Goal: Information Seeking & Learning: Learn about a topic

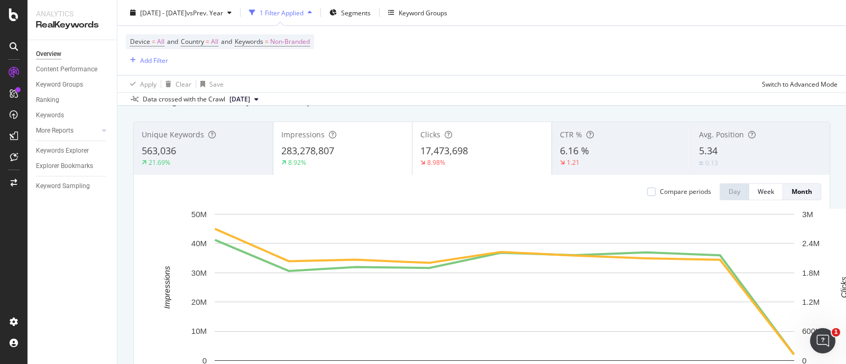
scroll to position [51, 0]
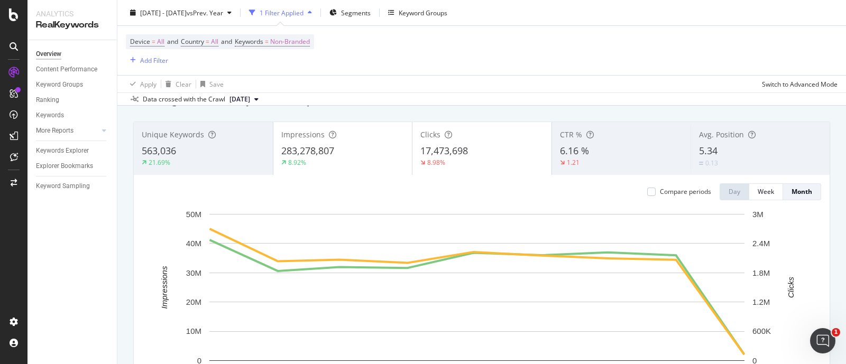
drag, startPoint x: 942, startPoint y: 1, endPoint x: 527, endPoint y: 70, distance: 420.9
click at [526, 70] on div "Device = All and Country = All and Keywords = Non-Branded Add Filter" at bounding box center [482, 50] width 712 height 49
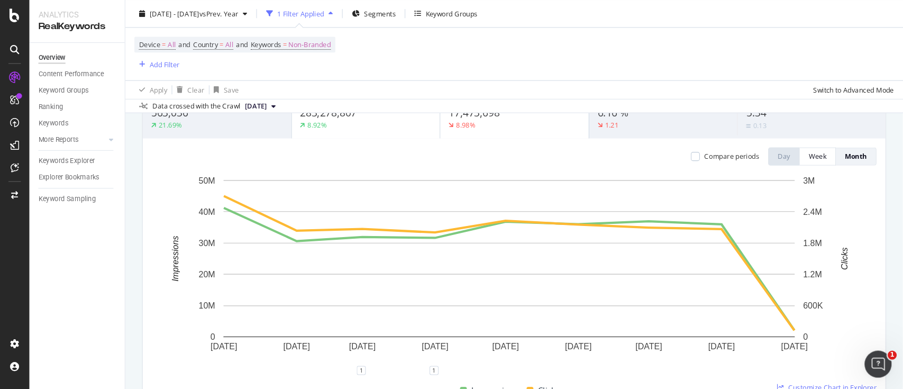
scroll to position [117, 0]
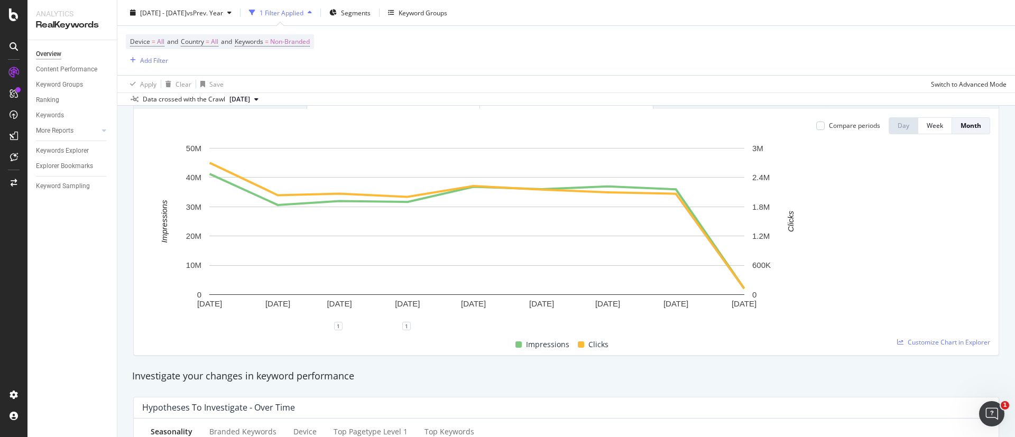
drag, startPoint x: 846, startPoint y: 2, endPoint x: 559, endPoint y: 40, distance: 288.7
click at [559, 40] on div "Device = All and Country = All and Keywords = Non-Branded Add Filter" at bounding box center [566, 50] width 881 height 49
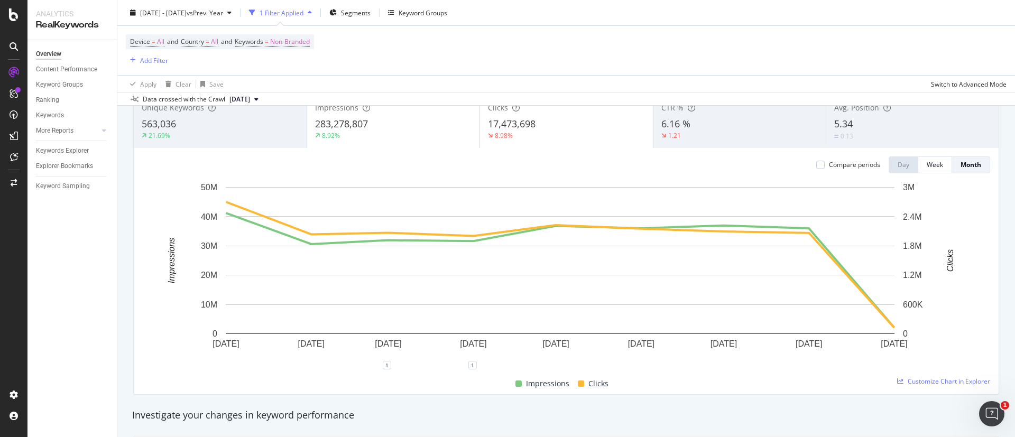
scroll to position [58, 0]
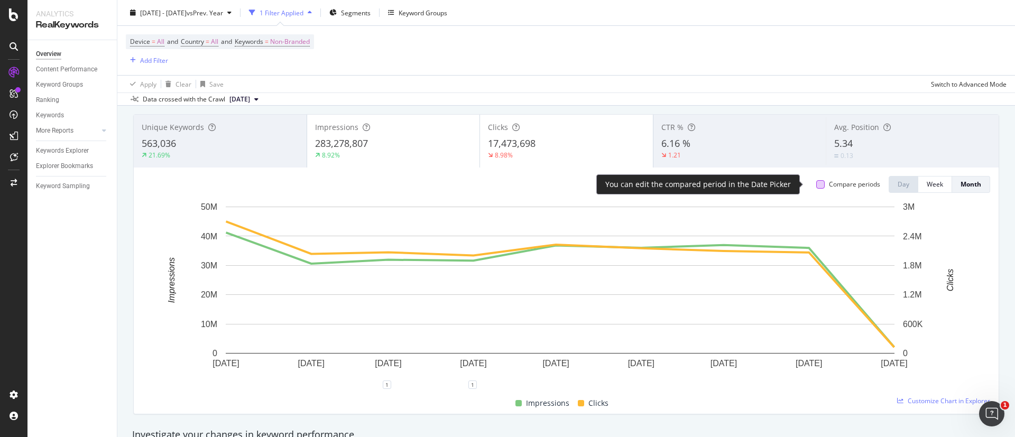
click at [816, 186] on div at bounding box center [820, 184] width 8 height 8
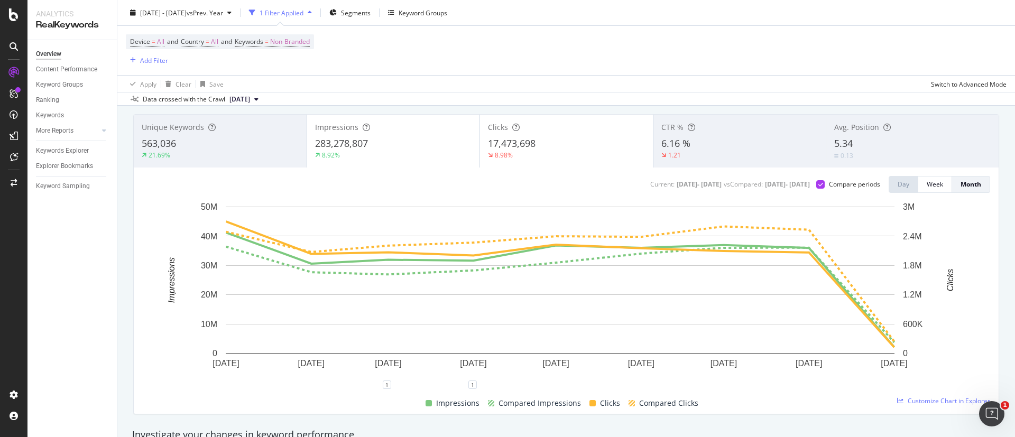
click at [519, 149] on span "17,473,698" at bounding box center [512, 143] width 48 height 13
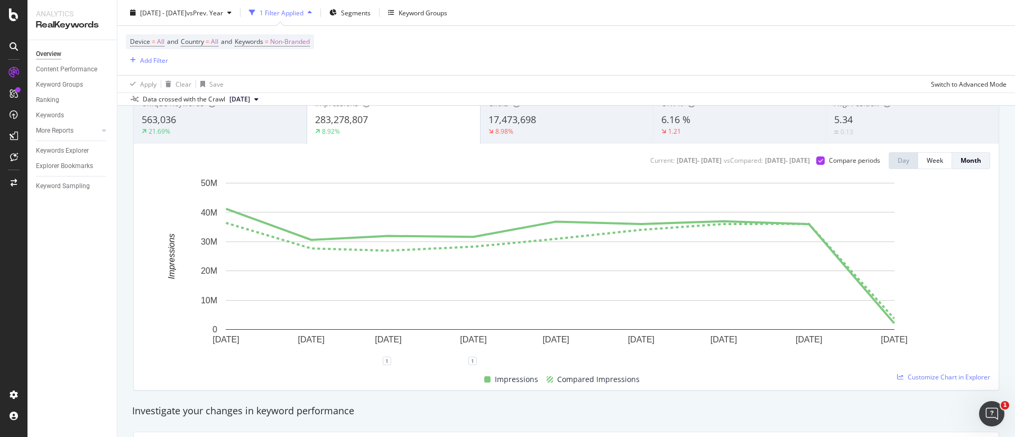
scroll to position [57, 0]
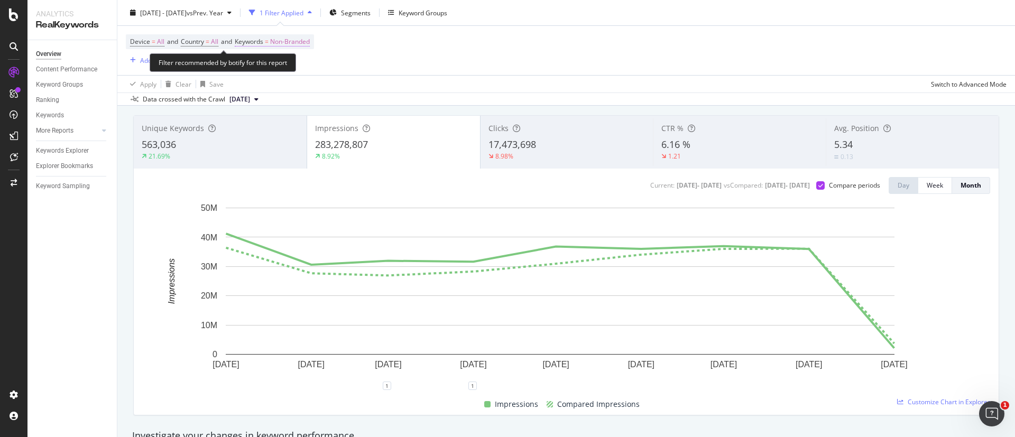
click at [309, 43] on span "Non-Branded" at bounding box center [290, 41] width 40 height 15
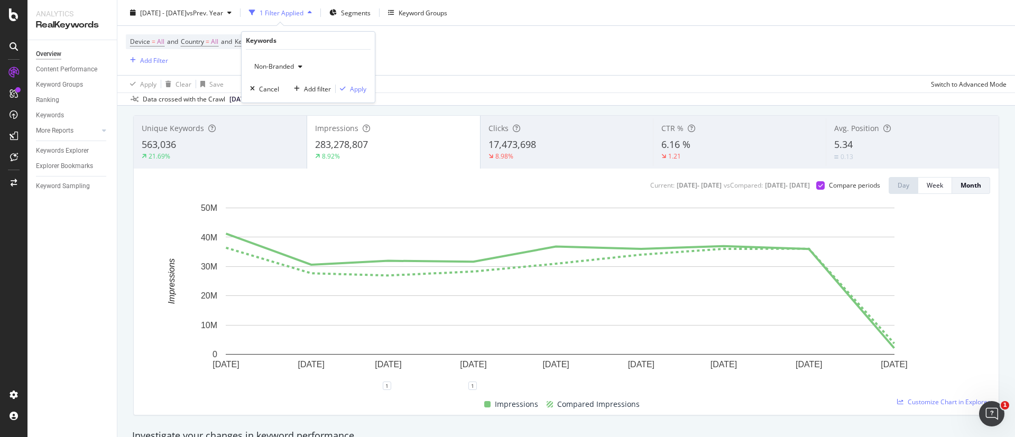
click at [269, 62] on span "Non-Branded" at bounding box center [272, 66] width 44 height 9
click at [301, 148] on span "All" at bounding box center [313, 149] width 108 height 10
click at [350, 87] on div "Apply" at bounding box center [358, 89] width 16 height 9
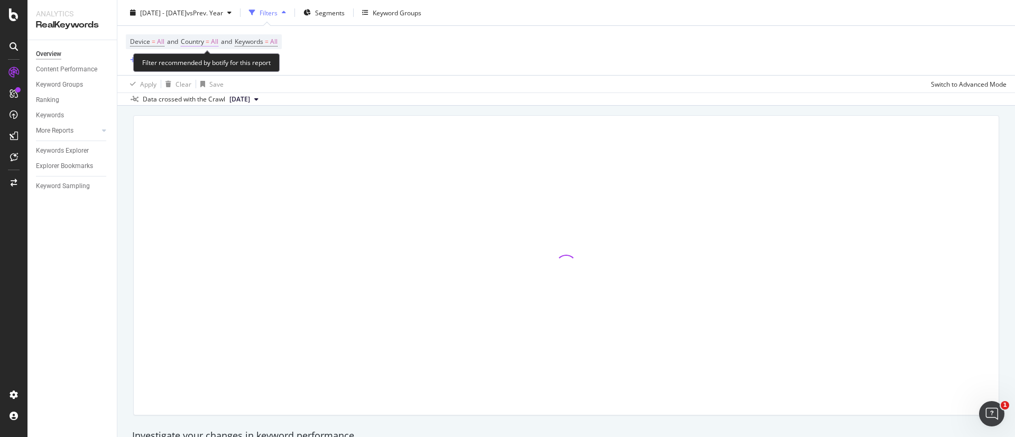
click at [207, 44] on span "Country = All" at bounding box center [200, 42] width 38 height 10
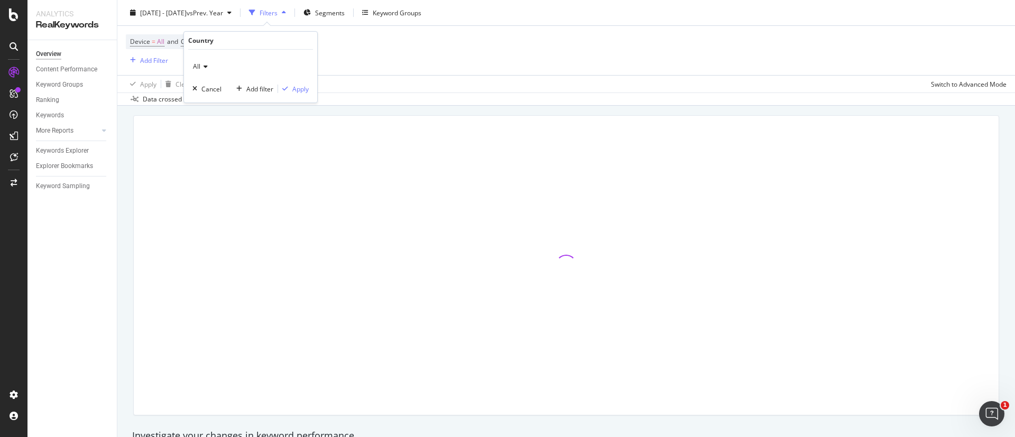
click at [218, 65] on div "All" at bounding box center [250, 66] width 116 height 17
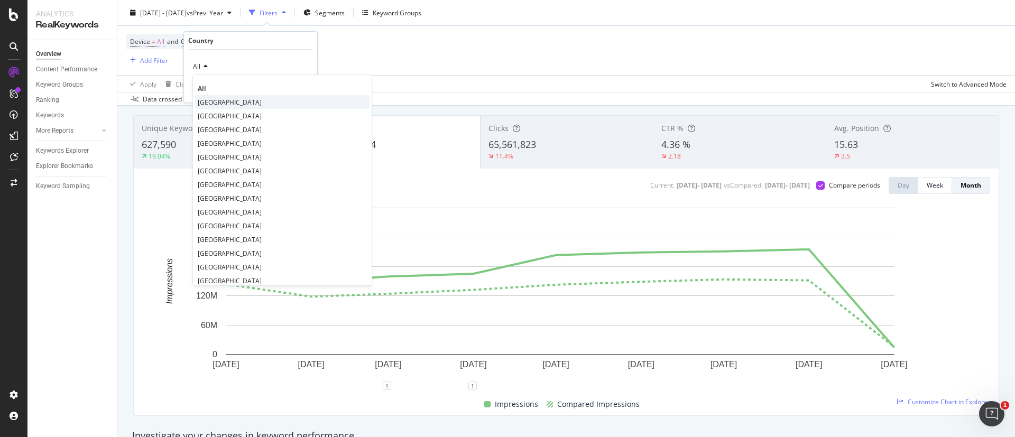
click at [236, 106] on span "[GEOGRAPHIC_DATA]" at bounding box center [230, 102] width 64 height 9
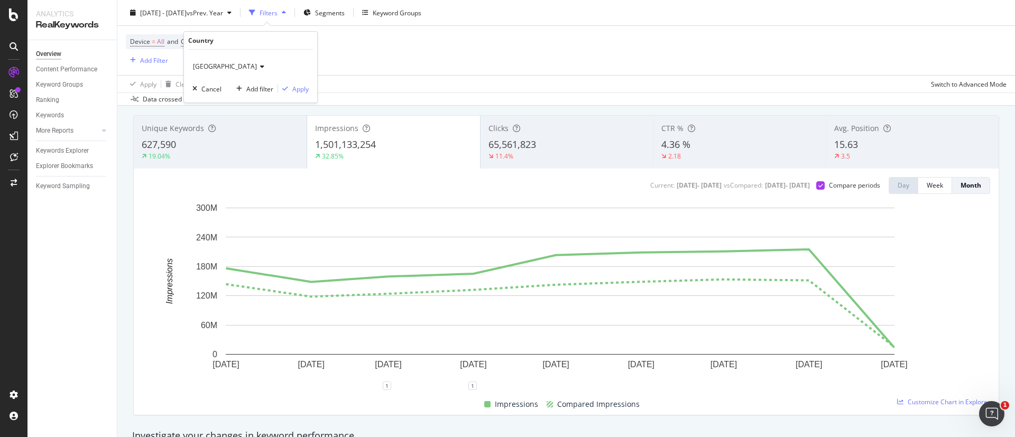
click at [295, 95] on div "United Kingdom Cancel Add filter Apply" at bounding box center [250, 76] width 133 height 53
click at [290, 89] on div "button" at bounding box center [285, 89] width 14 height 6
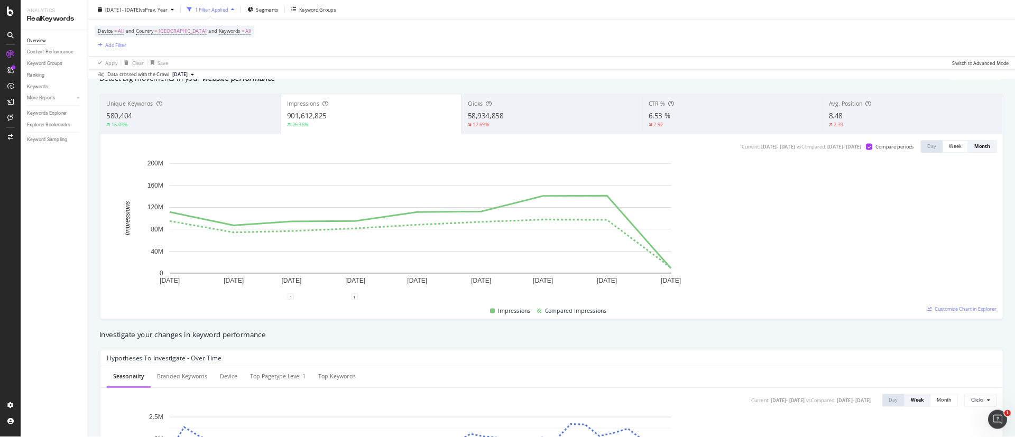
scroll to position [47, 0]
drag, startPoint x: 1005, startPoint y: 0, endPoint x: 923, endPoint y: 61, distance: 102.1
click at [923, 61] on div "Device = All and Country = United Kingdom and Keywords = All Add Filter" at bounding box center [735, 50] width 1219 height 49
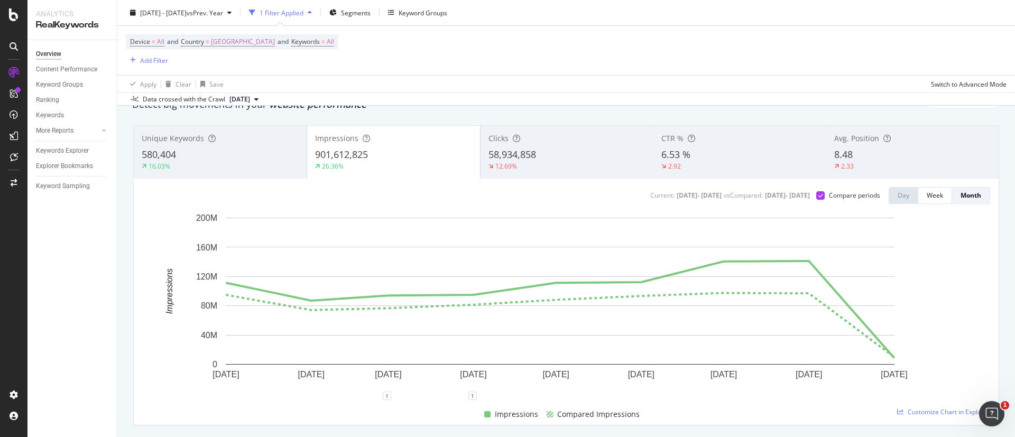
drag, startPoint x: 1320, startPoint y: 2, endPoint x: 591, endPoint y: 62, distance: 731.1
click at [591, 62] on div "Device = All and Country = United Kingdom and Keywords = All Add Filter" at bounding box center [566, 50] width 881 height 49
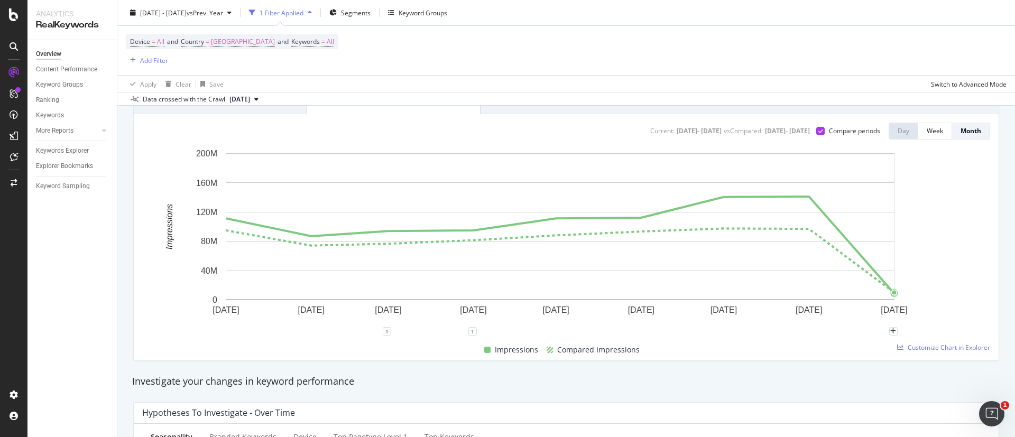
scroll to position [0, 0]
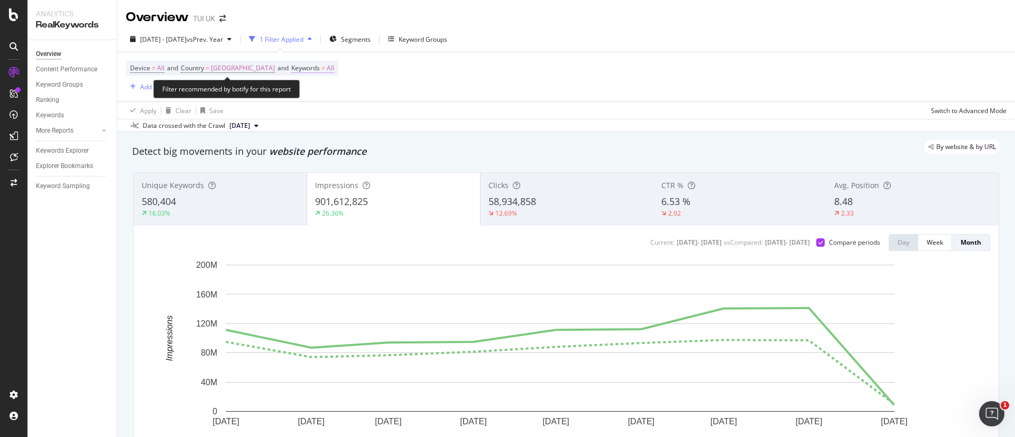
click at [308, 66] on span "Keywords" at bounding box center [305, 67] width 29 height 9
click at [327, 88] on div "All" at bounding box center [349, 93] width 116 height 17
click at [299, 95] on span "All" at bounding box center [297, 92] width 12 height 9
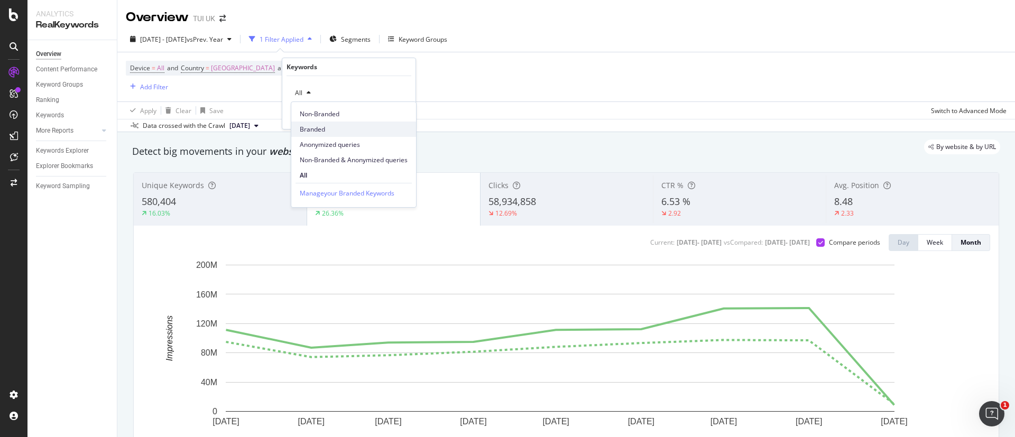
click at [343, 126] on span "Branded" at bounding box center [354, 130] width 108 height 10
click at [409, 107] on div "Branded Cancel Add filter Apply" at bounding box center [348, 102] width 133 height 53
click at [399, 118] on div "Apply" at bounding box center [399, 115] width 16 height 9
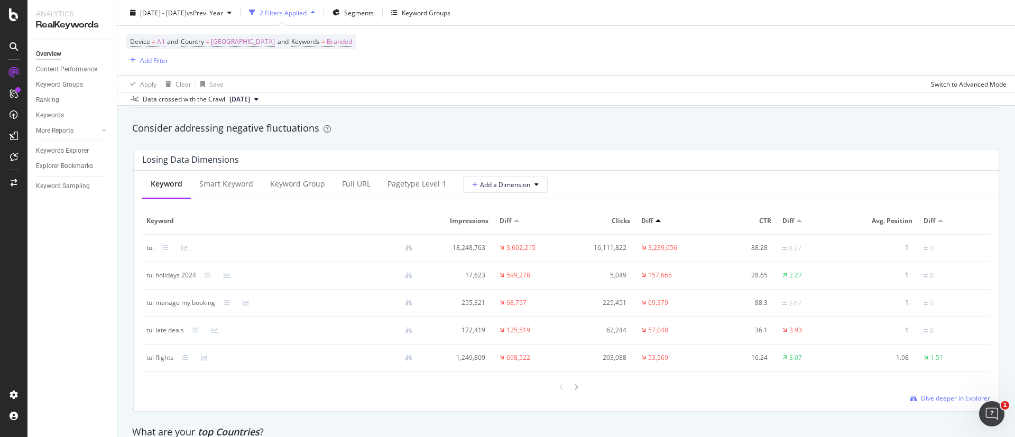
scroll to position [1241, 0]
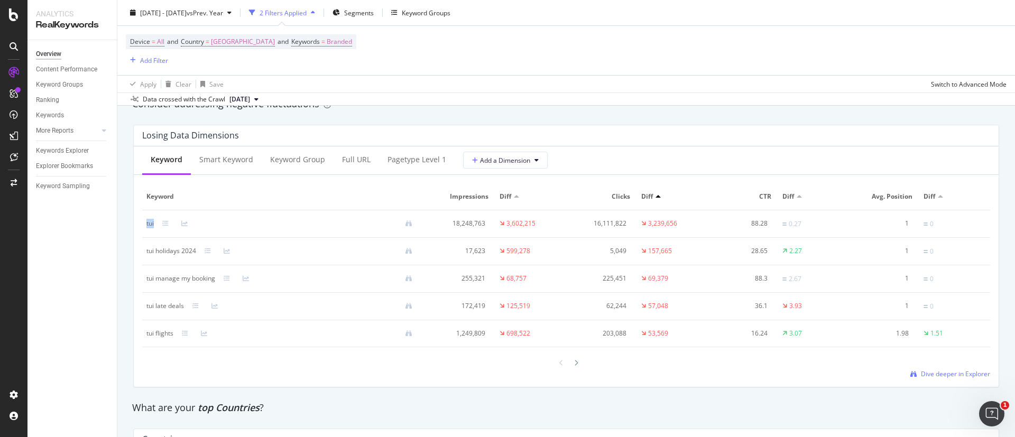
drag, startPoint x: 145, startPoint y: 222, endPoint x: 154, endPoint y: 225, distance: 9.2
click at [154, 225] on td "tui" at bounding box center [283, 223] width 283 height 27
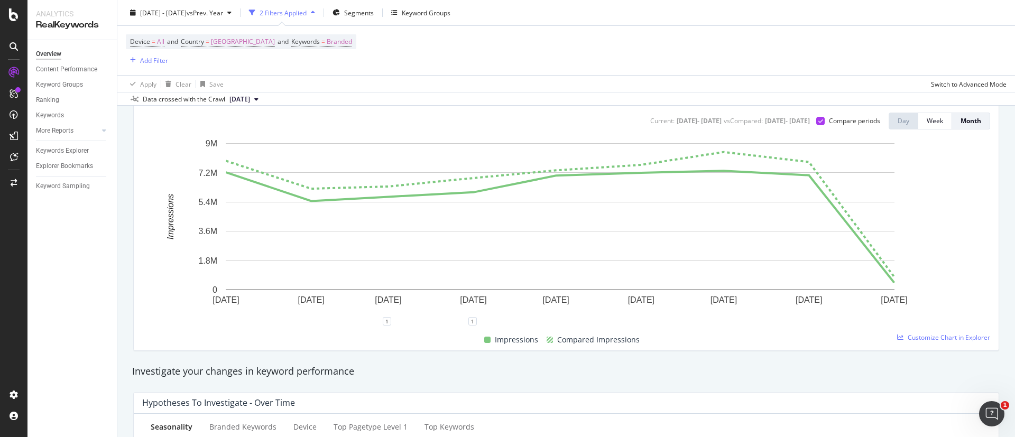
scroll to position [51, 0]
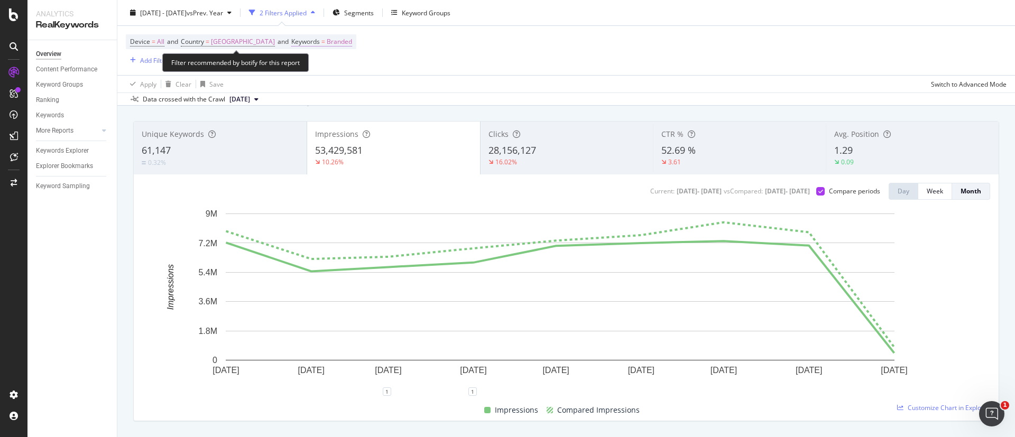
click at [327, 35] on span "Branded" at bounding box center [339, 41] width 25 height 15
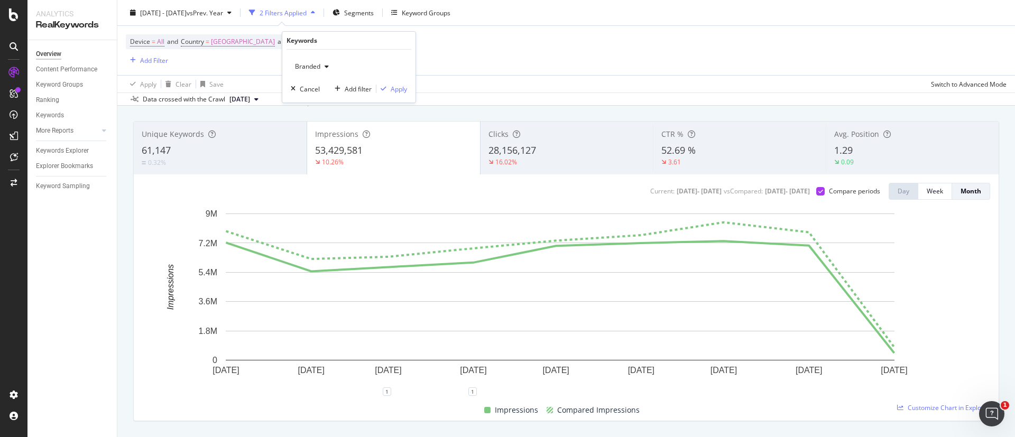
click at [328, 61] on div "Branded" at bounding box center [312, 67] width 42 height 16
click at [340, 87] on span "Non-Branded" at bounding box center [354, 88] width 108 height 10
click at [393, 89] on div "Apply" at bounding box center [399, 89] width 16 height 9
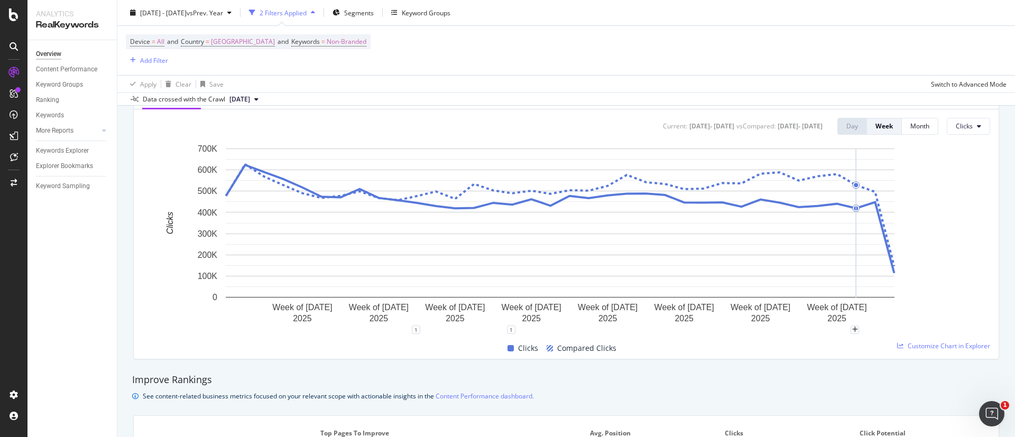
scroll to position [451, 0]
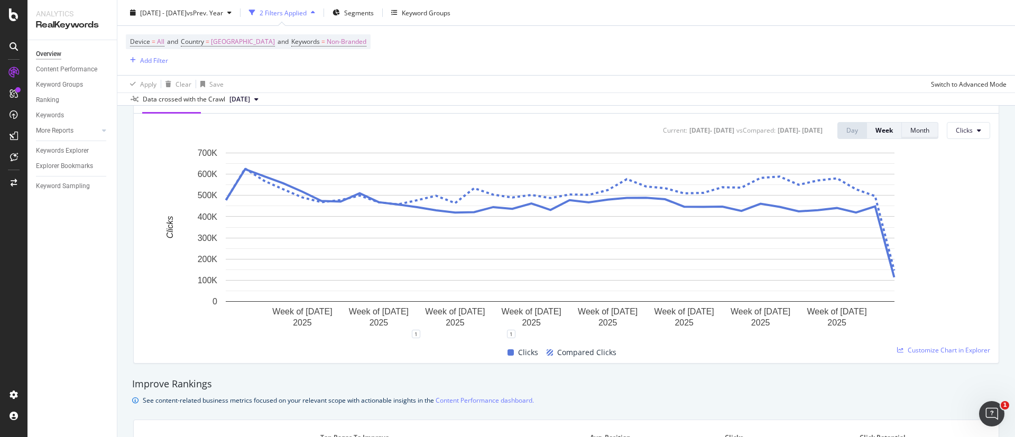
click at [923, 129] on button "Month" at bounding box center [920, 130] width 36 height 17
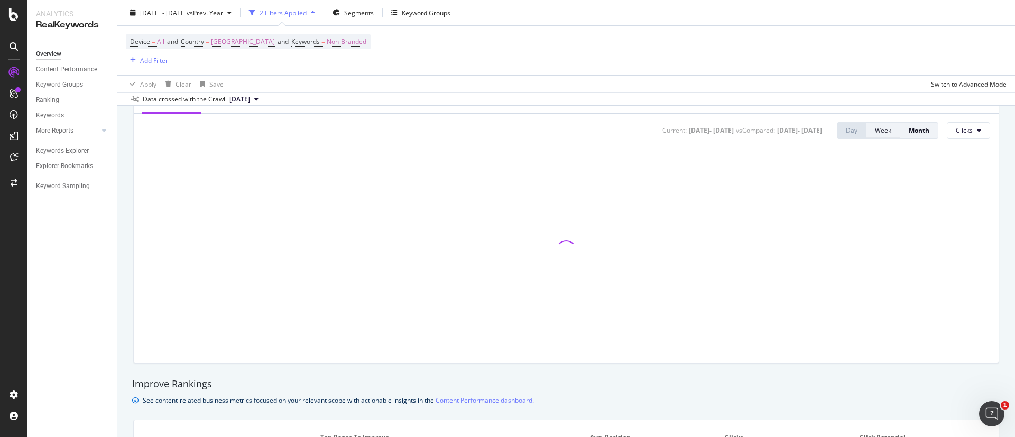
click at [876, 131] on div "Week" at bounding box center [883, 130] width 16 height 9
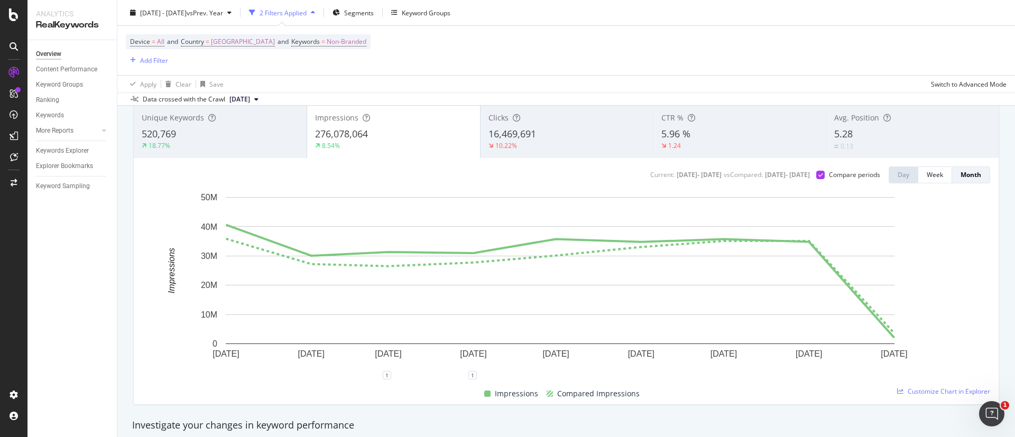
scroll to position [0, 0]
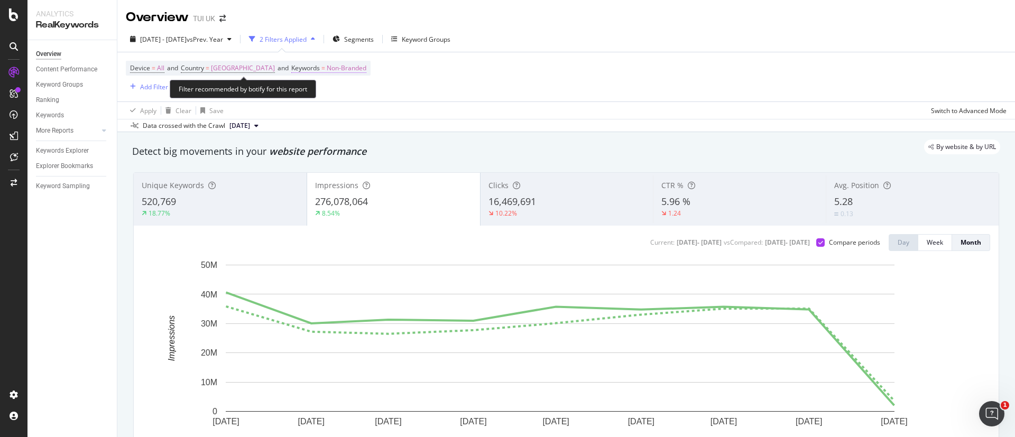
click at [347, 69] on span "Non-Branded" at bounding box center [347, 68] width 40 height 15
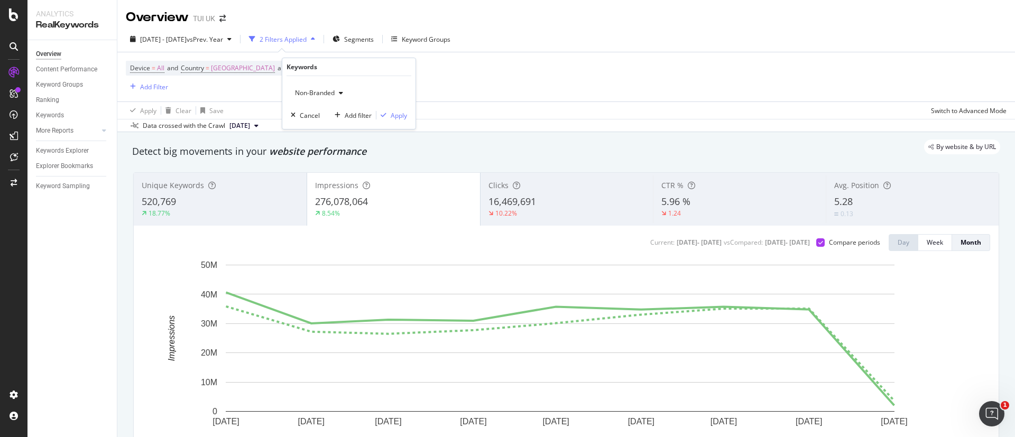
click at [339, 90] on icon "button" at bounding box center [341, 93] width 4 height 6
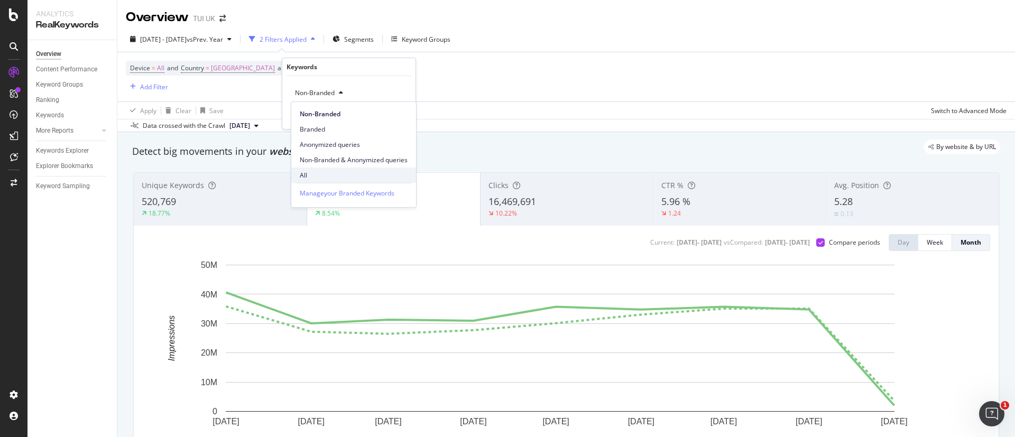
click at [332, 174] on span "All" at bounding box center [354, 176] width 108 height 10
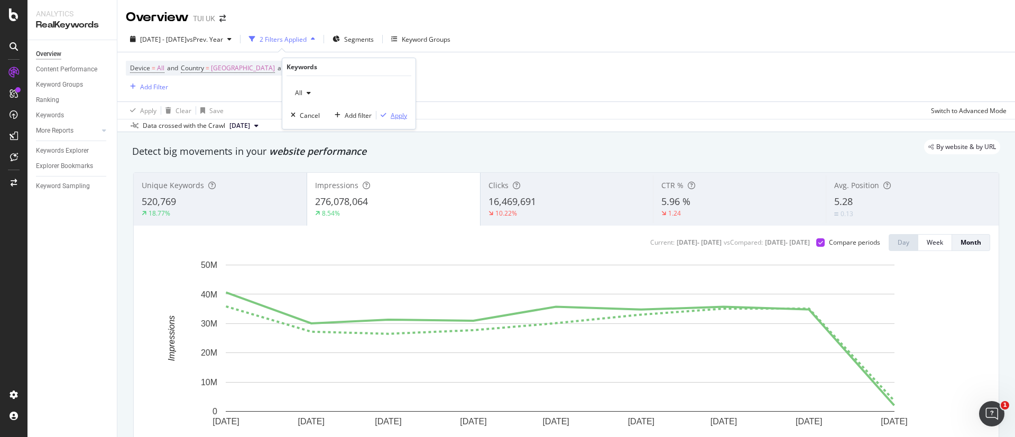
click at [387, 111] on div "Apply" at bounding box center [391, 116] width 31 height 10
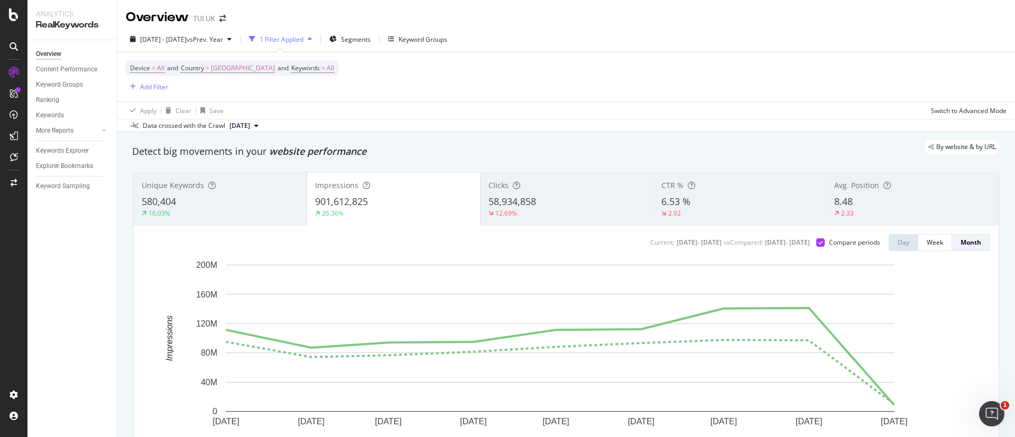
click at [600, 201] on div "58,934,858" at bounding box center [567, 202] width 157 height 14
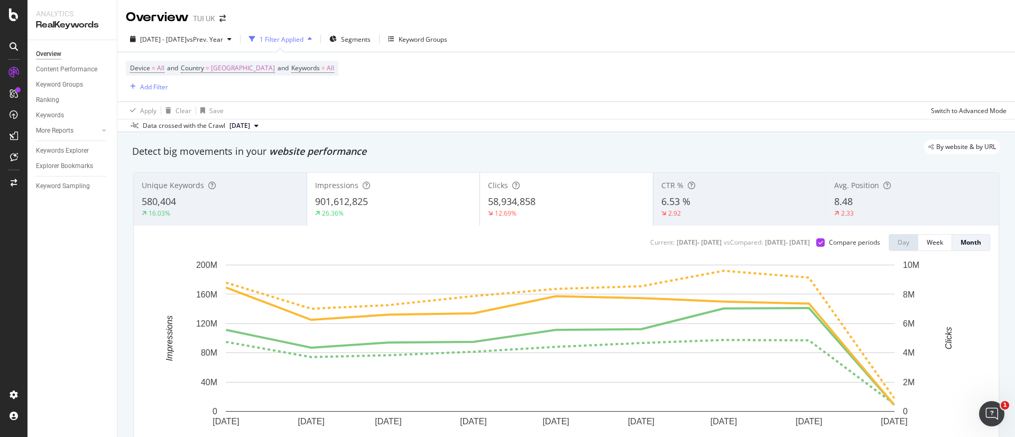
click at [421, 213] on div "26.36%" at bounding box center [393, 214] width 157 height 10
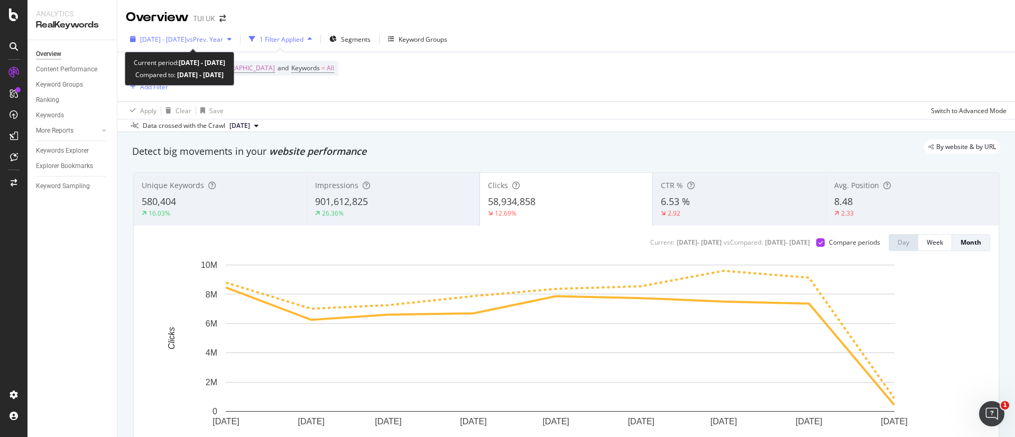
click at [228, 33] on div "2025 Jan. 1st - Sep. 2nd vs Prev. Year" at bounding box center [181, 39] width 110 height 16
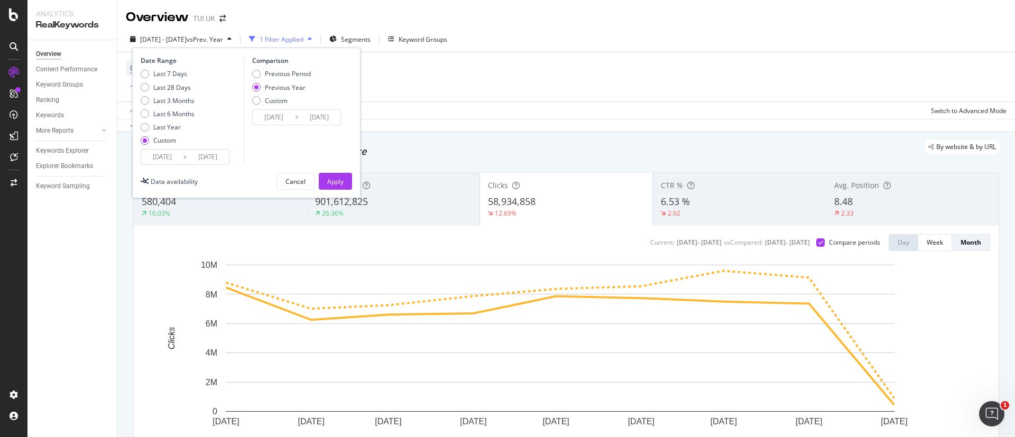
click at [160, 162] on input "2025/01/01" at bounding box center [162, 157] width 42 height 15
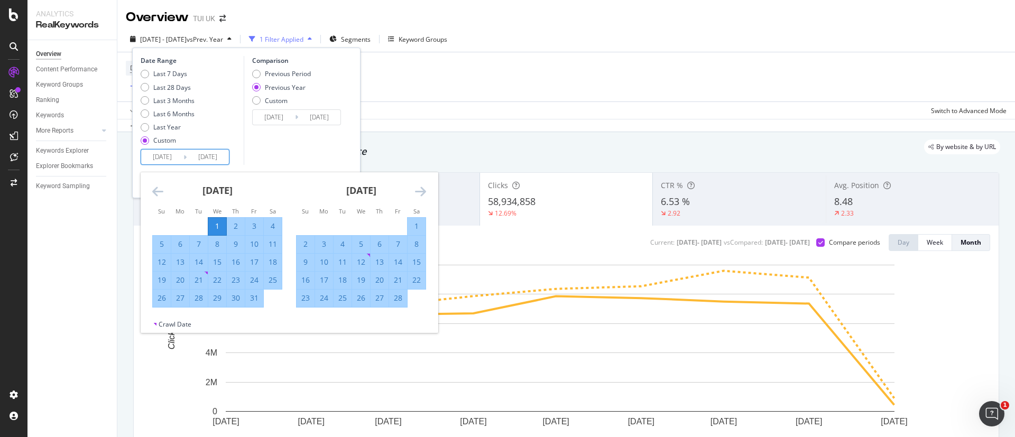
click at [412, 89] on div "Device = All and Country = United Kingdom and Keywords = All Add Filter" at bounding box center [566, 76] width 881 height 49
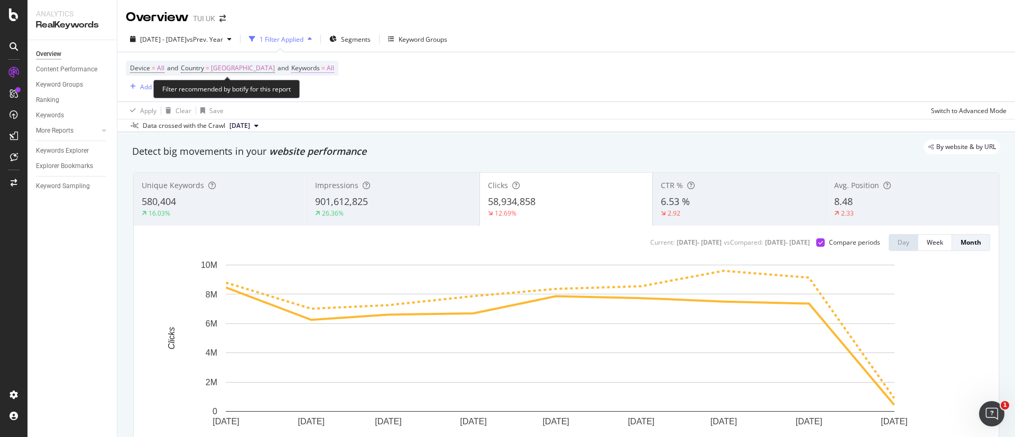
click at [309, 66] on span "Keywords" at bounding box center [305, 67] width 29 height 9
click at [306, 97] on div "All" at bounding box center [303, 93] width 24 height 16
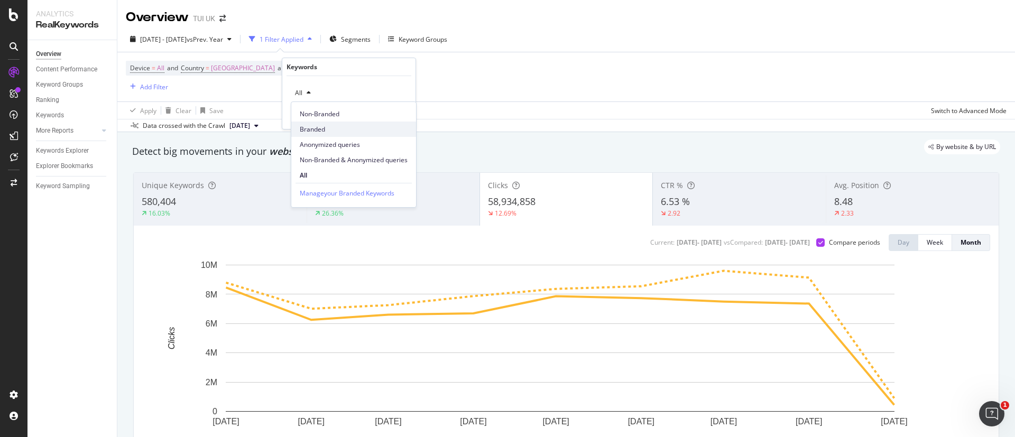
click at [315, 126] on span "Branded" at bounding box center [354, 130] width 108 height 10
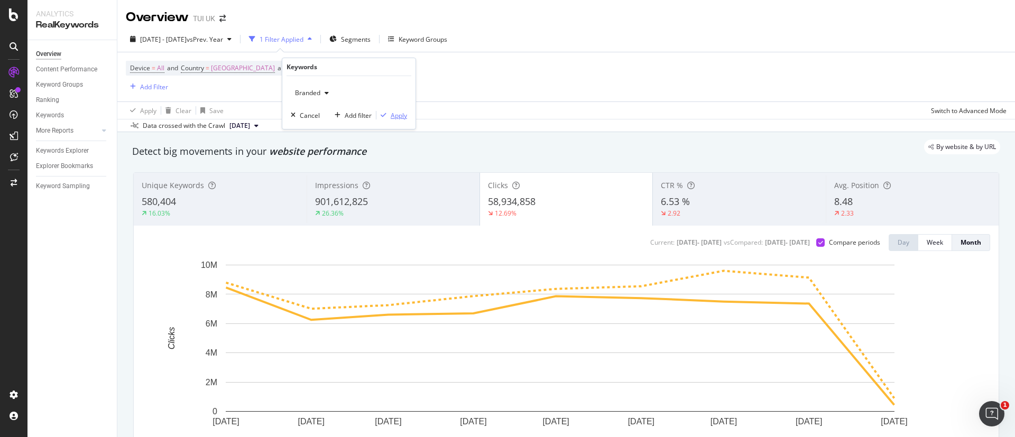
click at [390, 113] on div "Apply" at bounding box center [391, 116] width 31 height 10
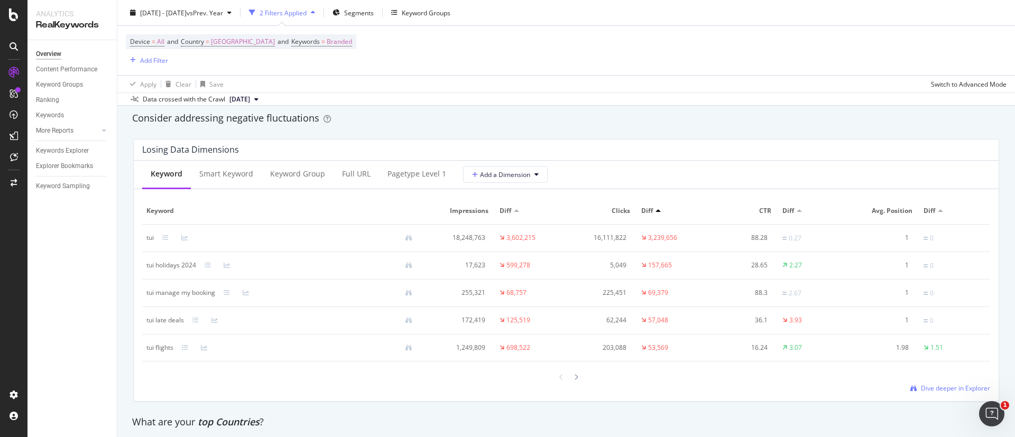
scroll to position [1232, 0]
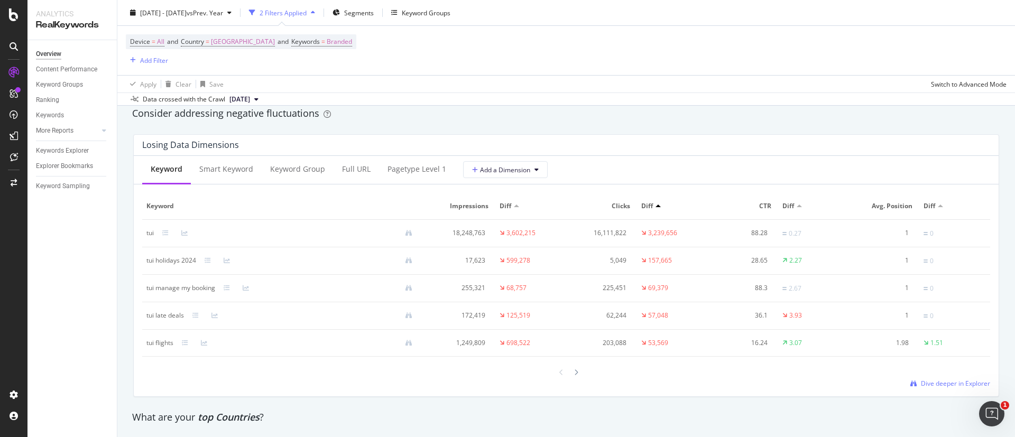
drag, startPoint x: 948, startPoint y: 382, endPoint x: 860, endPoint y: 212, distance: 191.8
click at [860, 212] on th "Avg. Position" at bounding box center [884, 206] width 71 height 27
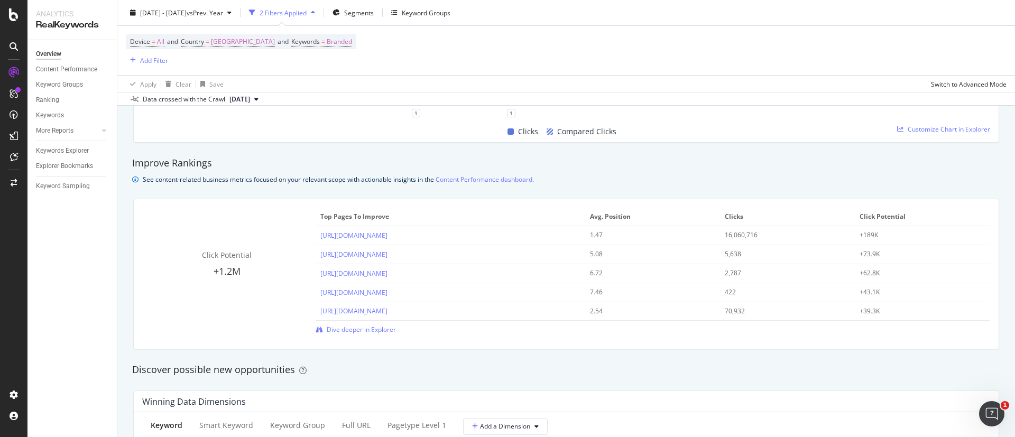
scroll to position [518, 0]
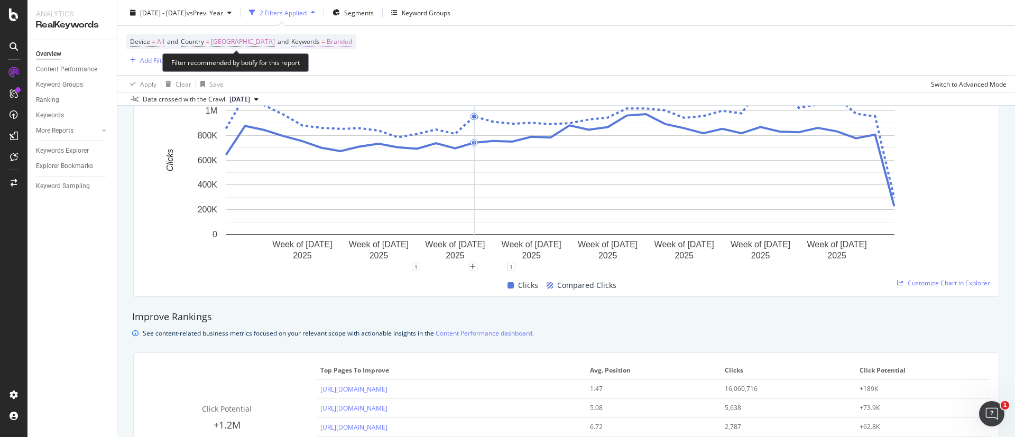
click at [335, 41] on span "Branded" at bounding box center [339, 41] width 25 height 15
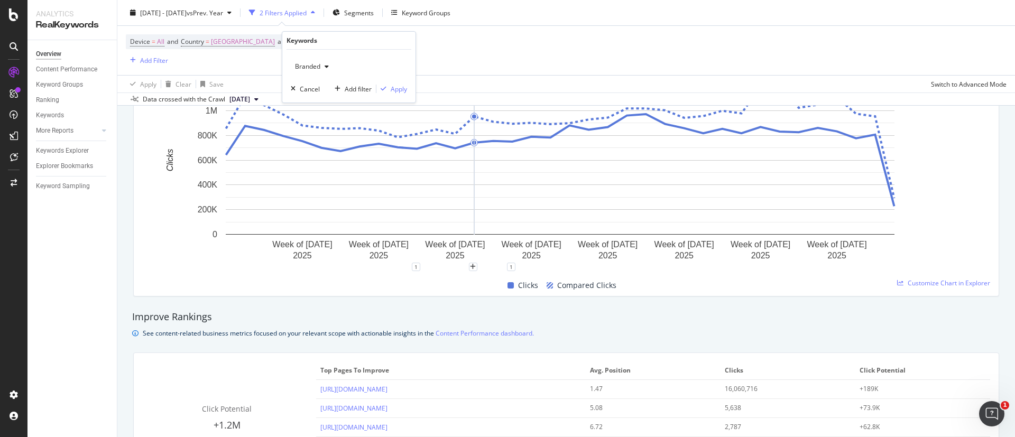
click at [335, 70] on div "Branded" at bounding box center [349, 66] width 116 height 17
click at [323, 70] on div "Branded" at bounding box center [312, 67] width 42 height 16
click at [337, 84] on span "Non-Branded" at bounding box center [354, 88] width 108 height 10
click at [391, 91] on div "Apply" at bounding box center [399, 89] width 16 height 9
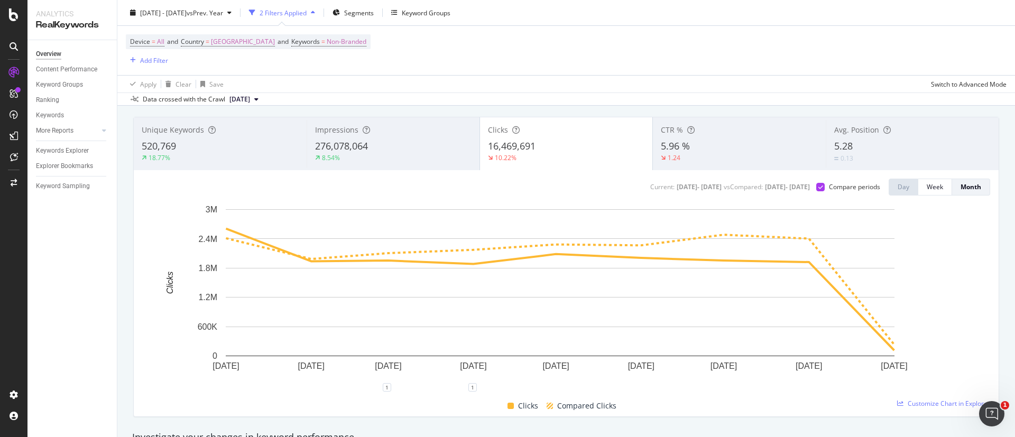
scroll to position [50, 0]
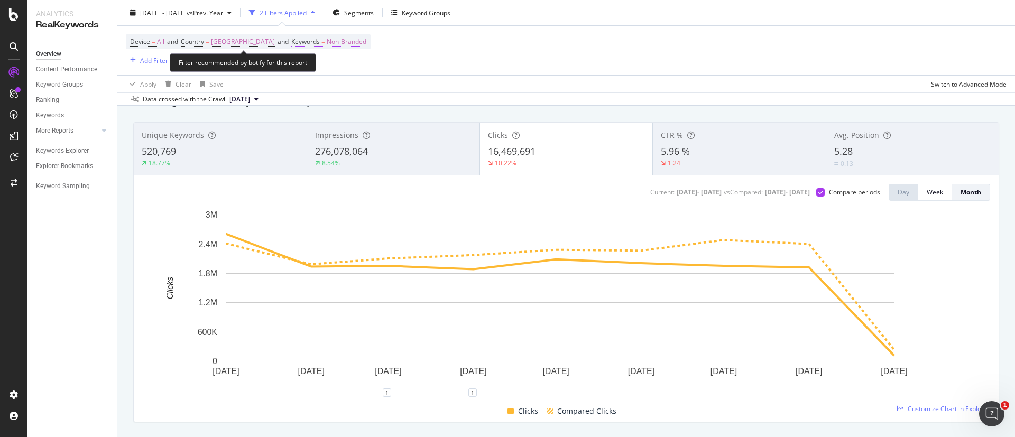
click at [353, 43] on span "Non-Branded" at bounding box center [347, 41] width 40 height 15
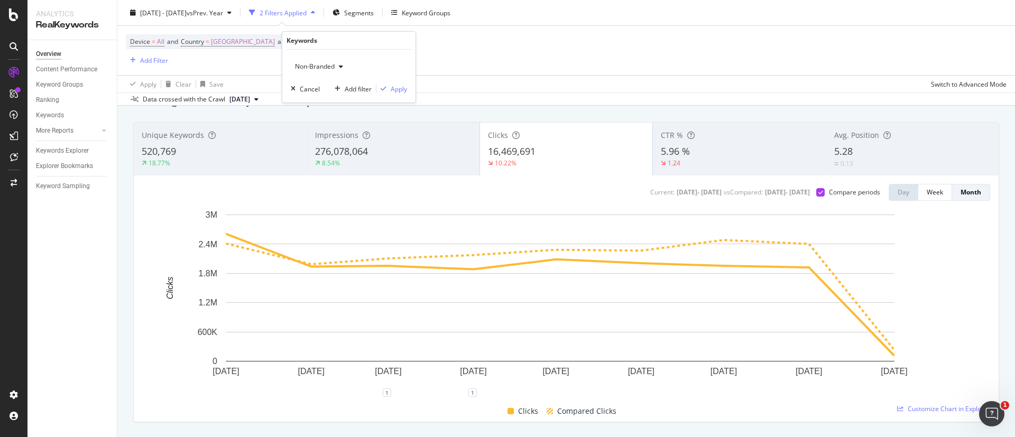
click at [337, 68] on div "button" at bounding box center [341, 66] width 13 height 6
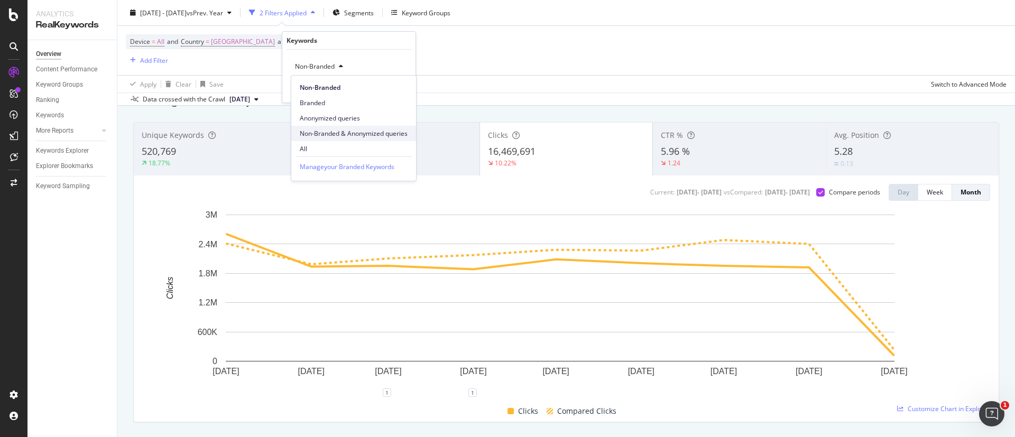
click at [308, 138] on div "Non-Branded & Anonymized queries" at bounding box center [353, 133] width 125 height 15
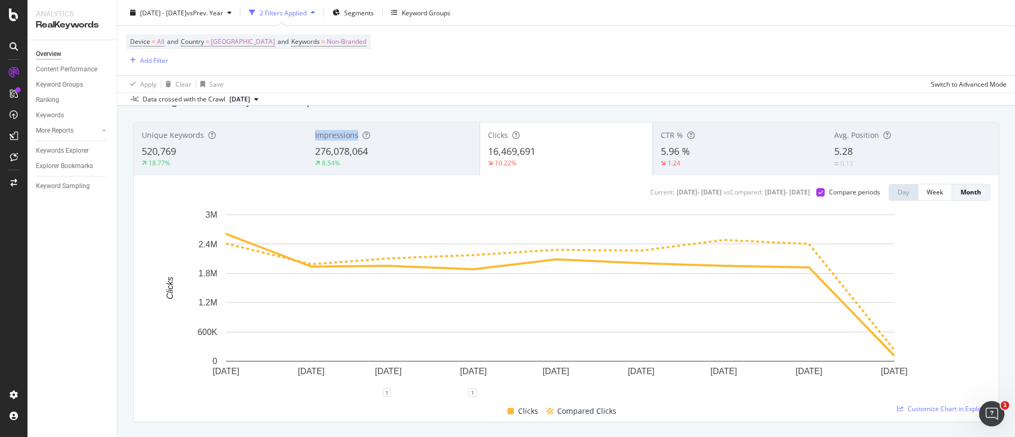
click at [308, 138] on div "Impressions 276,078,064 8.54%" at bounding box center [393, 149] width 173 height 48
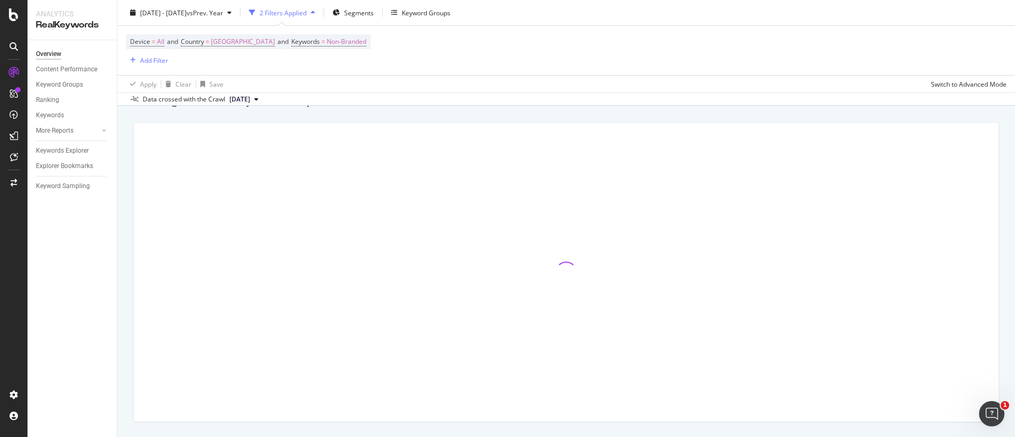
click at [346, 51] on div "Device = All and Country = United Kingdom and Keywords = Non-Branded Add Filter" at bounding box center [248, 50] width 245 height 32
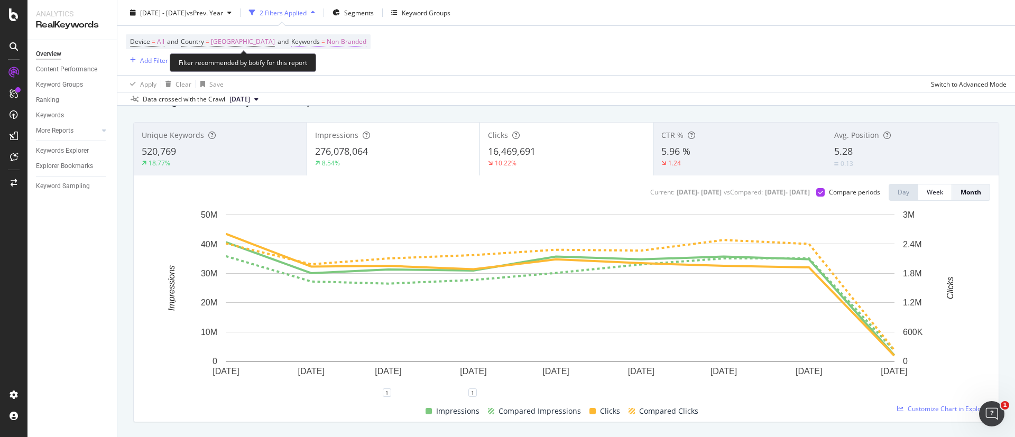
click at [342, 41] on span "Non-Branded" at bounding box center [347, 41] width 40 height 15
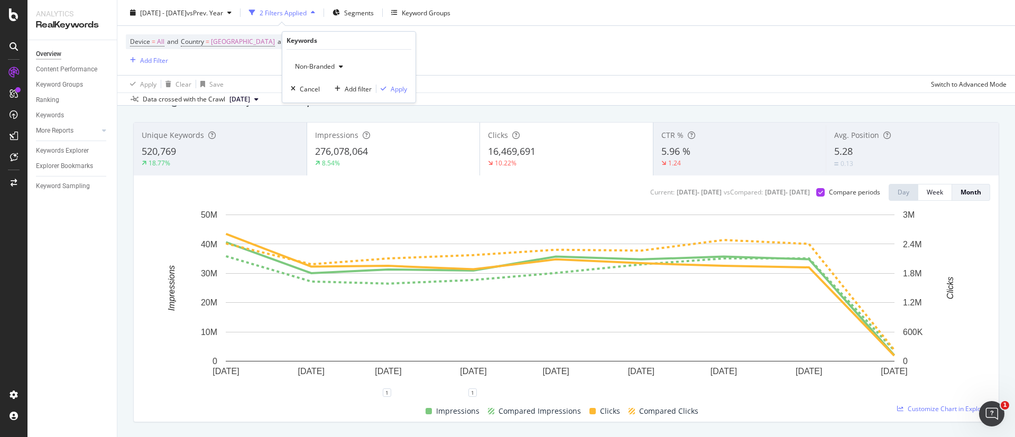
click at [316, 68] on span "Non-Branded" at bounding box center [313, 66] width 44 height 9
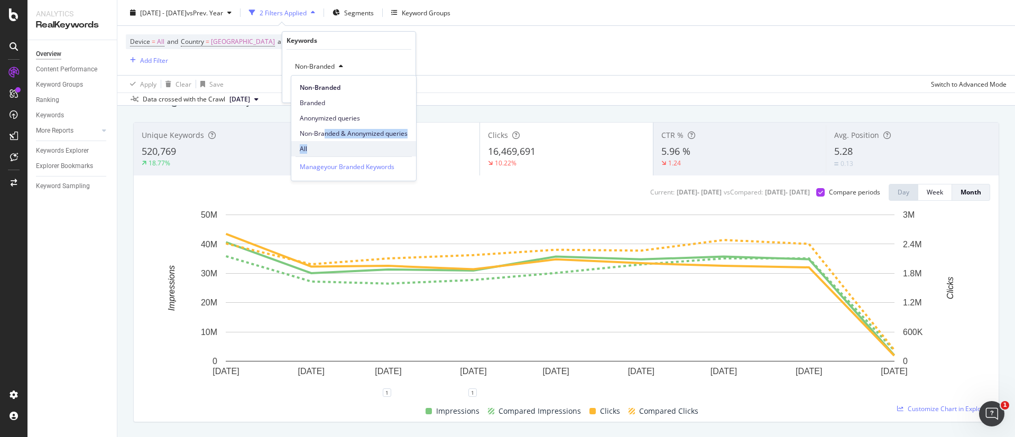
drag, startPoint x: 323, startPoint y: 140, endPoint x: 324, endPoint y: 148, distance: 7.5
click at [324, 148] on div "Non-Branded Branded Anonymized queries Non-Branded & Anonymized queries All" at bounding box center [353, 116] width 125 height 81
click at [324, 148] on span "All" at bounding box center [354, 149] width 108 height 10
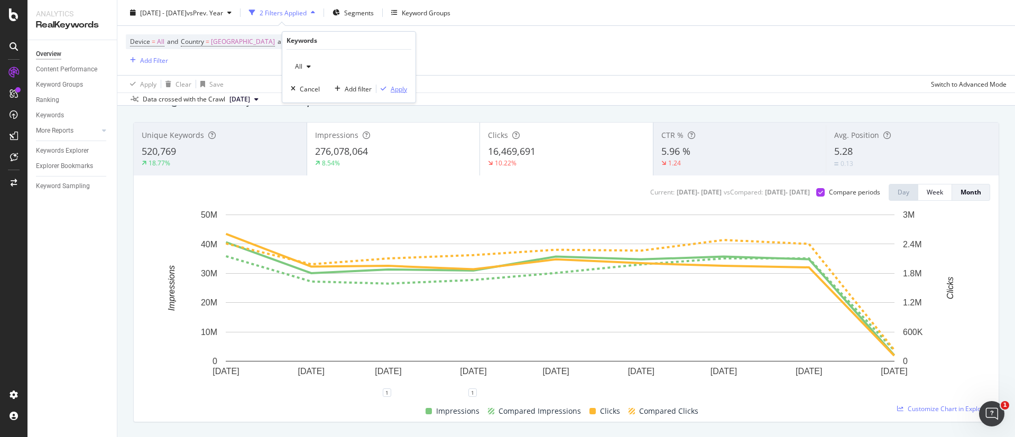
click at [403, 94] on button "Apply" at bounding box center [391, 89] width 31 height 11
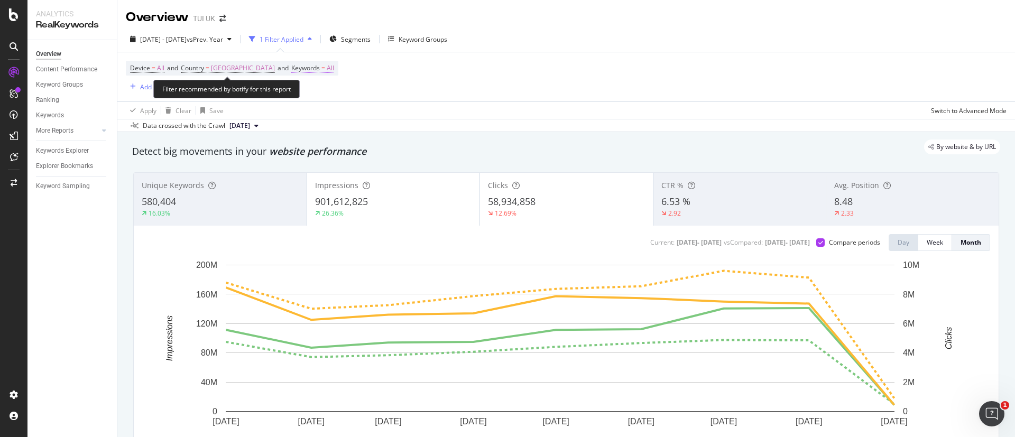
click at [321, 65] on span "=" at bounding box center [323, 67] width 4 height 9
click at [315, 95] on div "button" at bounding box center [308, 93] width 13 height 6
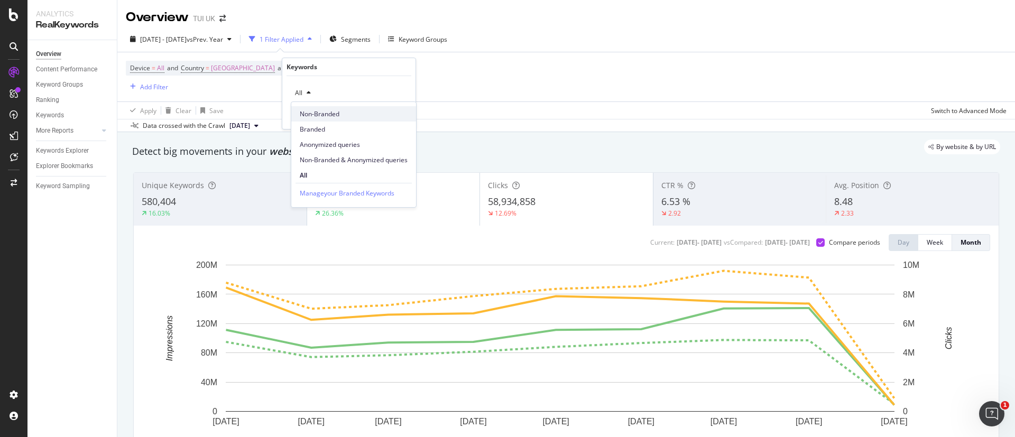
click at [336, 113] on span "Non-Branded" at bounding box center [354, 114] width 108 height 10
click at [397, 122] on div "Non-Branded Cancel Add filter Apply" at bounding box center [348, 102] width 133 height 53
click at [397, 114] on div "Apply" at bounding box center [399, 115] width 16 height 9
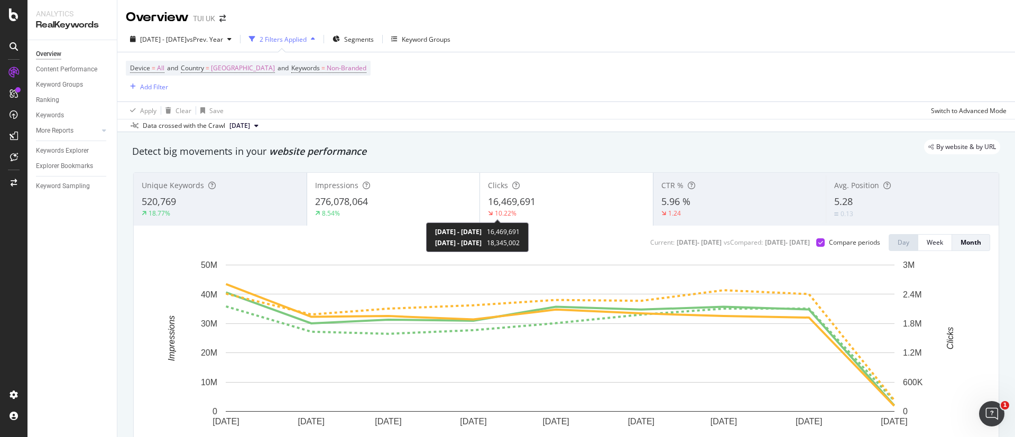
click at [512, 209] on div "10.22%" at bounding box center [566, 214] width 157 height 10
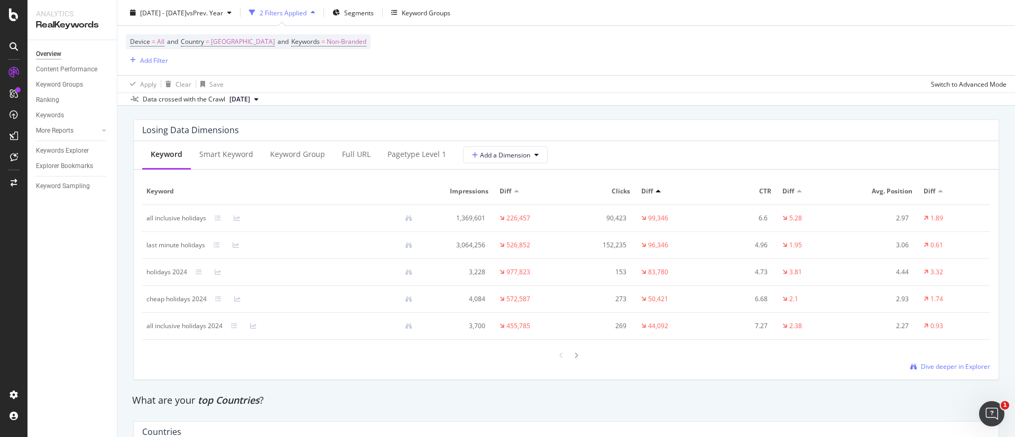
scroll to position [1269, 0]
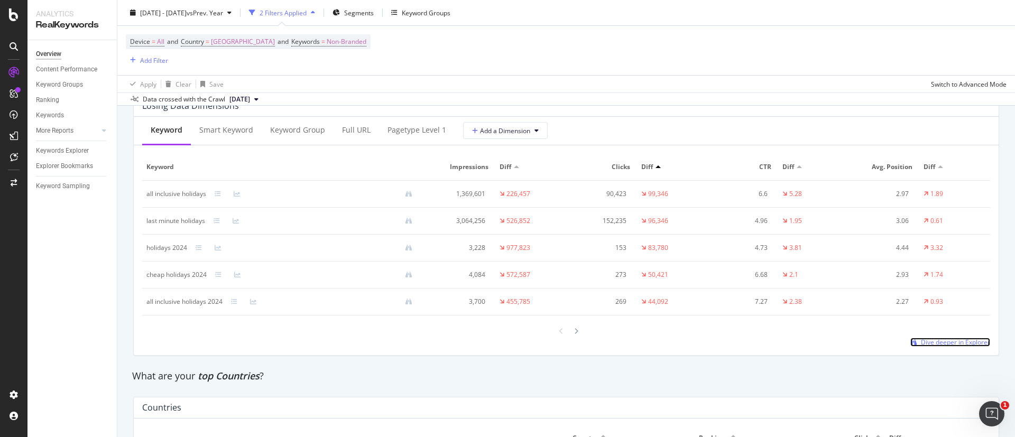
click at [921, 343] on span "Dive deeper in Explorer" at bounding box center [955, 342] width 69 height 9
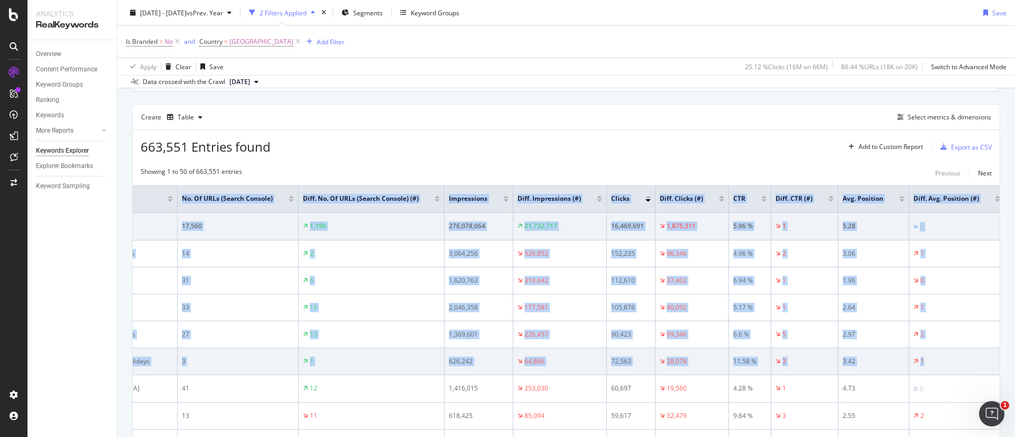
scroll to position [159, 0]
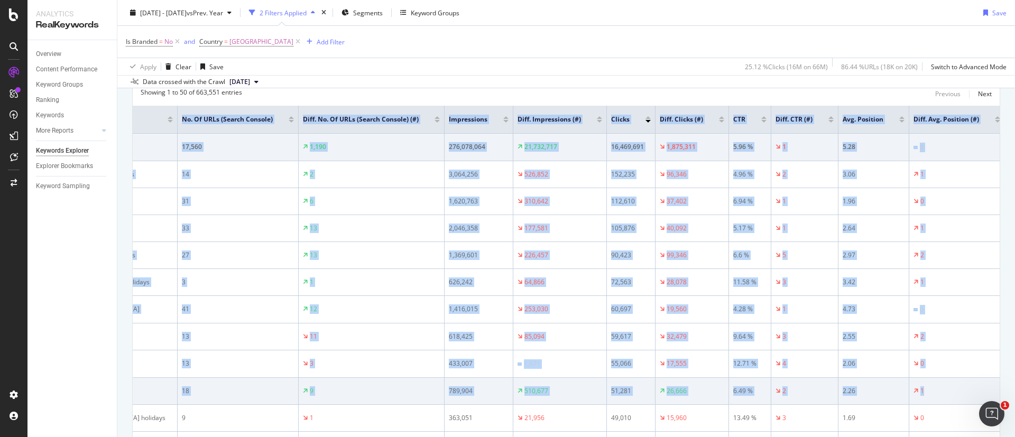
drag, startPoint x: 134, startPoint y: 120, endPoint x: 977, endPoint y: 379, distance: 881.3
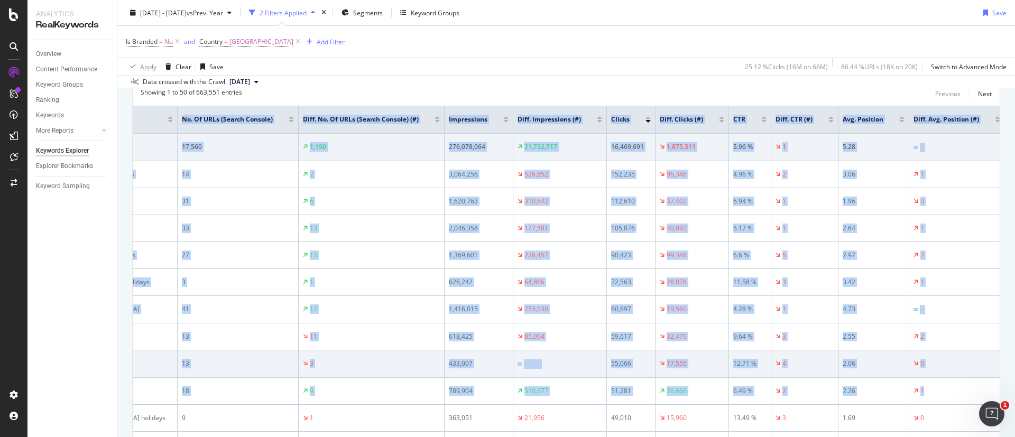
copy table "Keyword No. of URLs (Search Console) Diff. No. of URLs (Search Console) (#) Imp…"
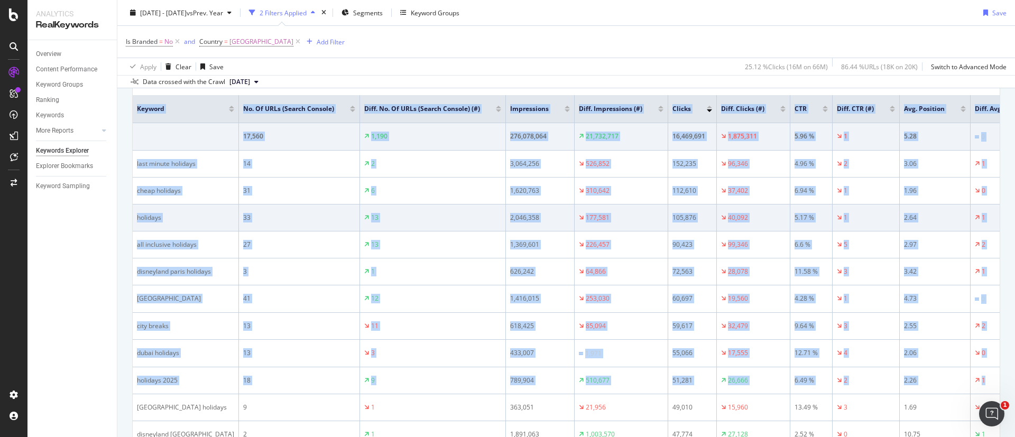
scroll to position [205, 0]
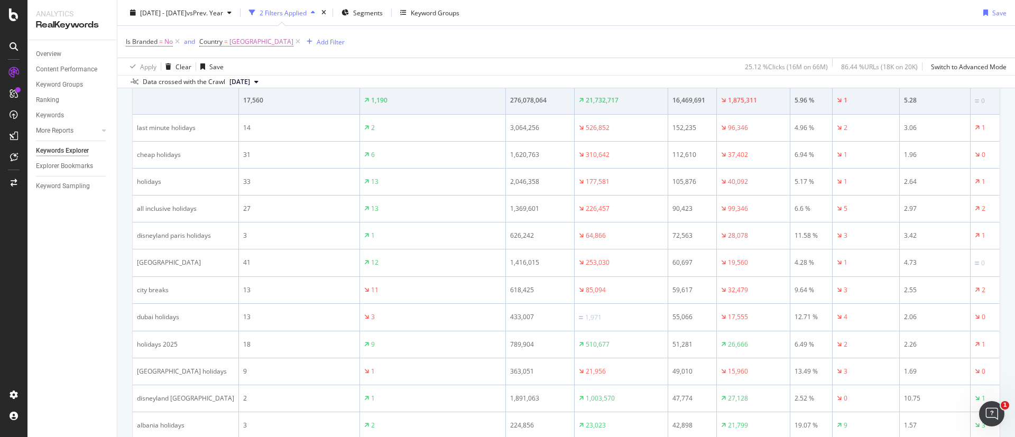
click at [102, 160] on div "Explorer Bookmarks" at bounding box center [76, 166] width 81 height 15
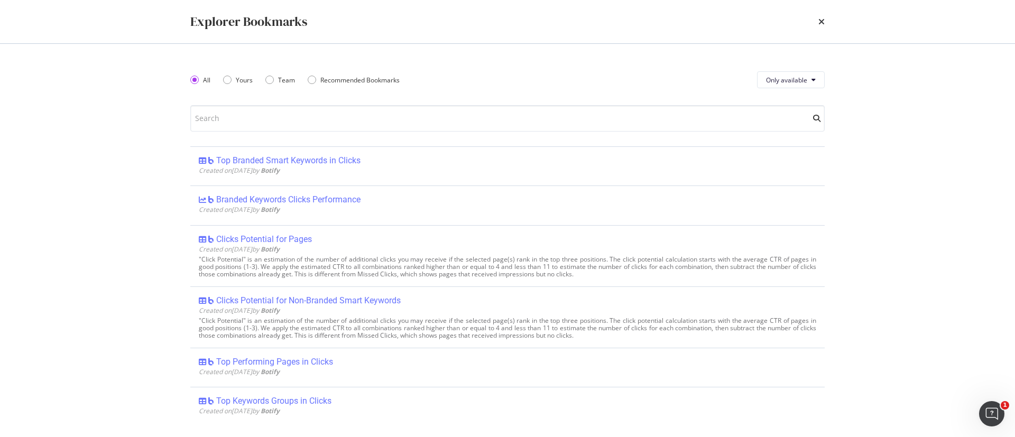
click at [124, 127] on div "Explorer Bookmarks All Yours Team Recommended Bookmarks Only available Top Bran…" at bounding box center [507, 218] width 1015 height 437
click at [819, 25] on icon "times" at bounding box center [822, 21] width 6 height 8
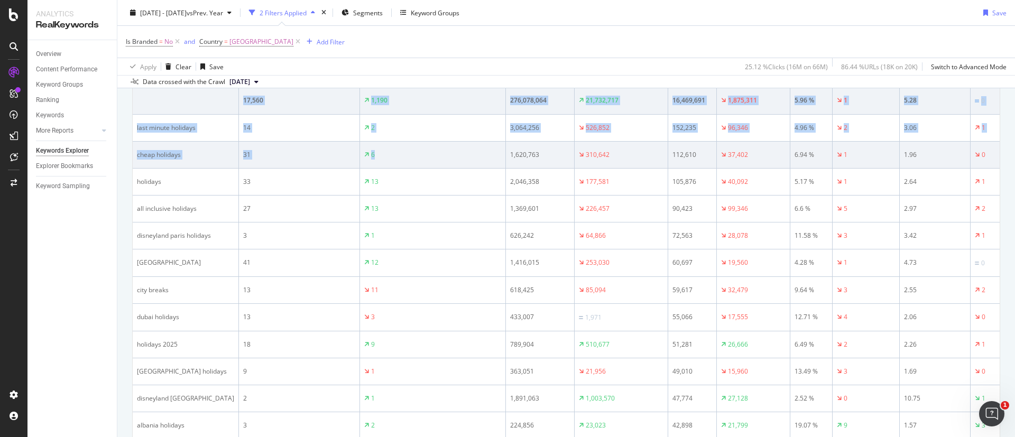
drag, startPoint x: 118, startPoint y: 130, endPoint x: 419, endPoint y: 150, distance: 301.5
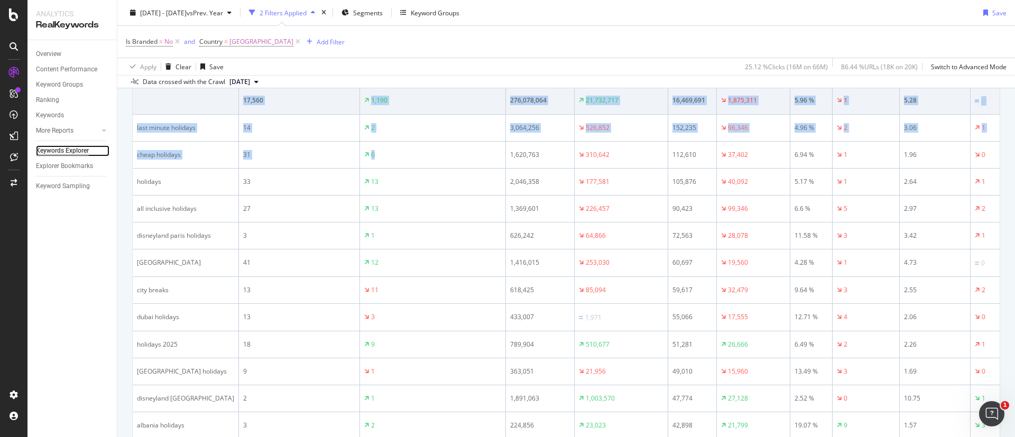
click at [104, 145] on div at bounding box center [104, 150] width 11 height 11
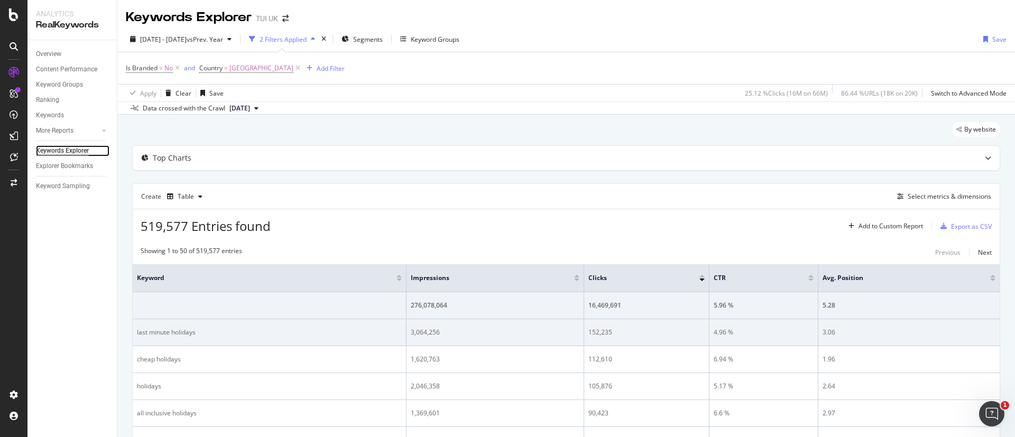
scroll to position [159, 0]
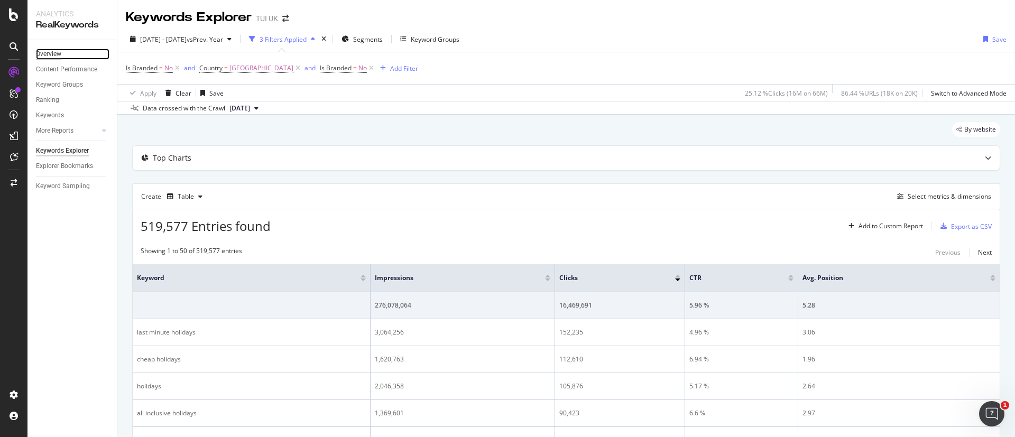
click at [51, 52] on div "Overview" at bounding box center [48, 54] width 25 height 11
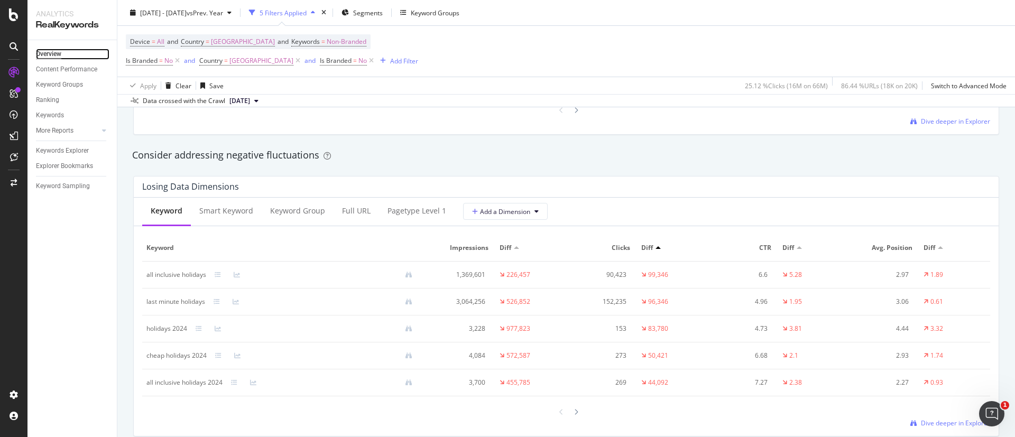
scroll to position [1269, 0]
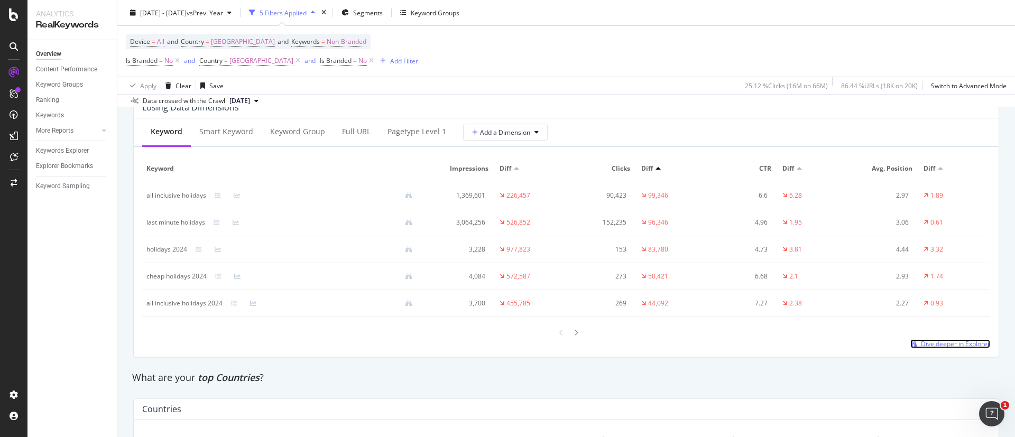
click at [921, 344] on span "Dive deeper in Explorer" at bounding box center [955, 343] width 69 height 9
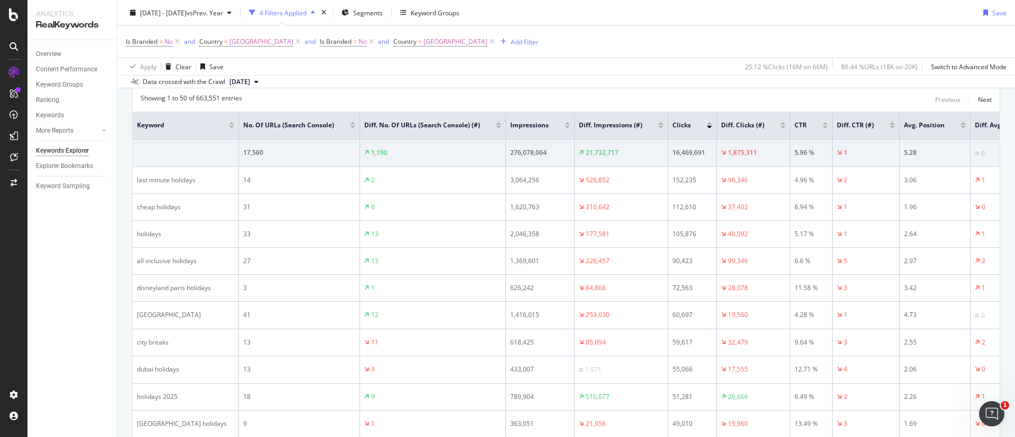
scroll to position [159, 0]
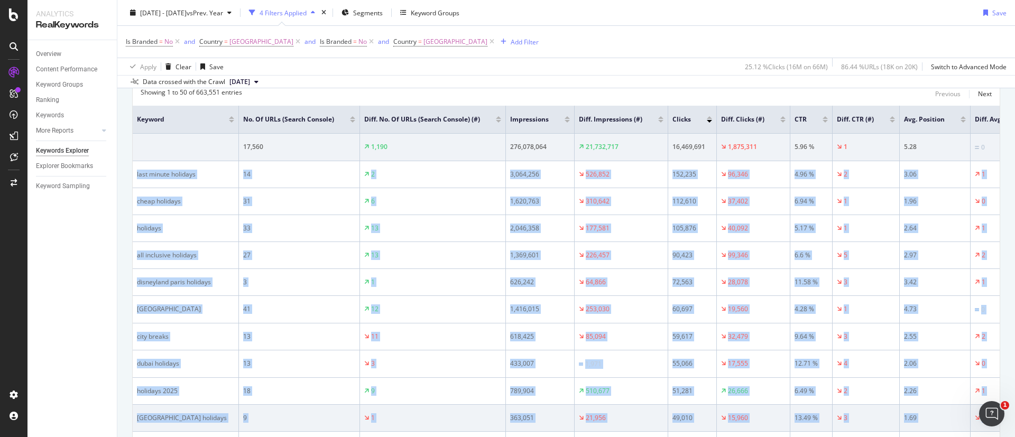
drag, startPoint x: 134, startPoint y: 171, endPoint x: 973, endPoint y: 420, distance: 874.7
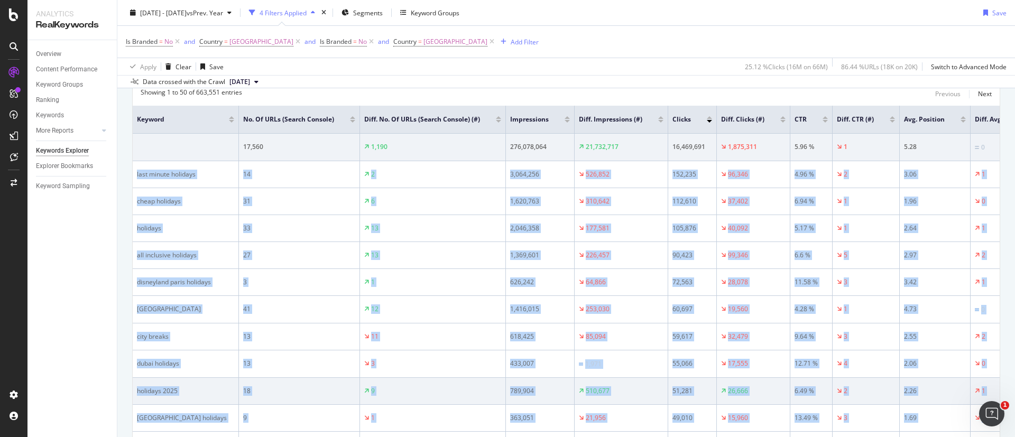
copy tbody "last minute holidays 14 2 3,064,256 526,852 152,235 96,346 4.96 % 2 3.06 1 chea…"
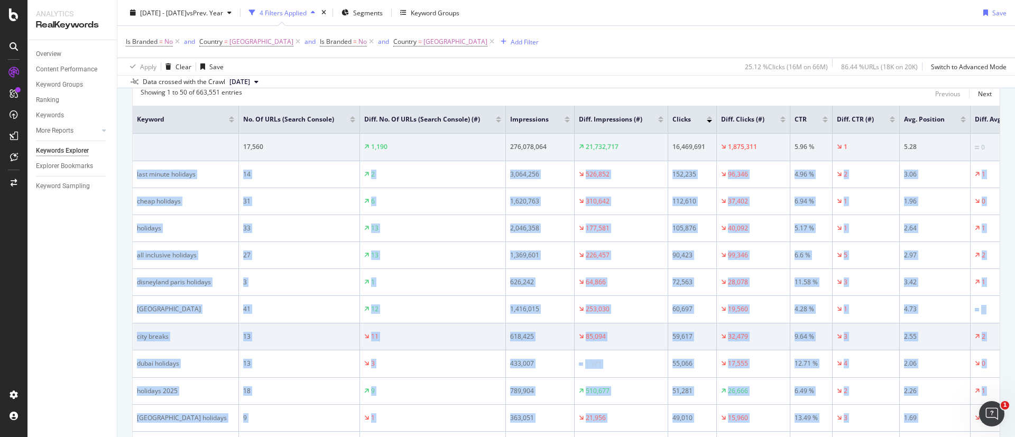
scroll to position [0, 0]
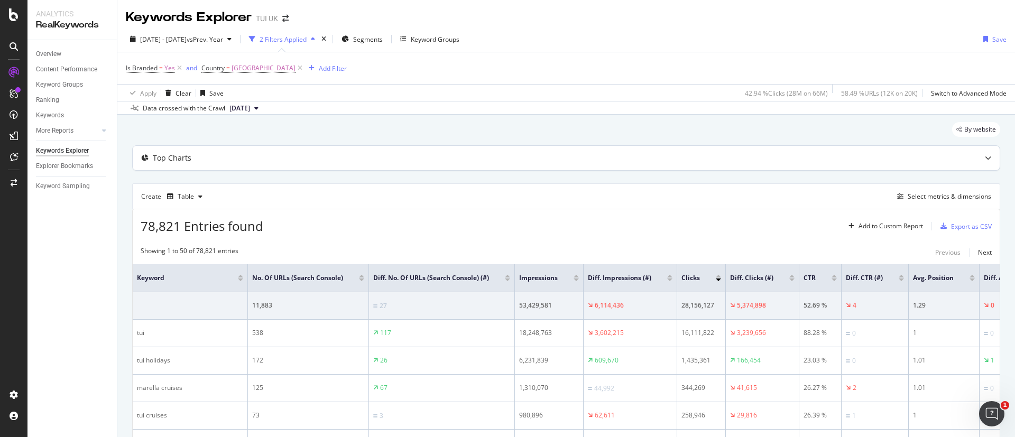
scroll to position [159, 0]
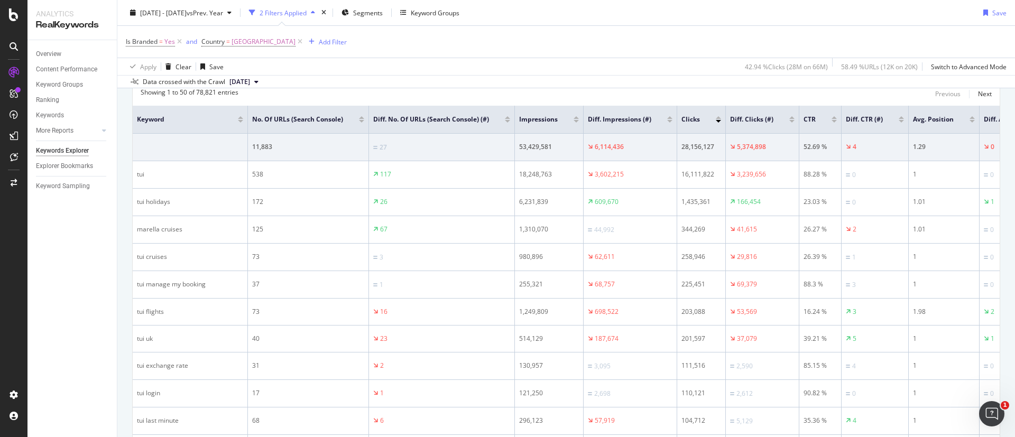
click at [667, 118] on div at bounding box center [669, 117] width 5 height 3
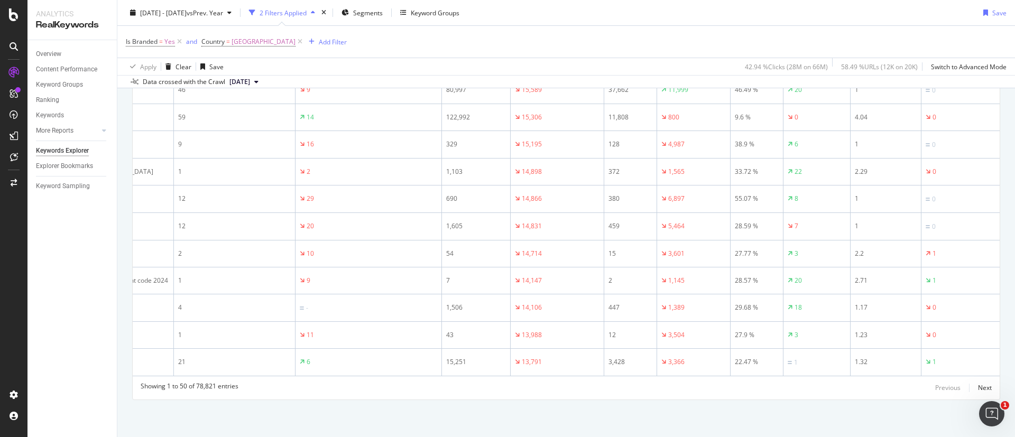
scroll to position [0, 127]
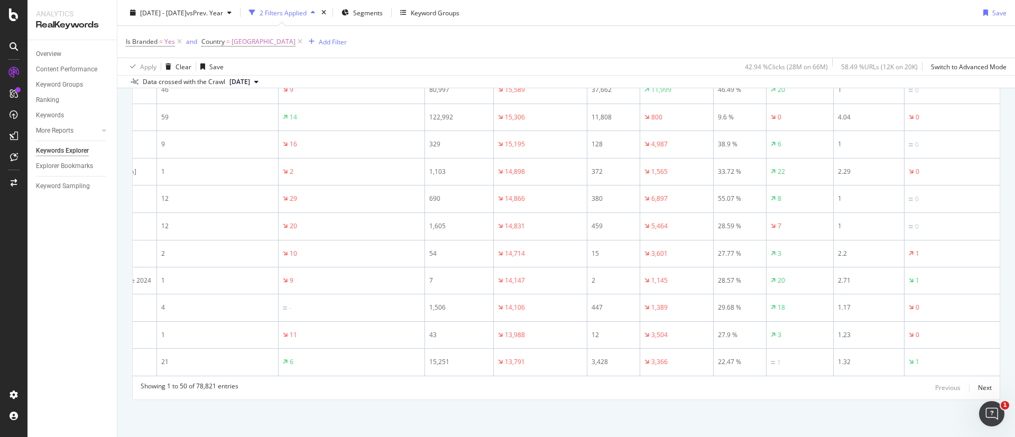
drag, startPoint x: 131, startPoint y: 117, endPoint x: 992, endPoint y: 356, distance: 893.9
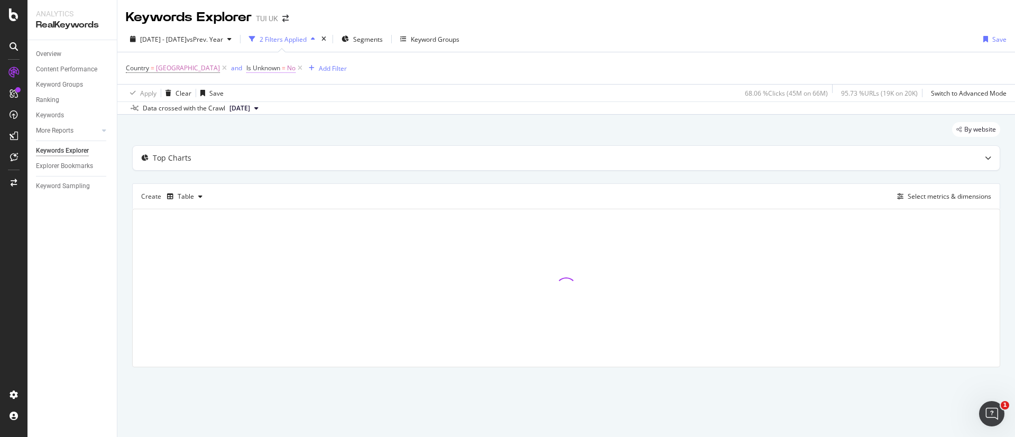
click at [261, 70] on span "Is Unknown" at bounding box center [263, 67] width 34 height 9
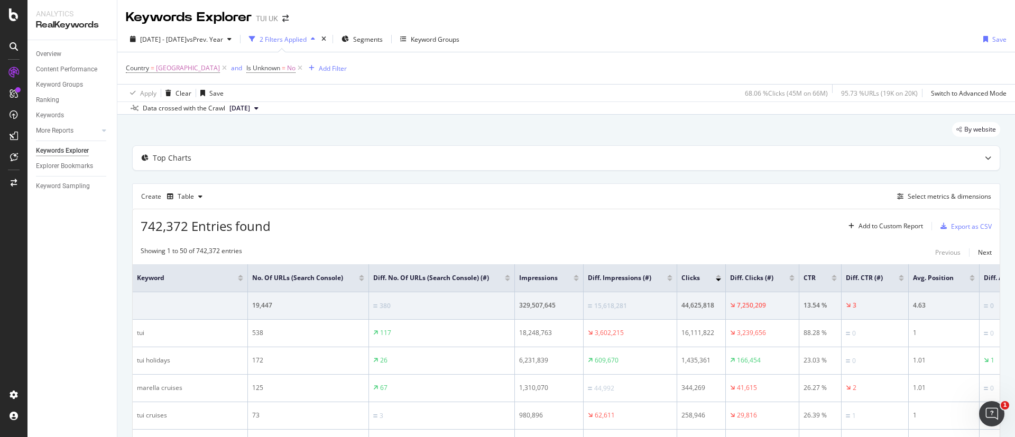
click at [408, 105] on div "Data crossed with the Crawl 2025 Sep. 2nd" at bounding box center [566, 108] width 898 height 13
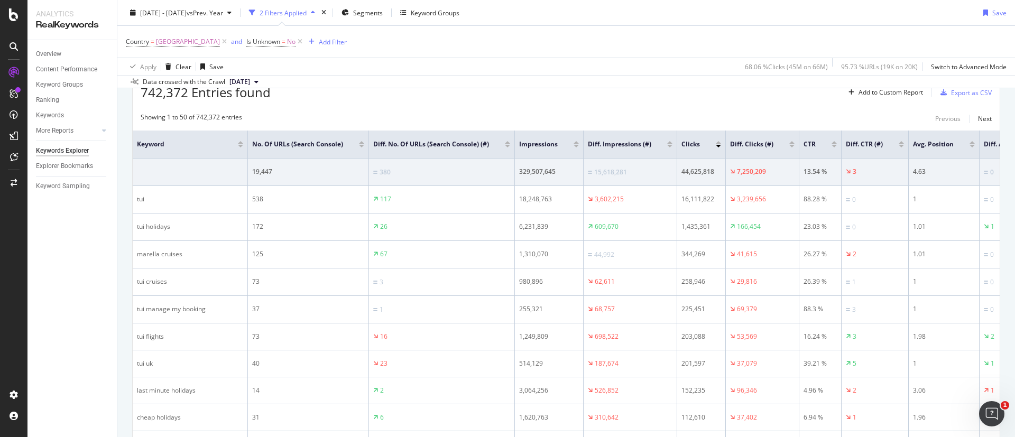
scroll to position [159, 0]
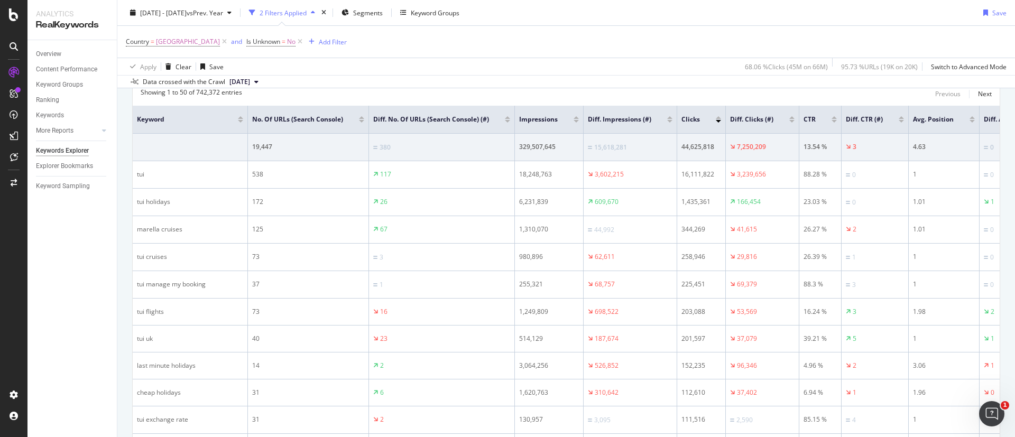
click at [789, 118] on div at bounding box center [791, 117] width 5 height 3
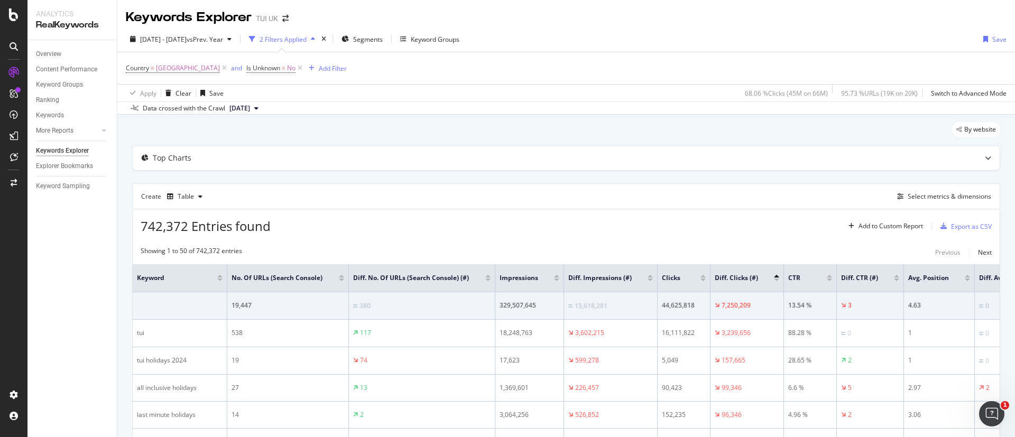
click at [535, 131] on div "By website" at bounding box center [566, 133] width 868 height 23
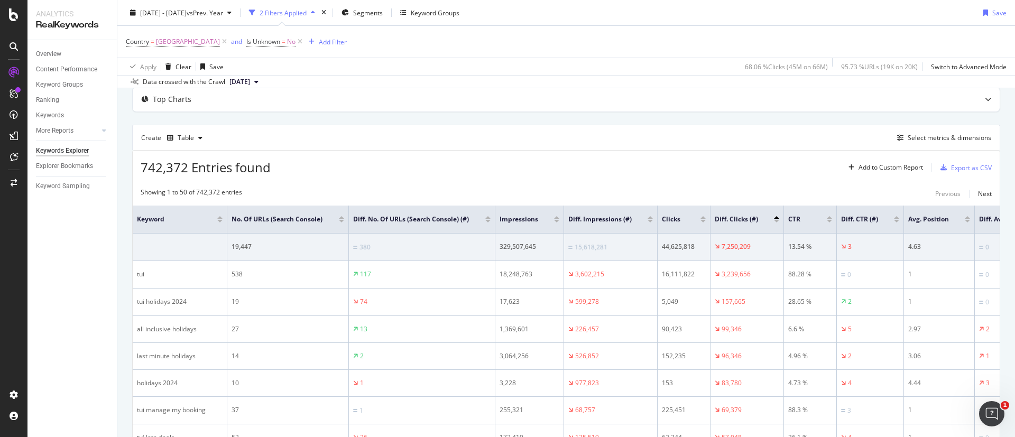
scroll to position [79, 0]
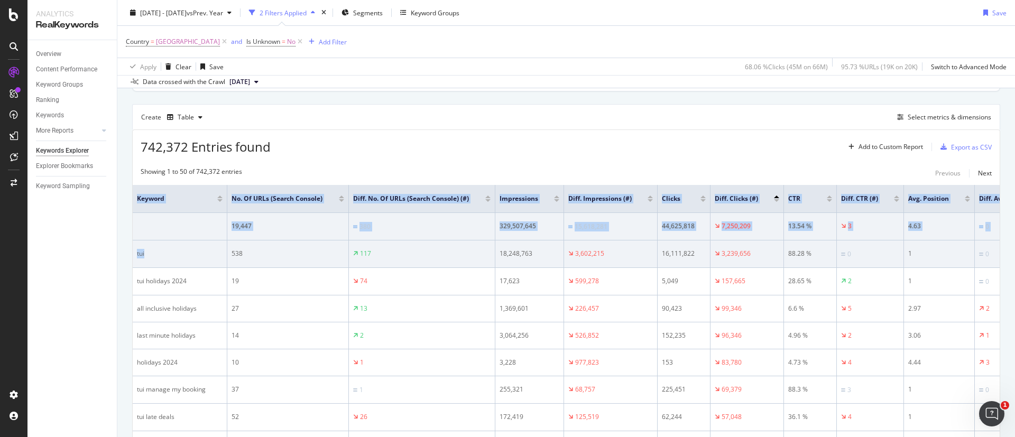
drag, startPoint x: 131, startPoint y: 264, endPoint x: 186, endPoint y: 263, distance: 55.5
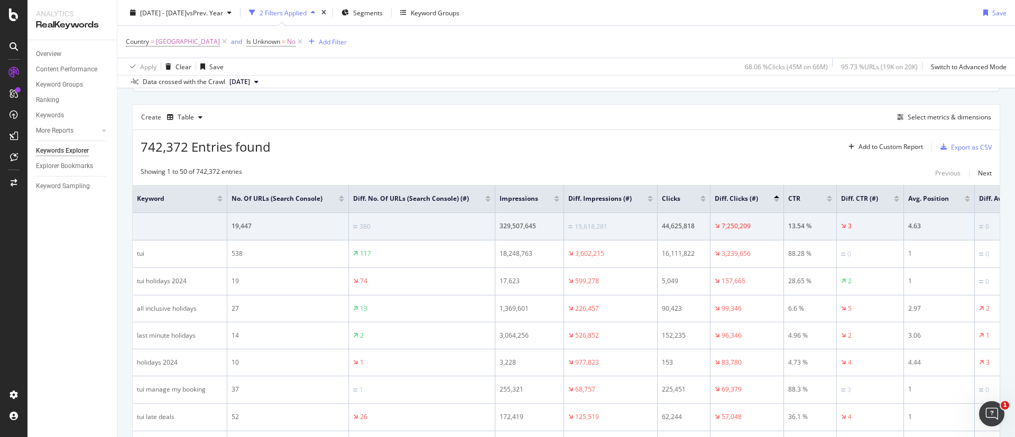
click at [99, 199] on div "Overview Content Performance Keyword Groups Ranking Keywords More Reports Count…" at bounding box center [71, 238] width 89 height 397
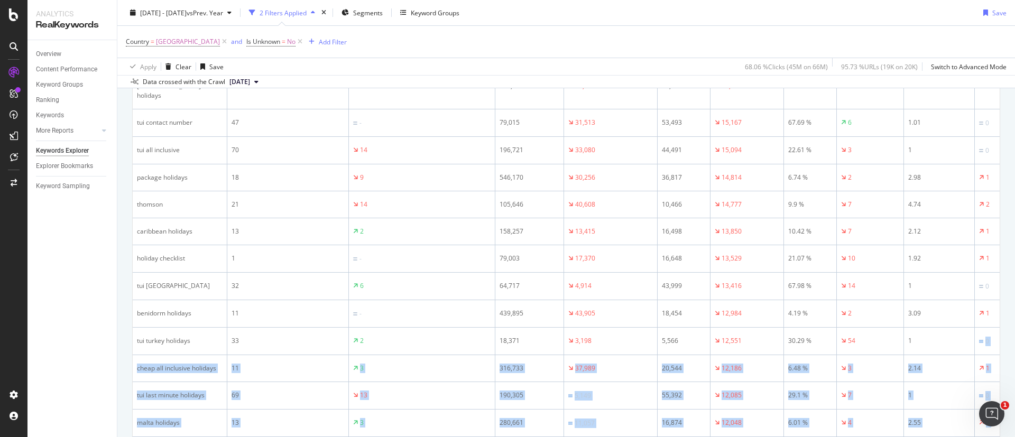
scroll to position [1328, 0]
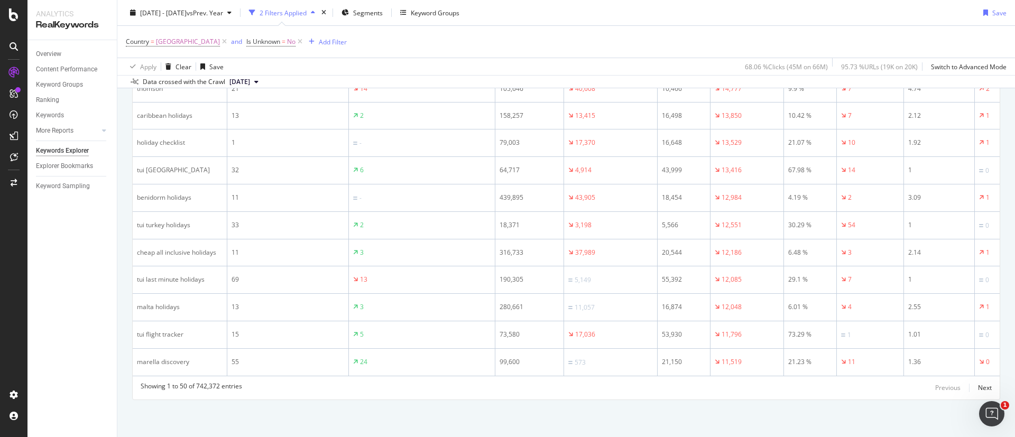
drag, startPoint x: 959, startPoint y: 375, endPoint x: 746, endPoint y: 391, distance: 214.2
click at [746, 391] on div "Showing 1 to 50 of 742,372 entries Previous Next" at bounding box center [566, 388] width 867 height 13
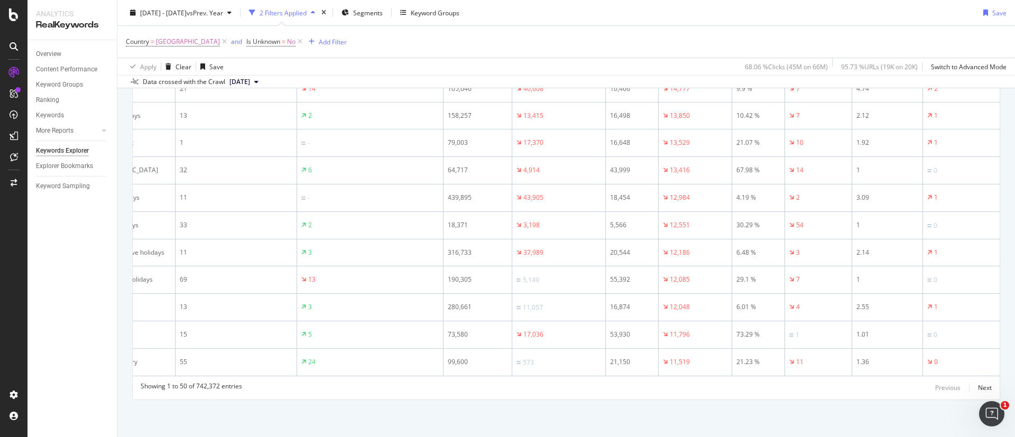
scroll to position [0, 83]
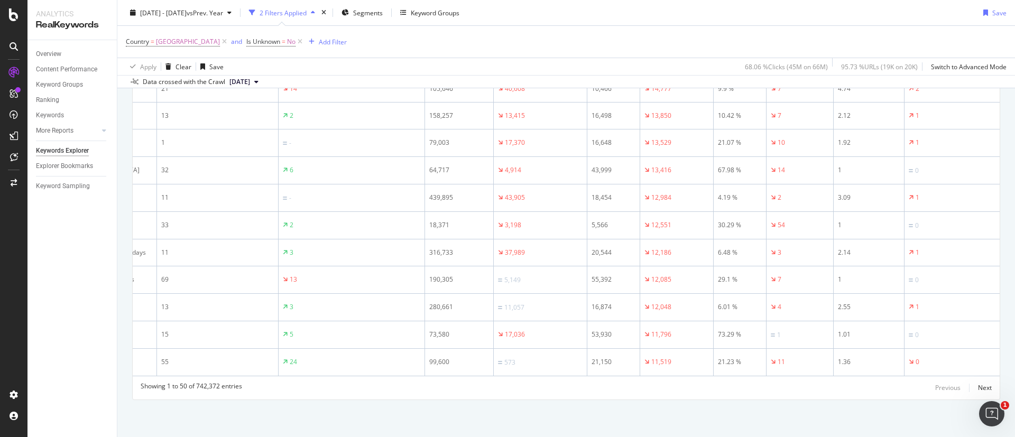
drag, startPoint x: 131, startPoint y: 148, endPoint x: 995, endPoint y: 360, distance: 889.6
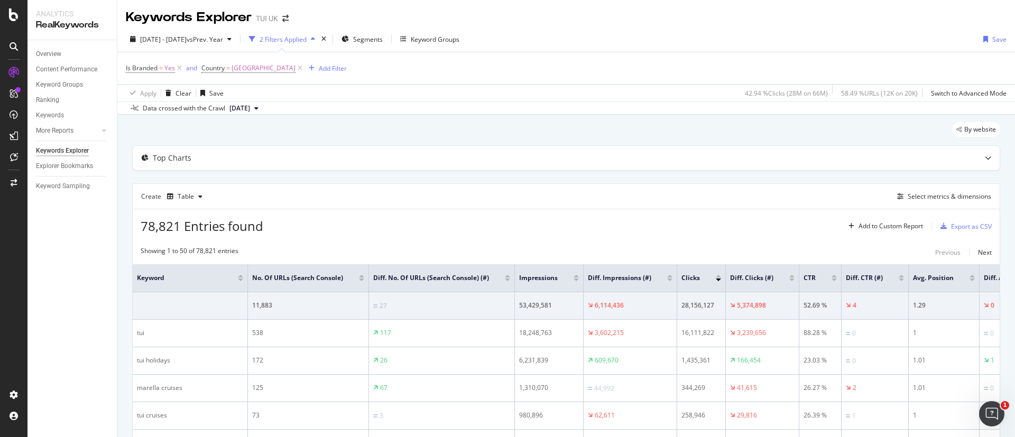
click at [789, 281] on div at bounding box center [791, 280] width 5 height 3
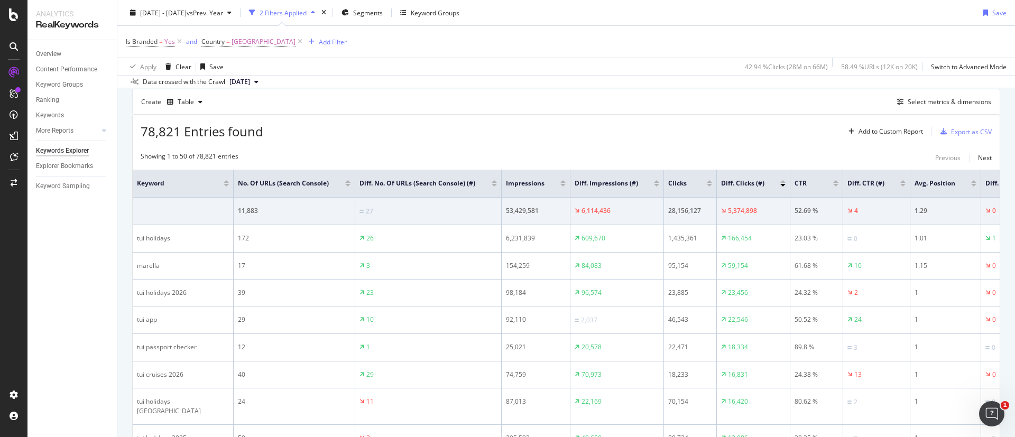
scroll to position [159, 0]
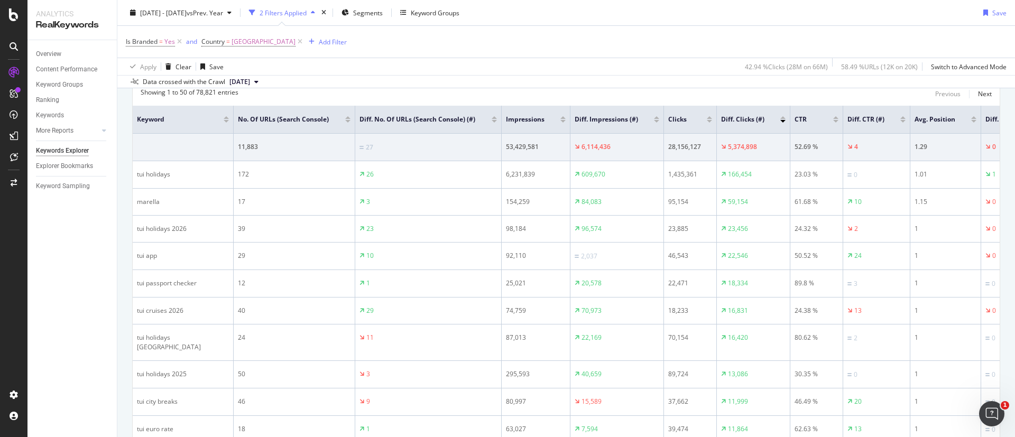
click at [784, 123] on div at bounding box center [782, 121] width 5 height 3
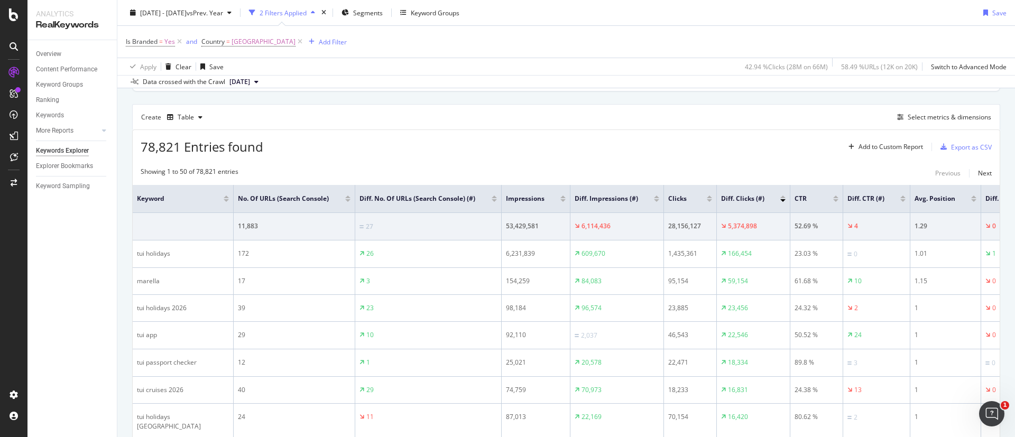
scroll to position [159, 0]
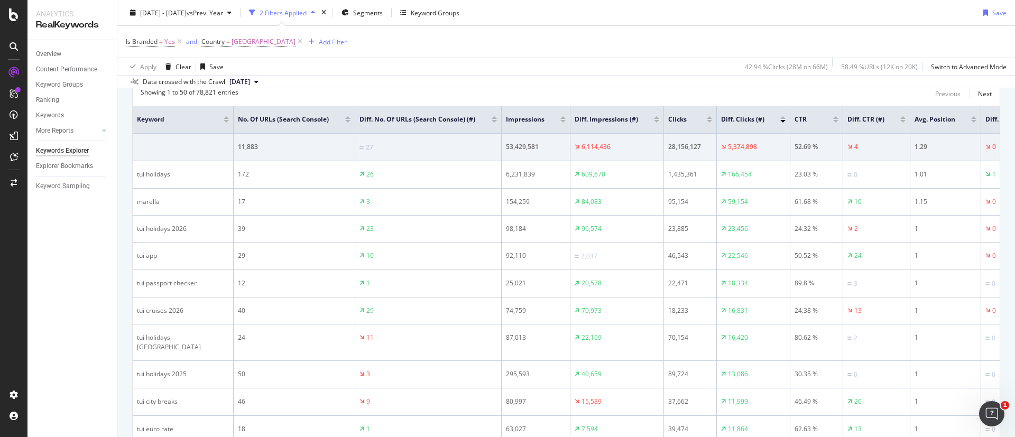
click at [784, 119] on div at bounding box center [782, 117] width 5 height 3
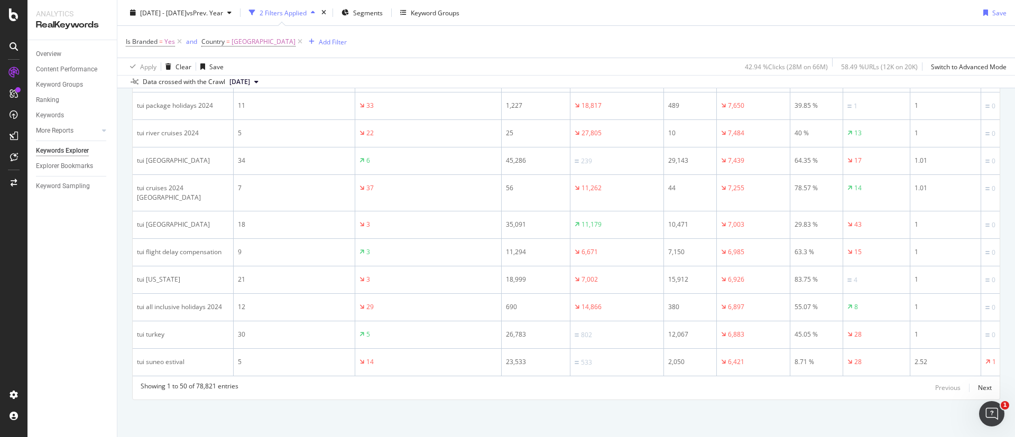
scroll to position [0, 89]
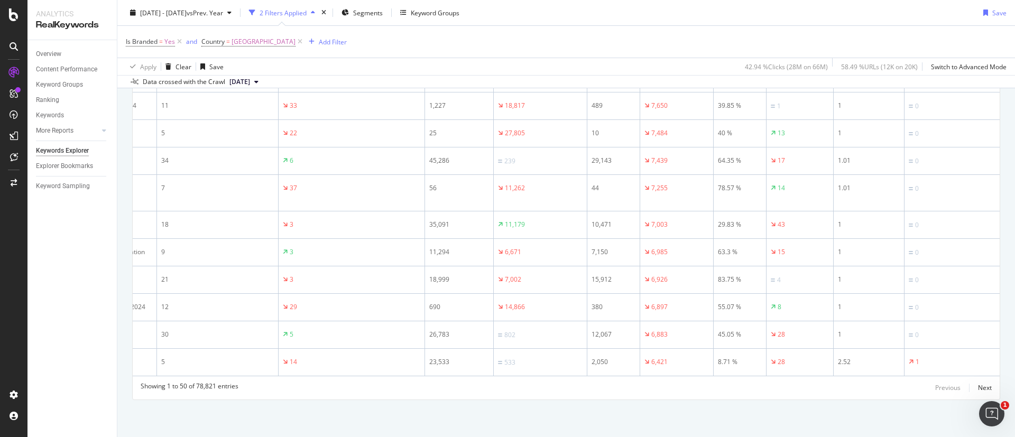
drag, startPoint x: 132, startPoint y: 126, endPoint x: 990, endPoint y: 346, distance: 885.9
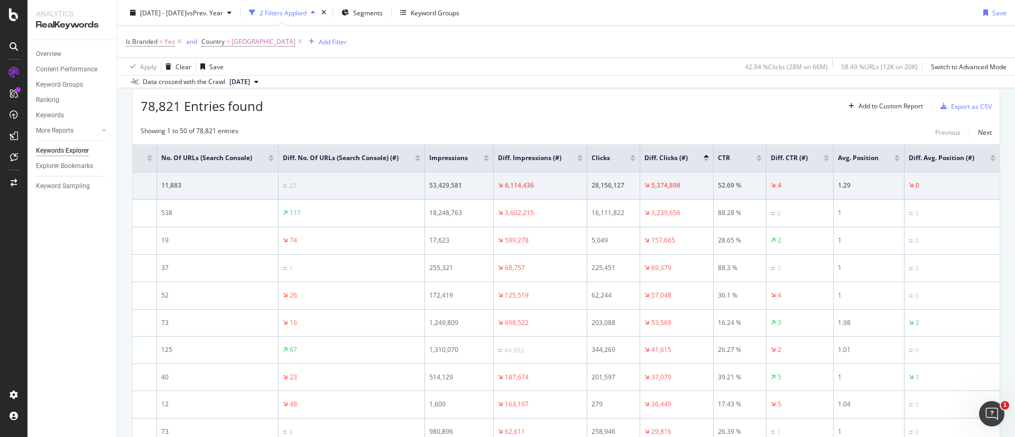
scroll to position [145, 0]
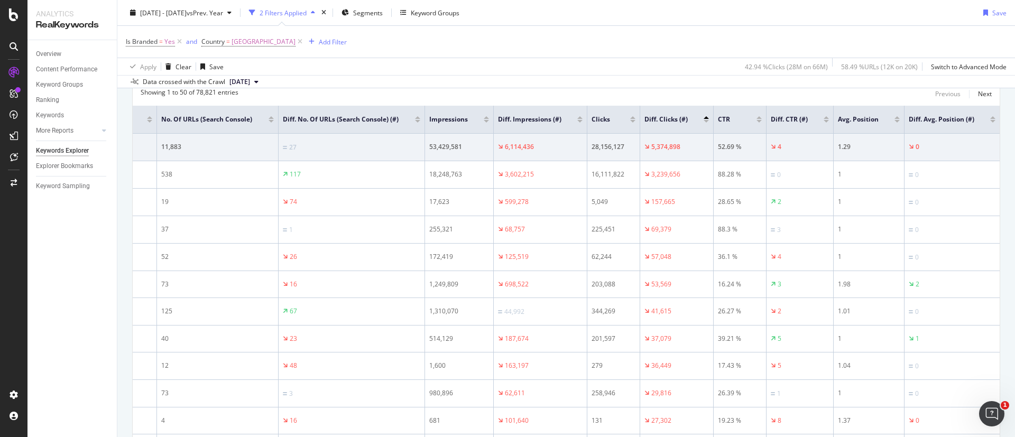
scroll to position [79, 0]
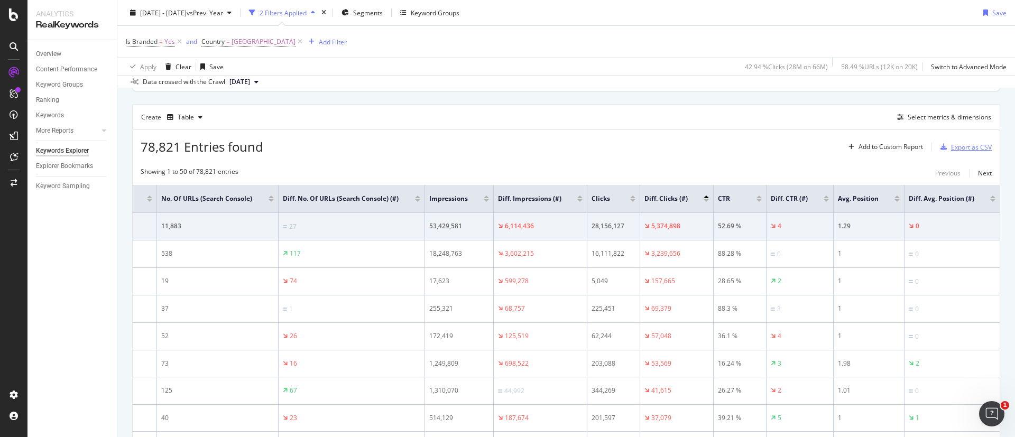
click at [936, 145] on div "button" at bounding box center [943, 147] width 15 height 6
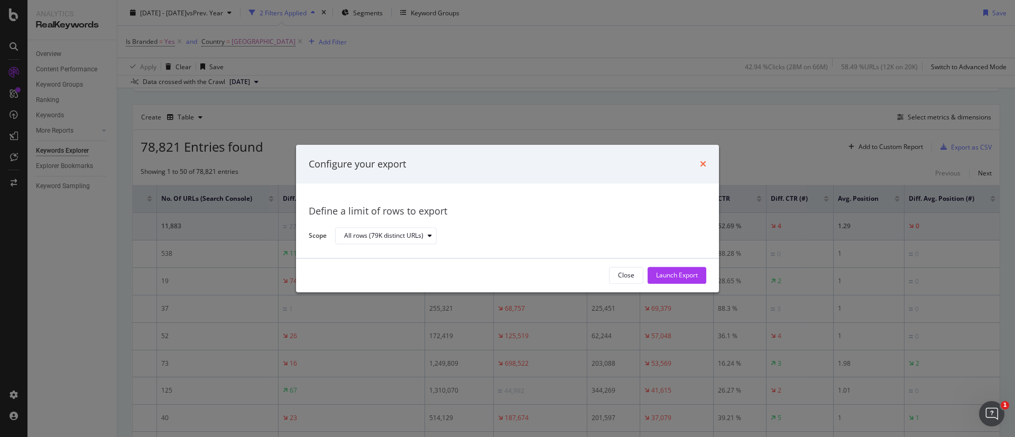
click at [700, 160] on icon "times" at bounding box center [703, 164] width 6 height 8
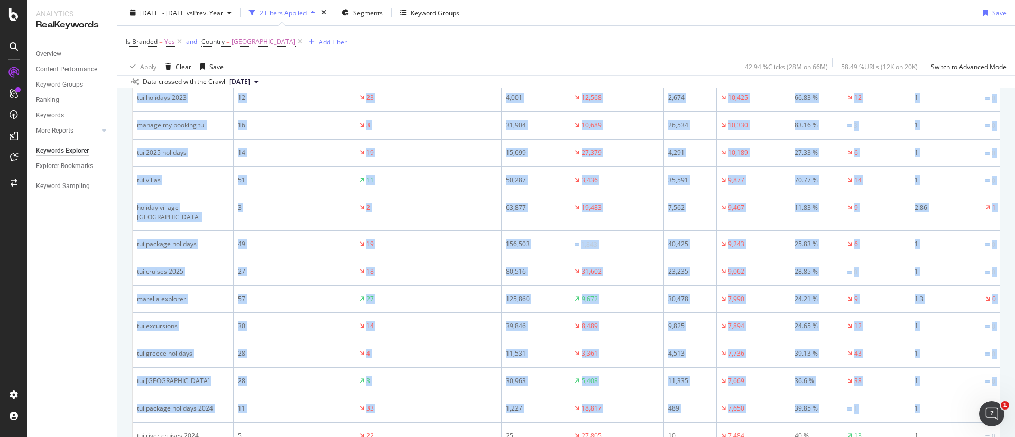
scroll to position [1335, 0]
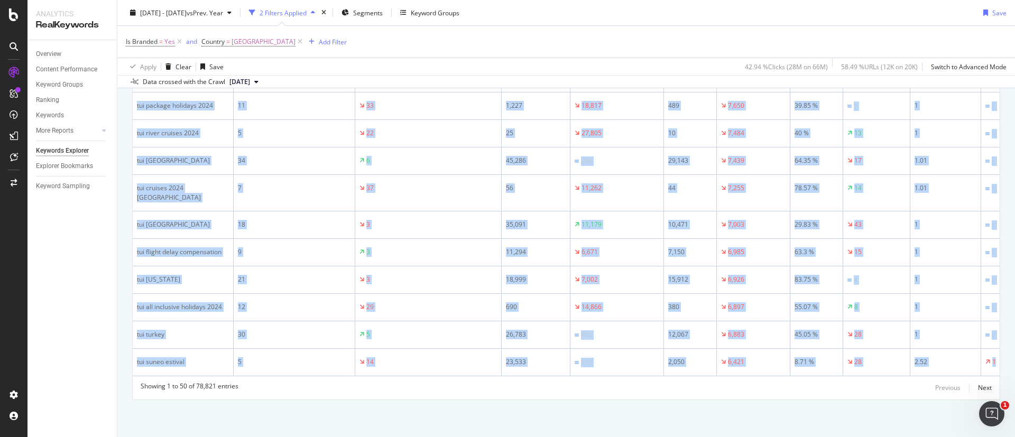
drag, startPoint x: 140, startPoint y: 160, endPoint x: 1007, endPoint y: 343, distance: 886.9
click at [1007, 343] on div "Keywords Explorer TUI UK 2025 Jan. 1st - Sep. 2nd vs Prev. Year 2 Filters Appli…" at bounding box center [566, 218] width 898 height 437
copy div "78,821 Entries found Add to Custom Report Export as CSV Showing 1 to 50 of 78,8…"
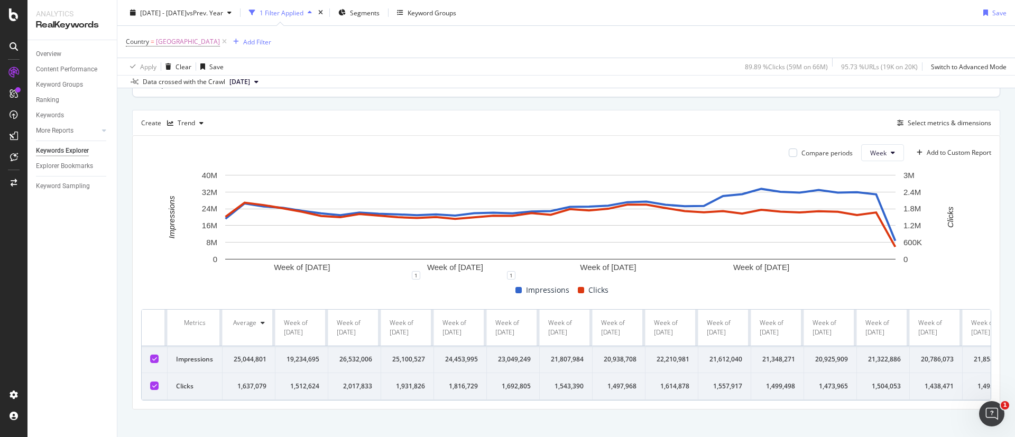
scroll to position [95, 0]
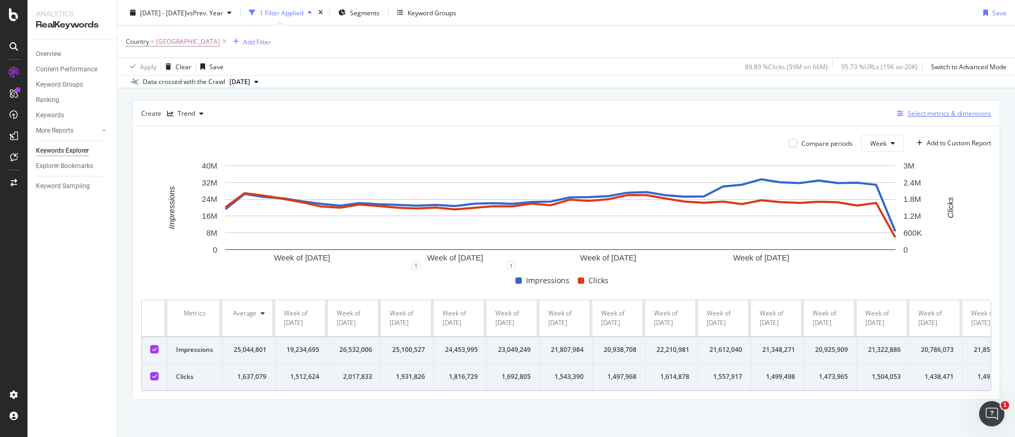
click at [931, 109] on div "Select metrics & dimensions" at bounding box center [950, 113] width 84 height 9
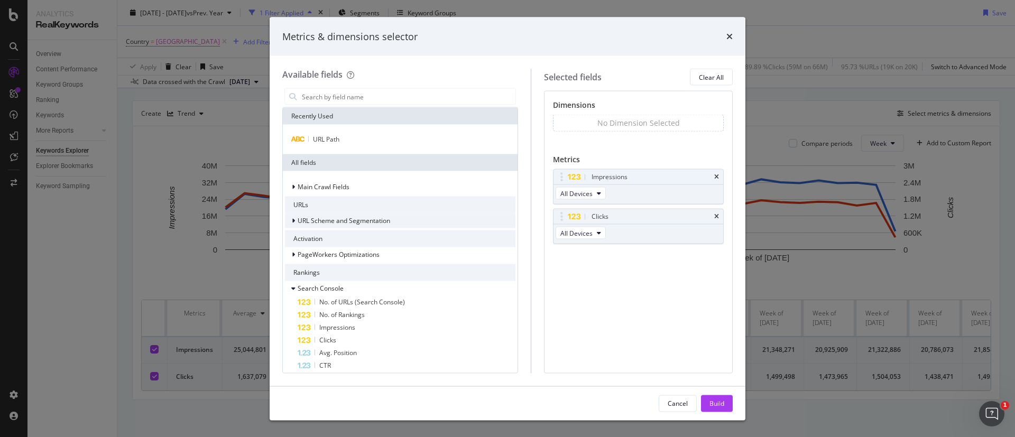
scroll to position [159, 0]
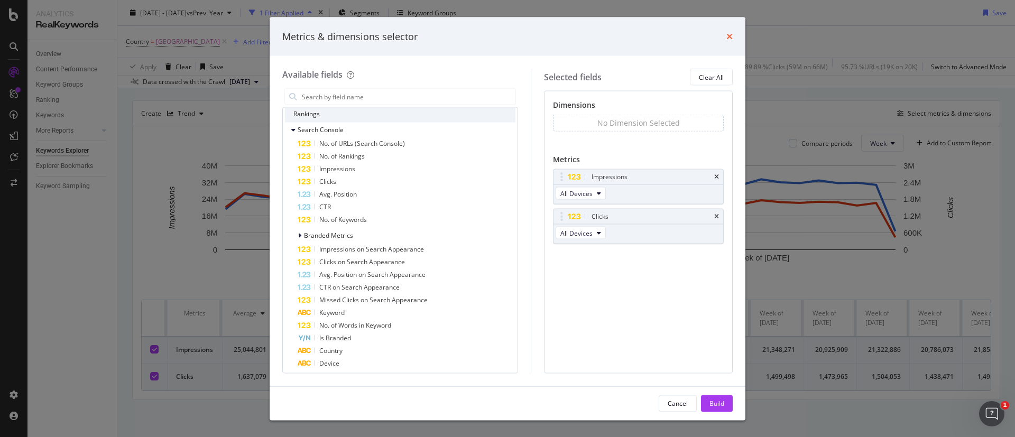
click at [729, 33] on icon "times" at bounding box center [730, 36] width 6 height 8
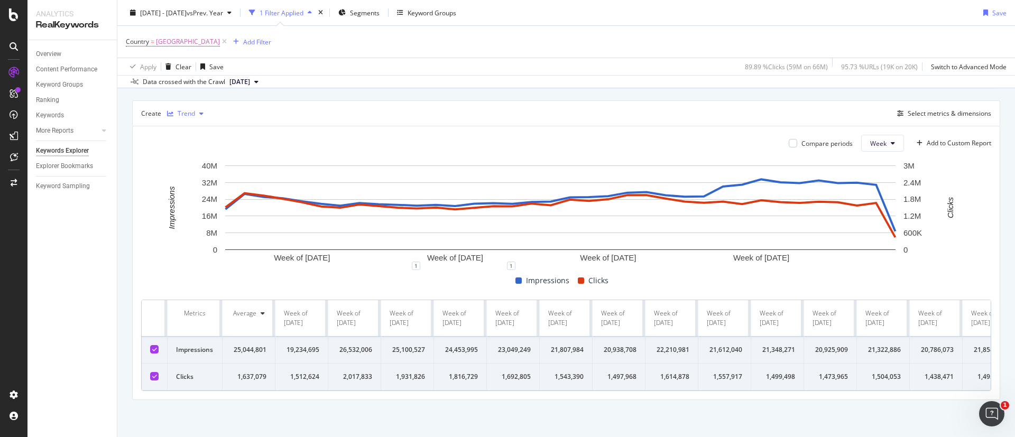
click at [179, 111] on div "Trend" at bounding box center [186, 114] width 17 height 6
click at [189, 113] on div "Table" at bounding box center [191, 119] width 48 height 13
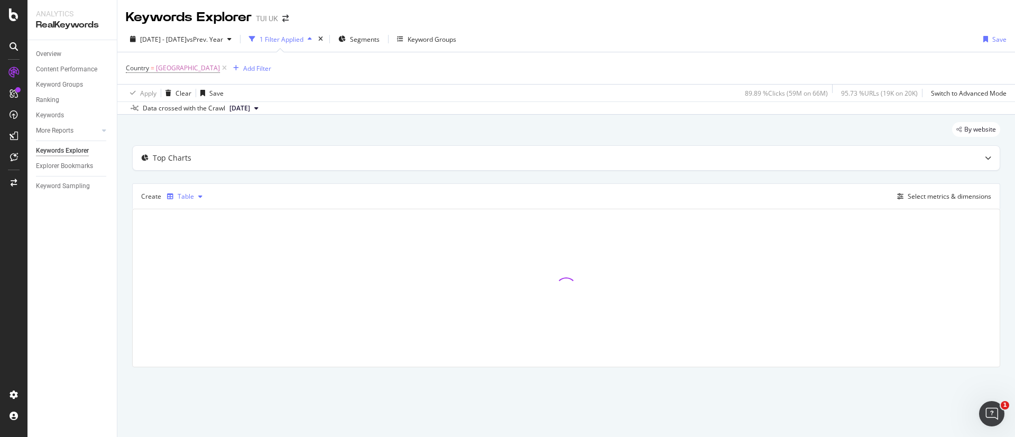
click at [180, 194] on div "Table" at bounding box center [186, 197] width 16 height 6
click at [191, 230] on div "Trend" at bounding box center [196, 231] width 17 height 9
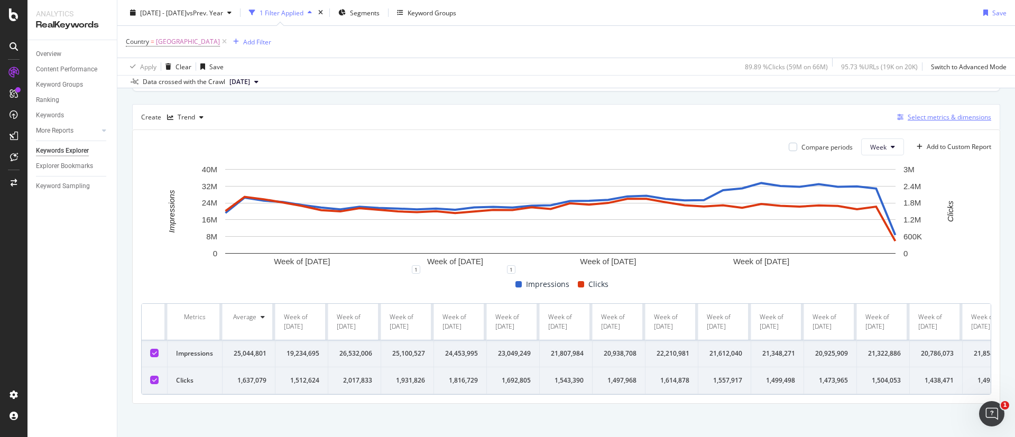
click at [958, 116] on div "Select metrics & dimensions" at bounding box center [950, 117] width 84 height 9
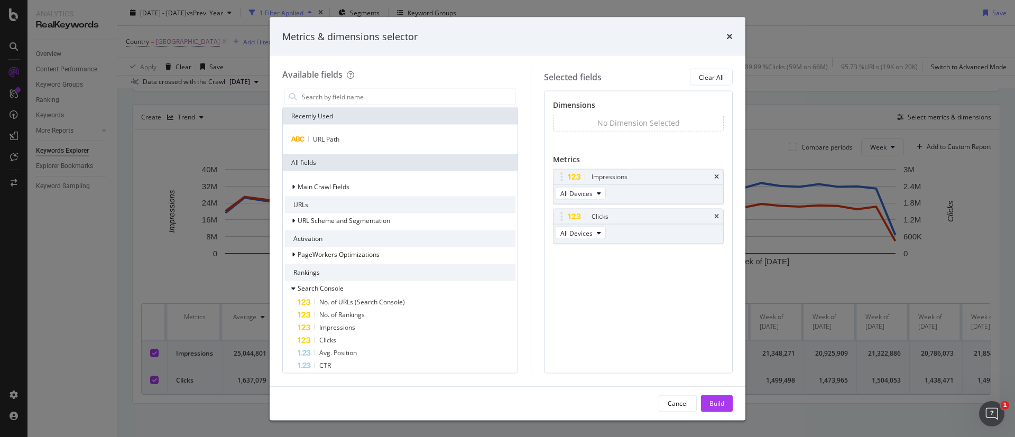
scroll to position [238, 0]
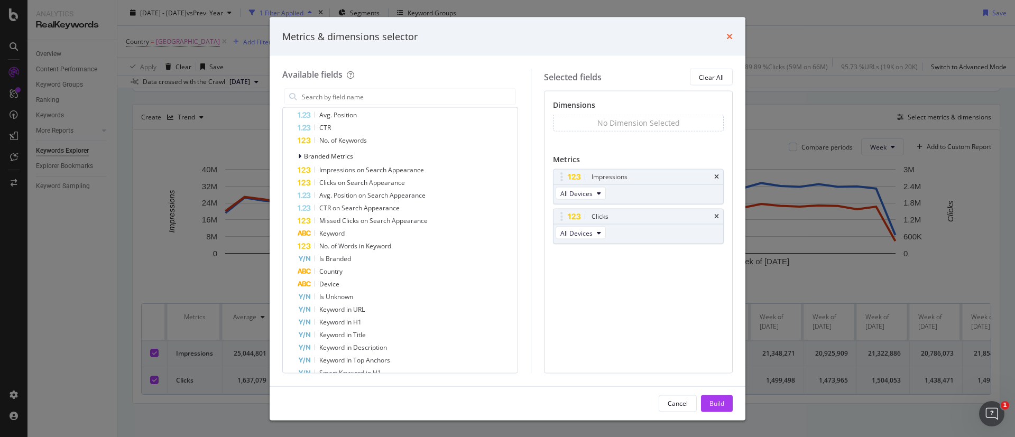
click at [732, 34] on icon "times" at bounding box center [730, 36] width 6 height 8
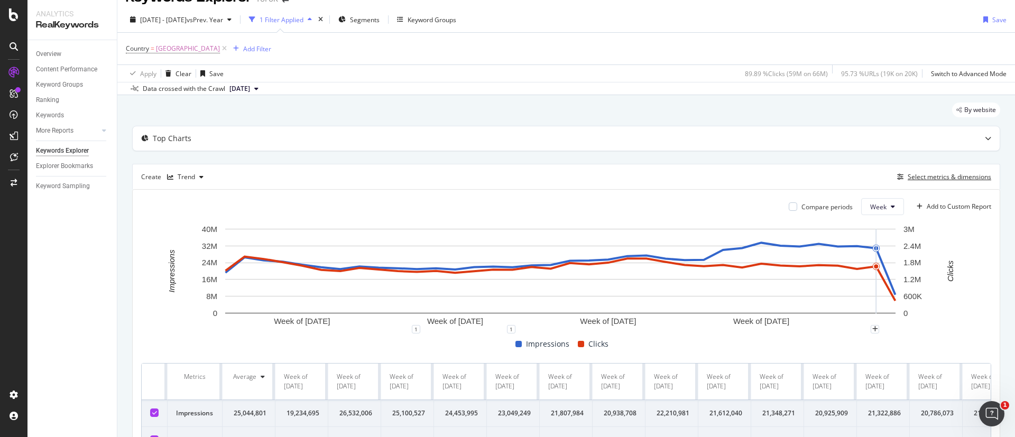
scroll to position [0, 0]
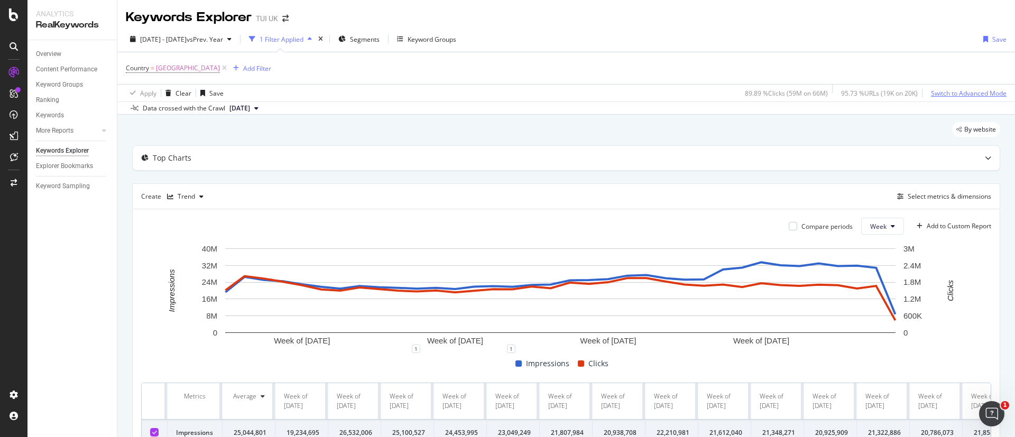
click at [948, 94] on div "Switch to Advanced Mode" at bounding box center [969, 93] width 76 height 9
click at [948, 94] on div "Switch back to Simple mode" at bounding box center [966, 93] width 82 height 9
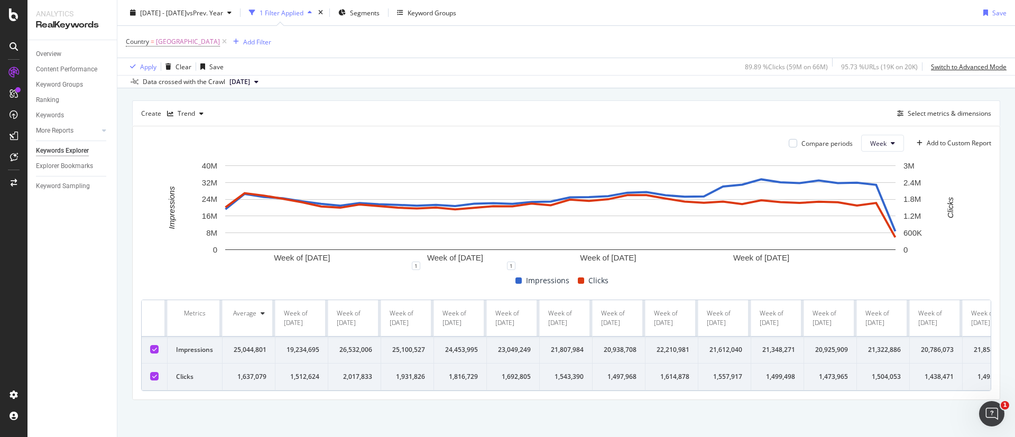
scroll to position [95, 0]
click at [53, 101] on div "Ranking" at bounding box center [47, 100] width 23 height 11
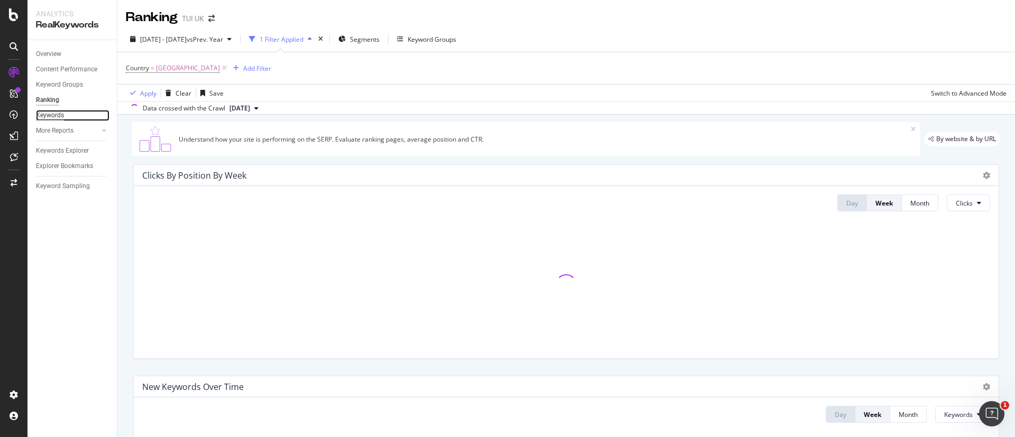
click at [51, 113] on div "Keywords" at bounding box center [50, 115] width 28 height 11
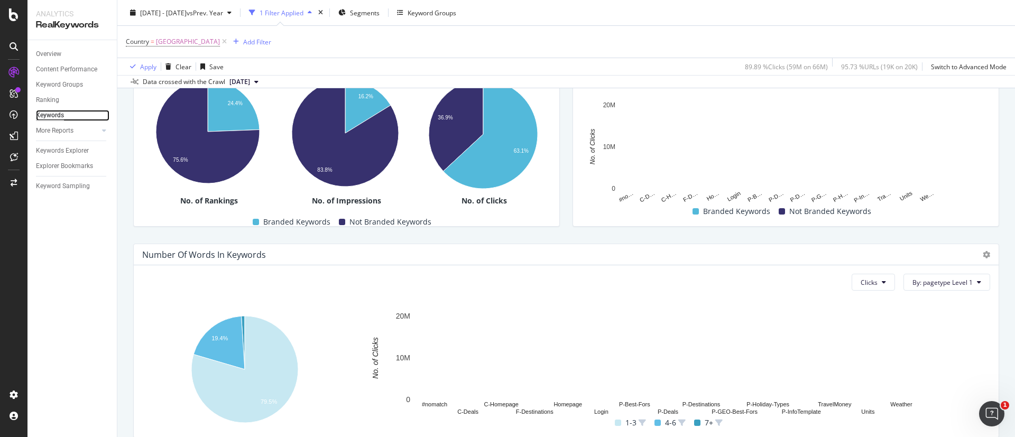
scroll to position [284, 0]
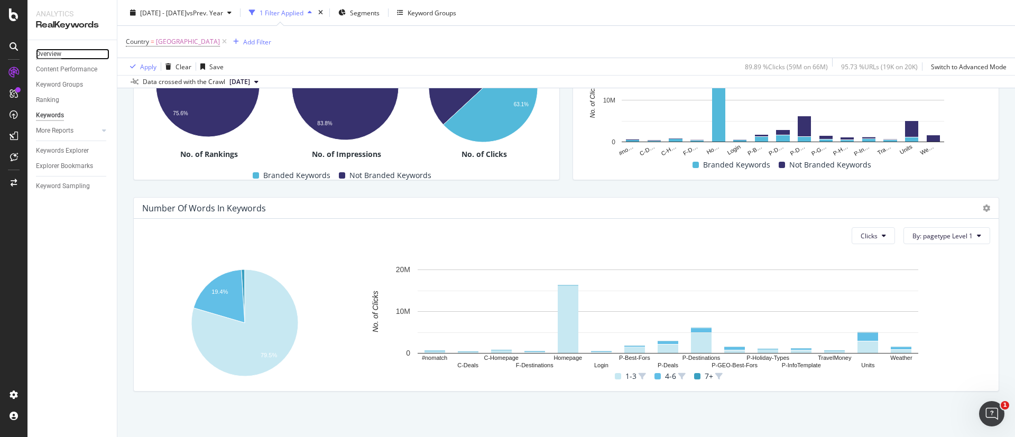
click at [57, 55] on div "Overview" at bounding box center [48, 54] width 25 height 11
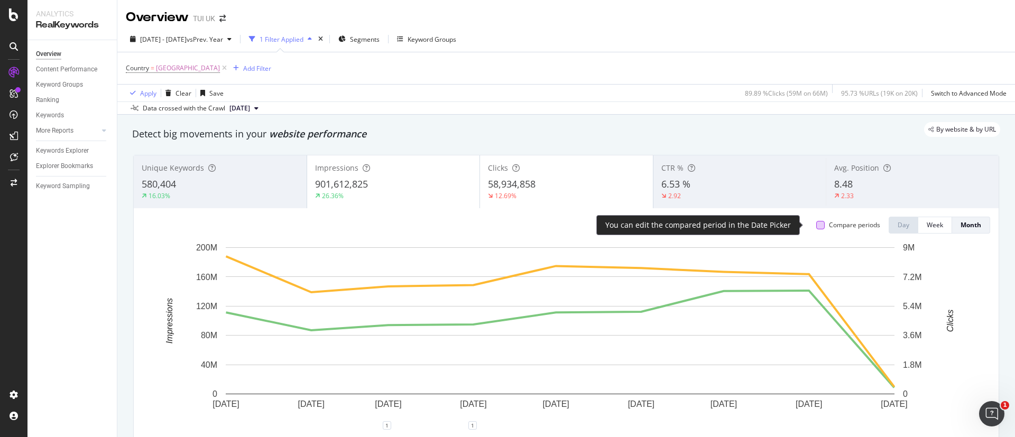
click at [816, 227] on div at bounding box center [820, 225] width 8 height 8
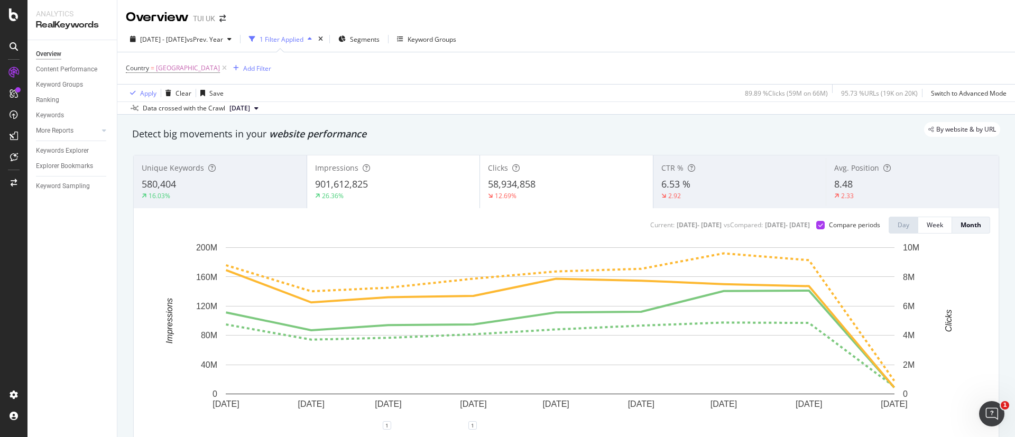
click at [244, 193] on div "16.03%" at bounding box center [220, 196] width 157 height 10
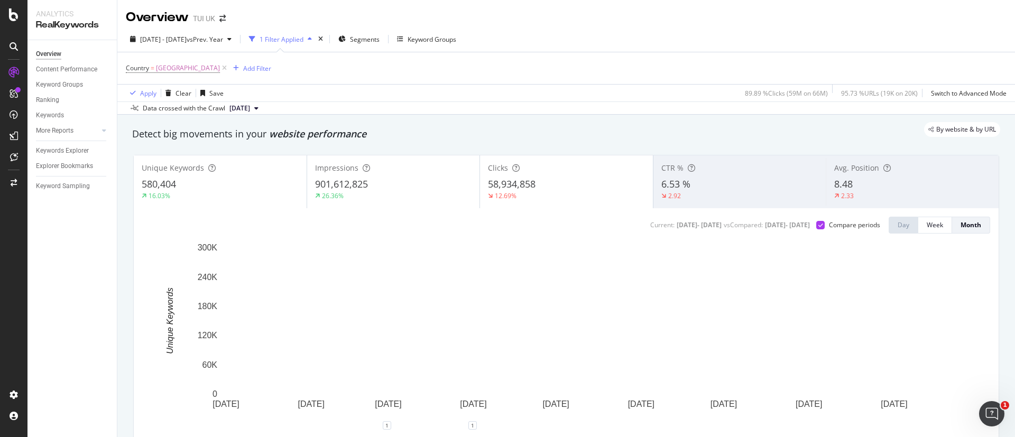
click at [784, 193] on div "2.92" at bounding box center [739, 196] width 157 height 10
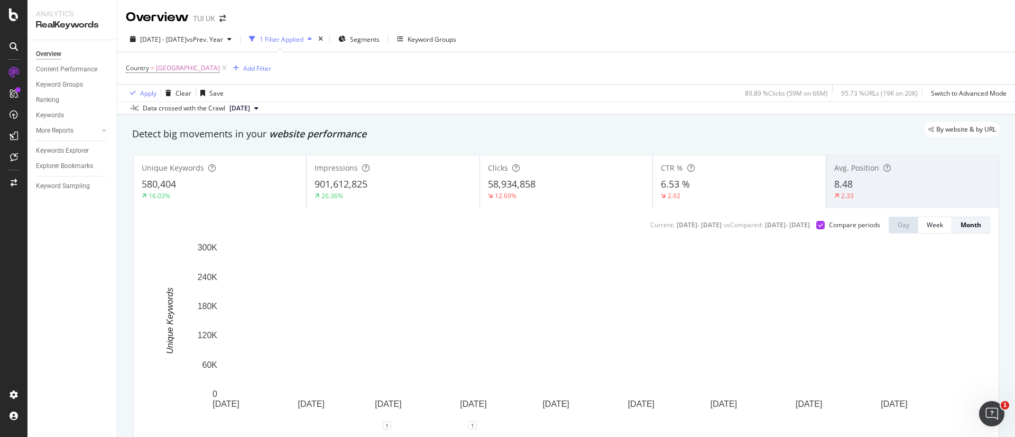
click at [872, 190] on div "8.48" at bounding box center [912, 185] width 157 height 14
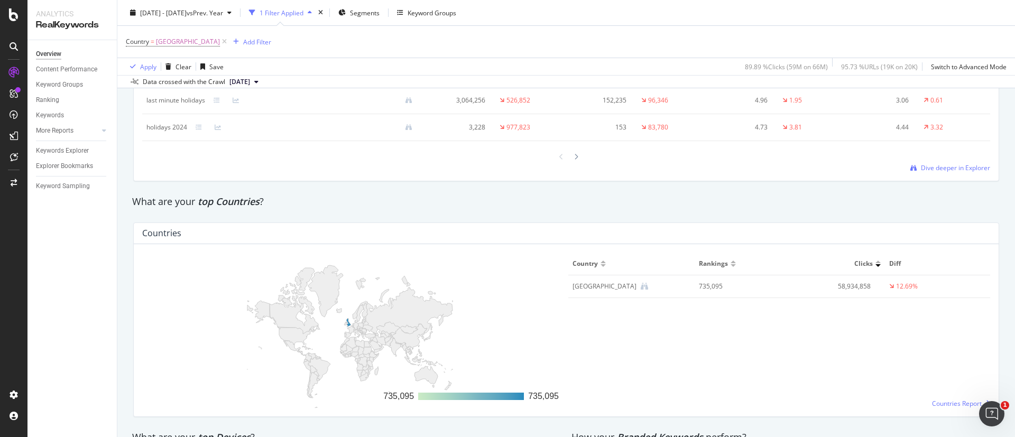
scroll to position [1666, 0]
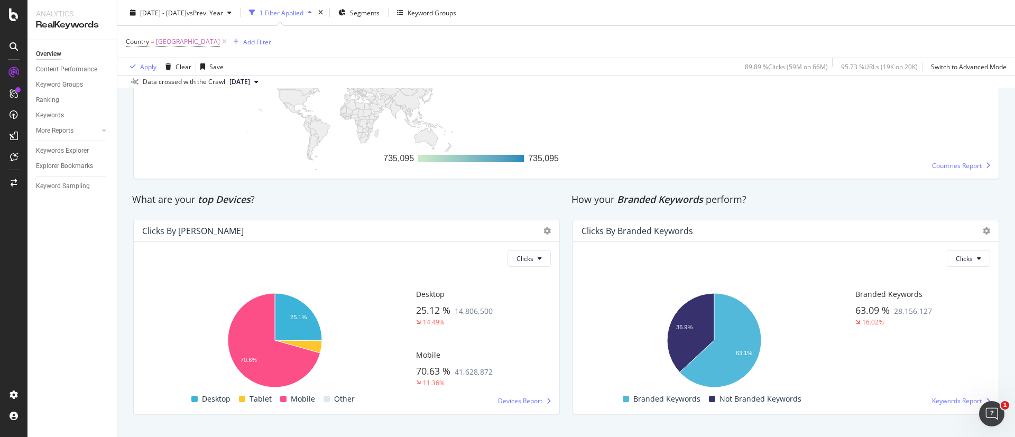
click at [978, 235] on div at bounding box center [984, 231] width 13 height 11
click at [983, 233] on icon at bounding box center [986, 230] width 7 height 7
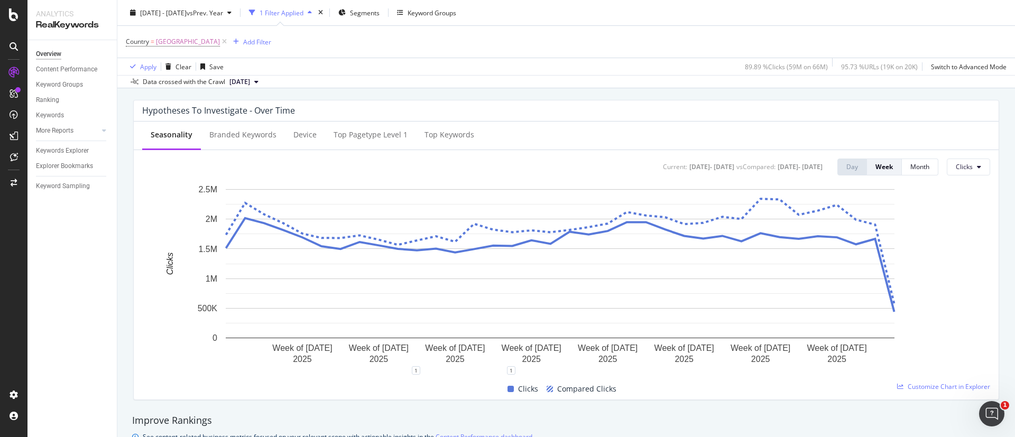
scroll to position [424, 0]
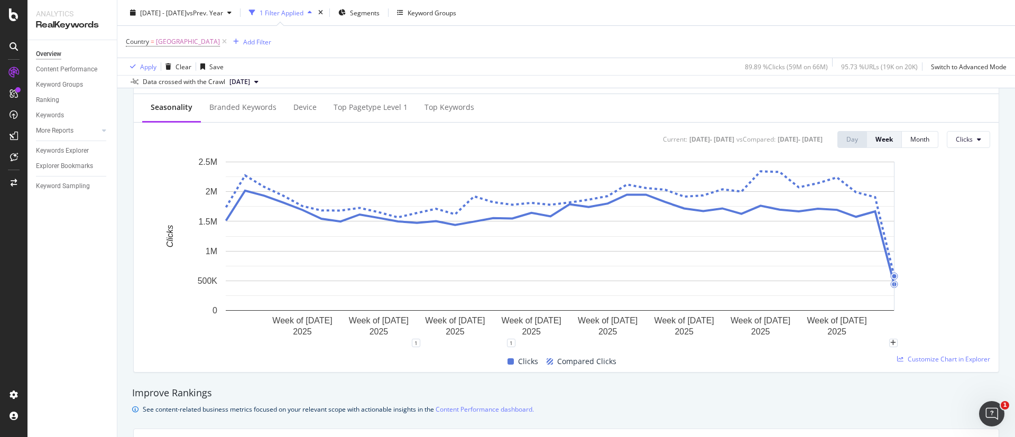
click at [959, 157] on rect "A chart." at bounding box center [560, 250] width 836 height 187
click at [970, 133] on button "Clicks" at bounding box center [968, 139] width 43 height 17
click at [932, 178] on rect "A chart." at bounding box center [560, 250] width 836 height 187
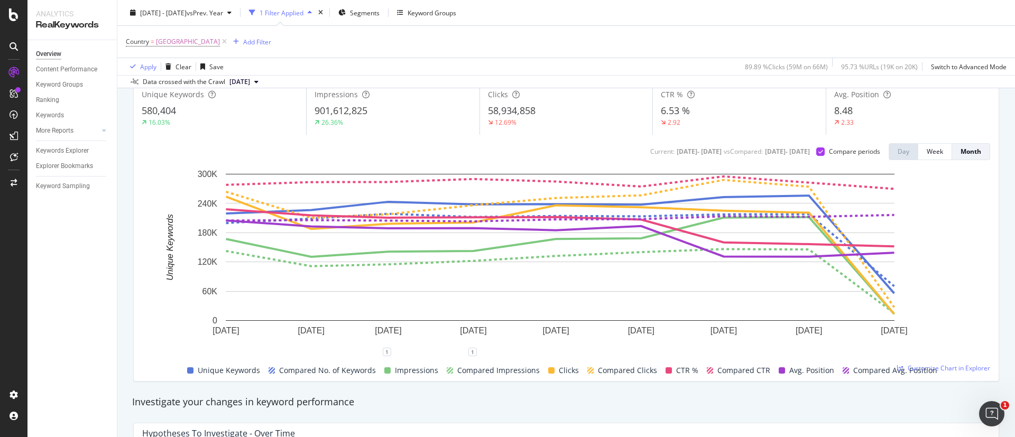
scroll to position [54, 0]
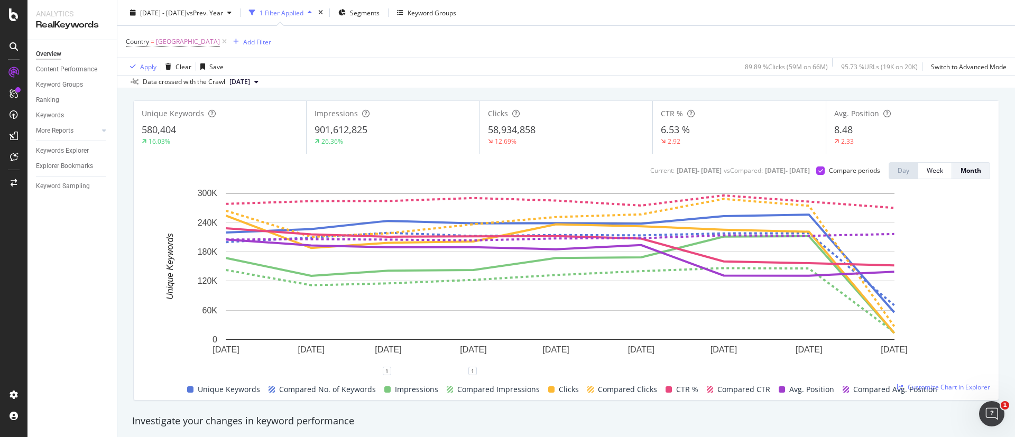
click at [214, 132] on div "580,404" at bounding box center [220, 130] width 157 height 14
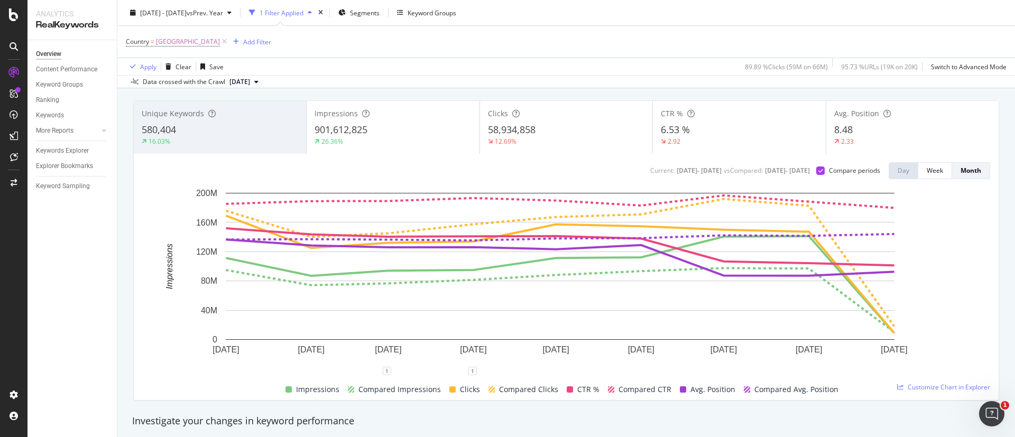
click at [724, 160] on div "Current: 2025 Jan. 1st - 2025 Sep. 2nd vs Compared : 2024 Jan. 3rd - 2024 Sep. …" at bounding box center [566, 277] width 865 height 246
click at [734, 149] on div "CTR % 6.53 % 2.92" at bounding box center [739, 128] width 172 height 48
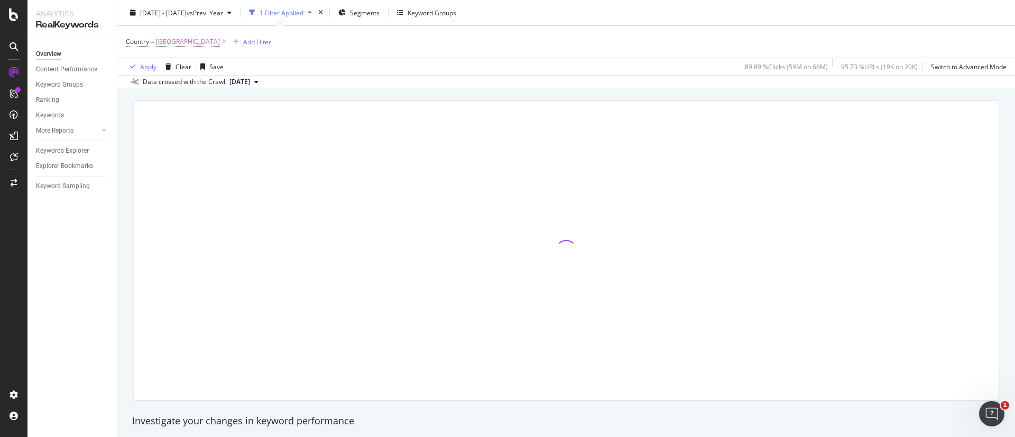
click at [894, 140] on div at bounding box center [566, 250] width 865 height 299
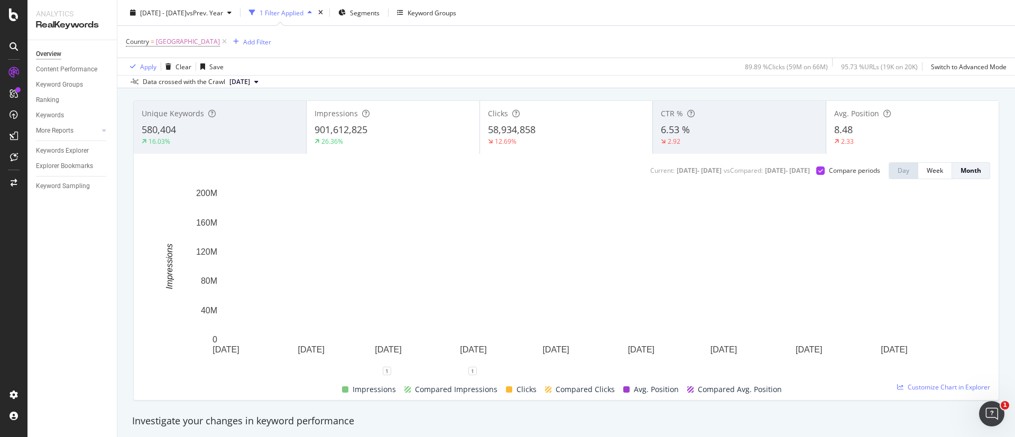
click at [903, 145] on div "2.33" at bounding box center [912, 142] width 157 height 10
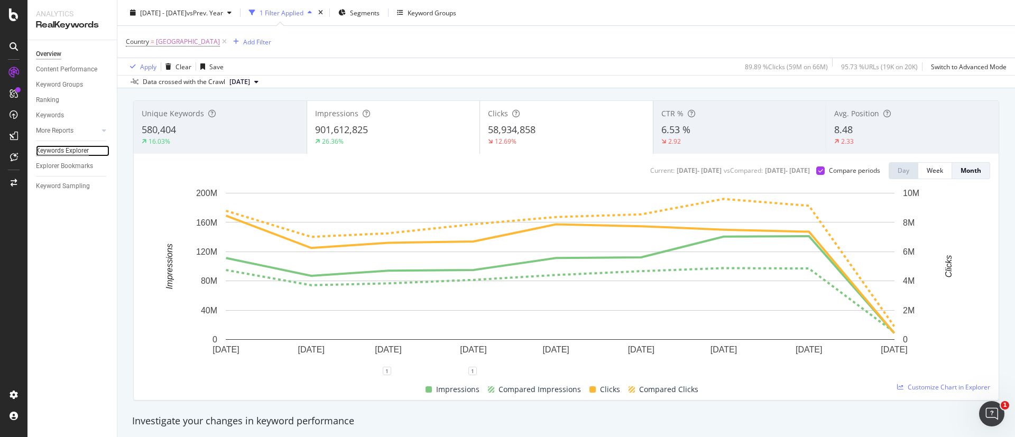
click at [80, 148] on div "Keywords Explorer" at bounding box center [62, 150] width 53 height 11
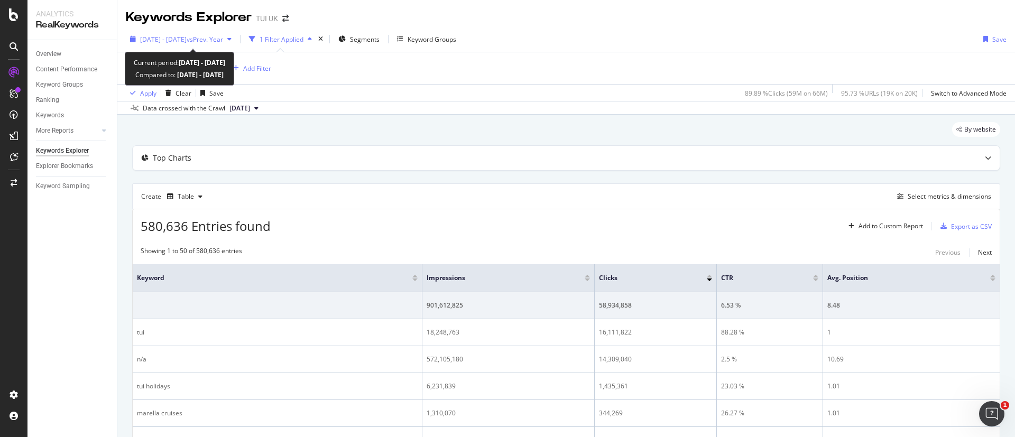
click at [223, 38] on span "vs Prev. Year" at bounding box center [205, 39] width 36 height 9
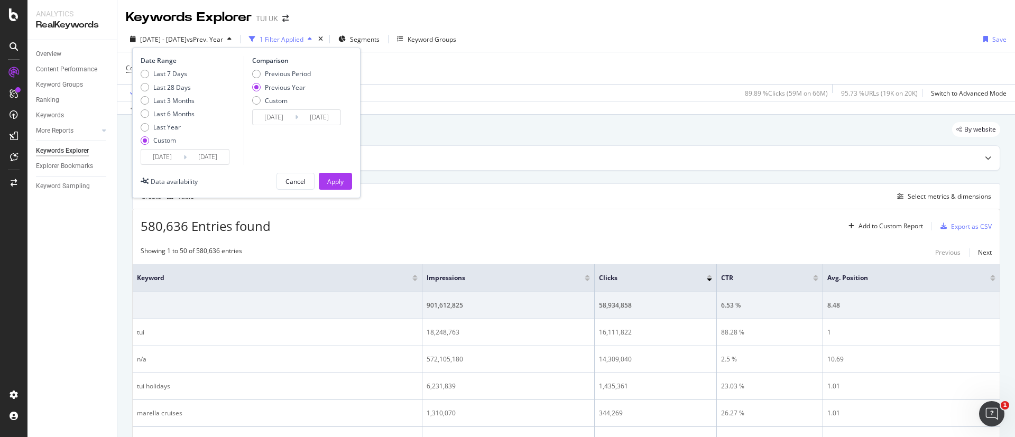
click at [326, 180] on button "Apply" at bounding box center [335, 181] width 33 height 17
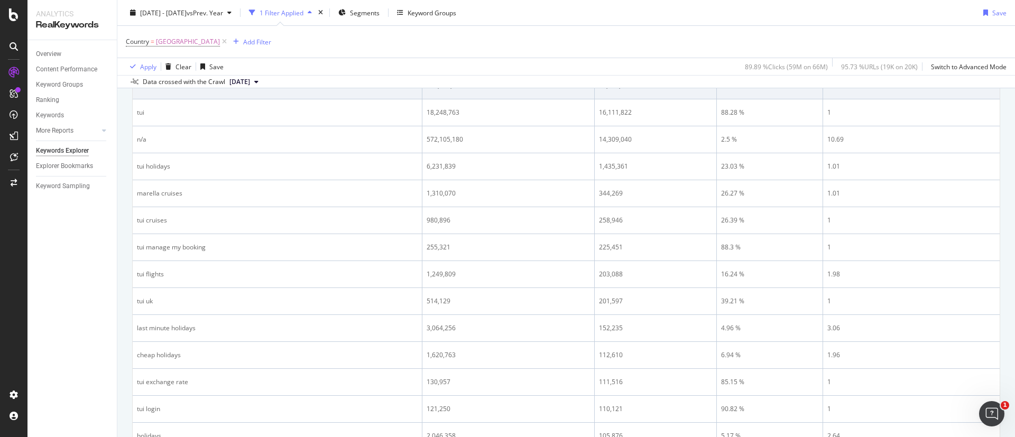
scroll to position [126, 0]
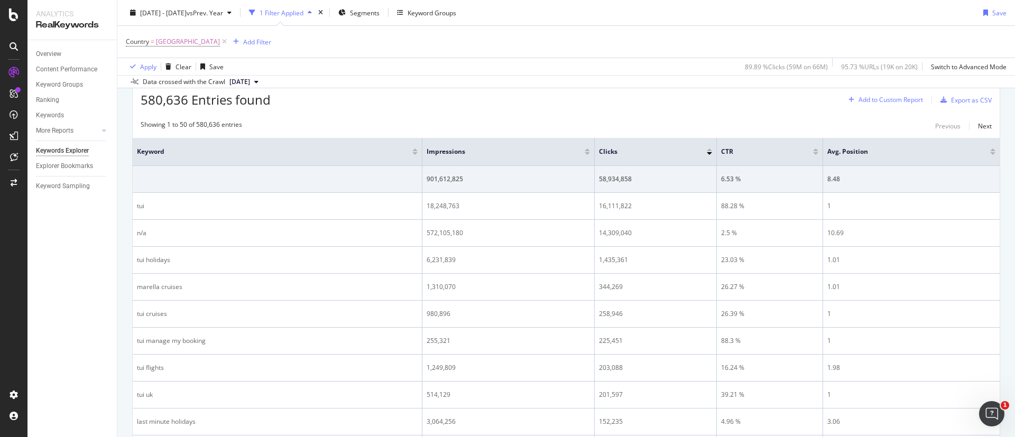
click at [871, 97] on div "Add to Custom Report" at bounding box center [891, 100] width 65 height 6
click at [492, 90] on div "580,636 Entries found Add to Custom Report Export as CSV" at bounding box center [566, 96] width 867 height 26
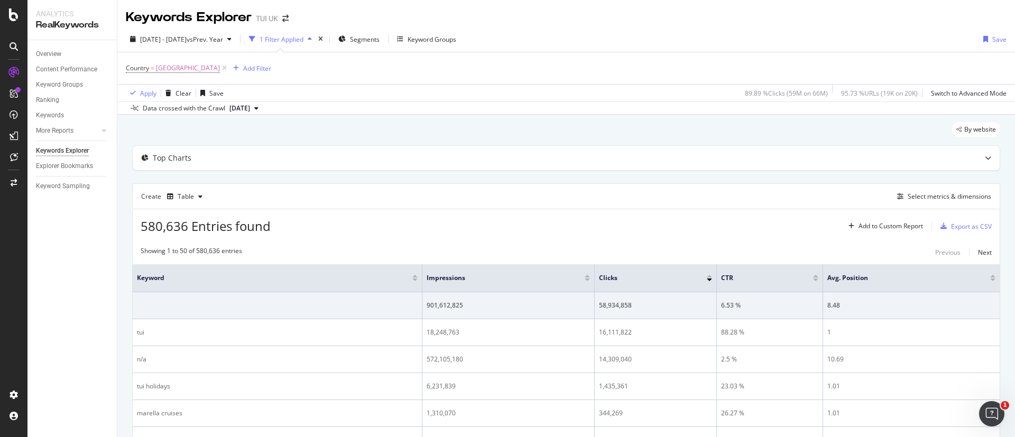
click at [263, 111] on button "2025 Sep. 2nd" at bounding box center [244, 108] width 38 height 13
click at [446, 134] on div "By website" at bounding box center [566, 133] width 868 height 23
click at [243, 64] on div "Add Filter" at bounding box center [257, 68] width 28 height 9
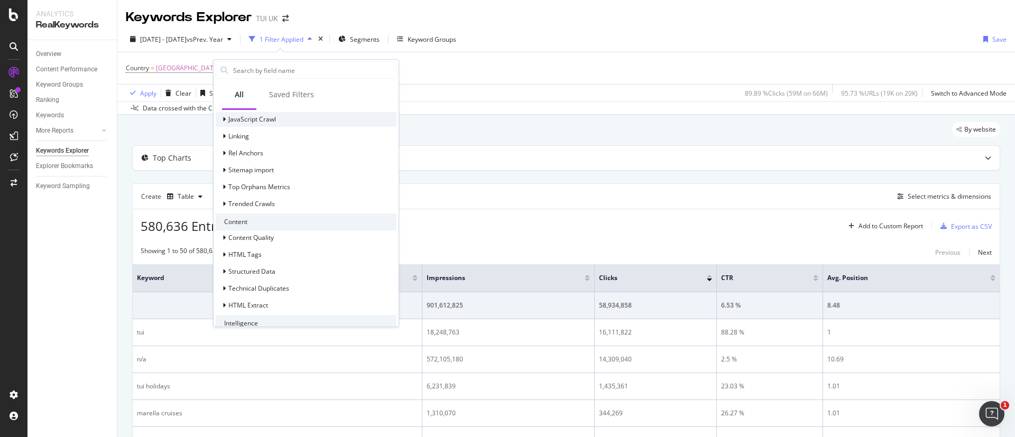
scroll to position [346, 0]
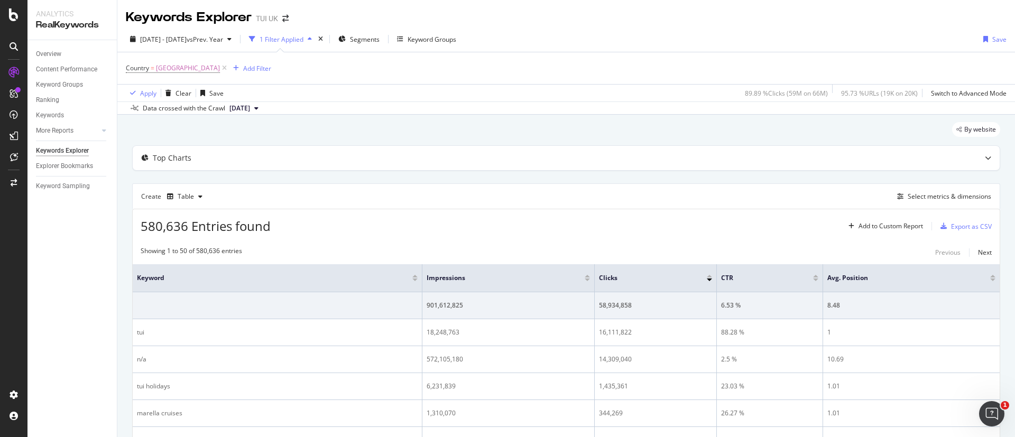
click at [465, 124] on div "By website" at bounding box center [566, 133] width 868 height 23
click at [449, 31] on div "Keyword Groups" at bounding box center [426, 39] width 59 height 16
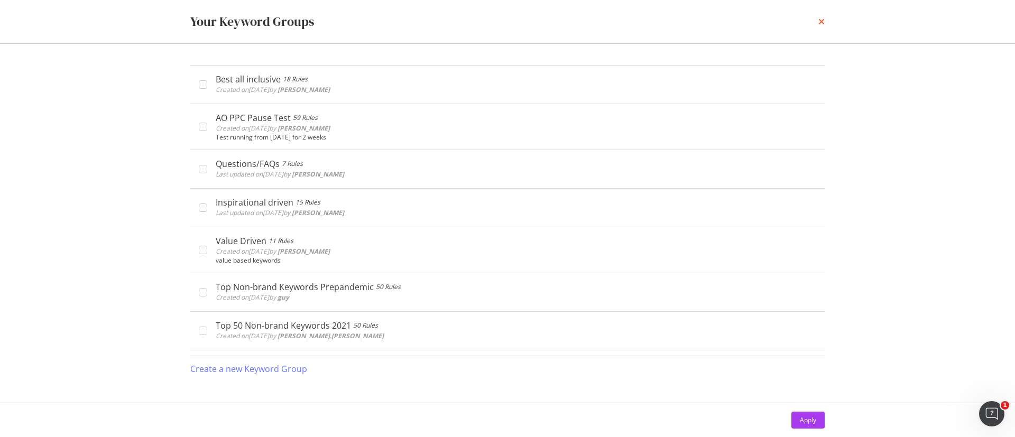
click at [819, 22] on icon "times" at bounding box center [822, 21] width 6 height 8
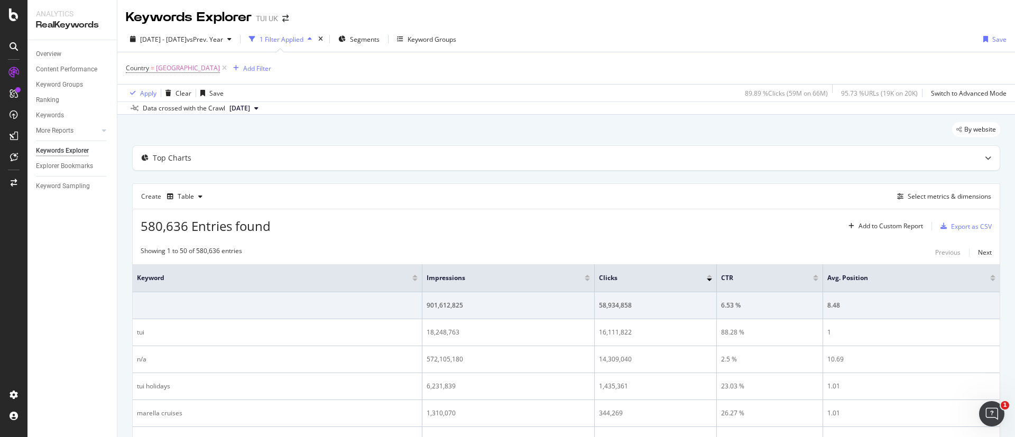
click at [151, 194] on div "Create Table" at bounding box center [174, 196] width 66 height 17
click at [187, 195] on div "Table" at bounding box center [186, 197] width 16 height 6
click at [311, 188] on div "Create Table Select metrics & dimensions" at bounding box center [566, 195] width 868 height 25
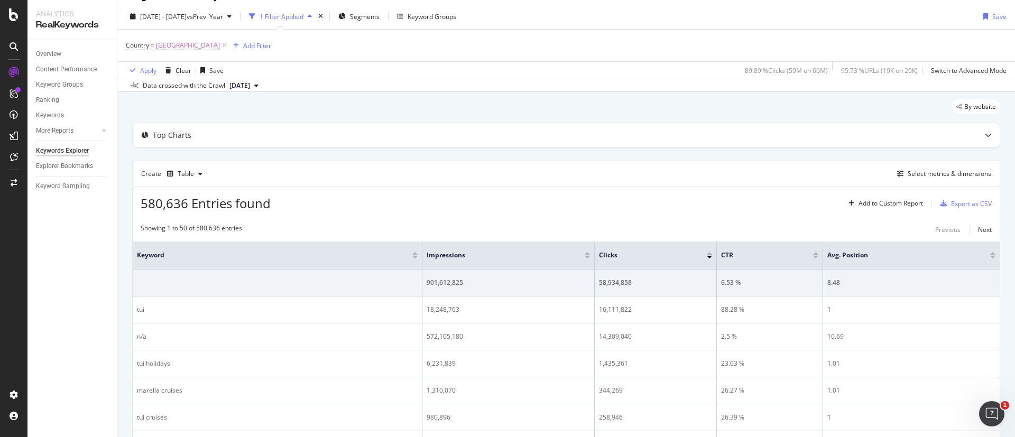
scroll to position [0, 0]
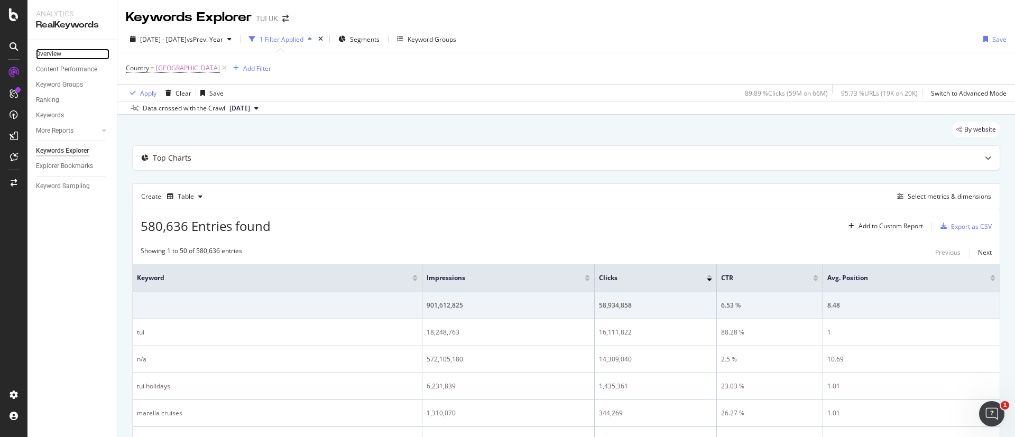
click at [62, 53] on link "Overview" at bounding box center [72, 54] width 73 height 11
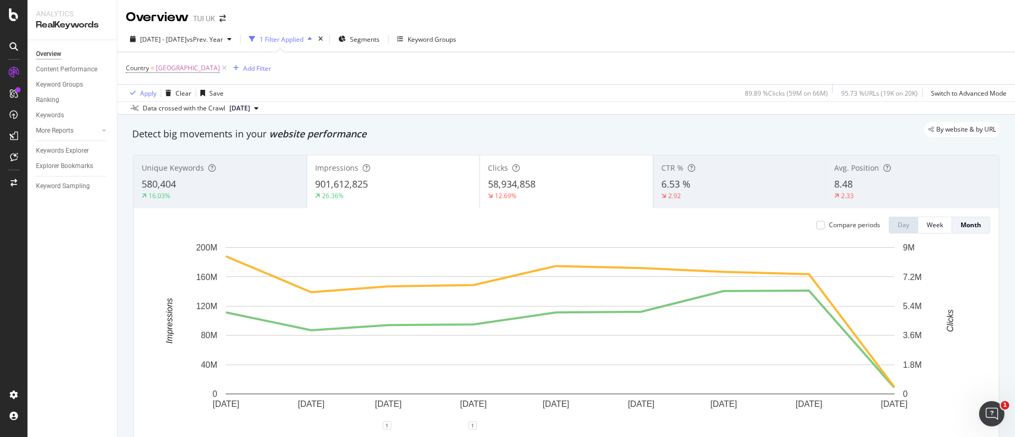
click at [420, 67] on div "Country = United Kingdom Add Filter" at bounding box center [566, 68] width 881 height 32
click at [247, 69] on div "Add Filter" at bounding box center [257, 68] width 28 height 9
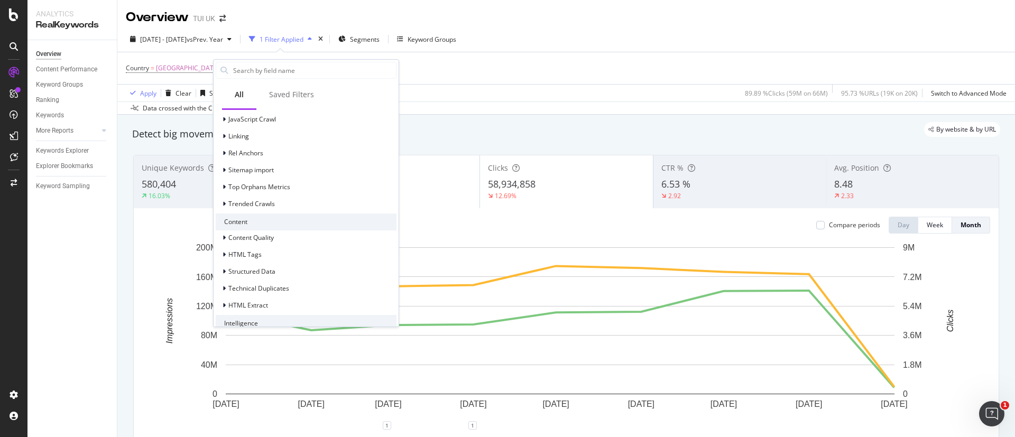
scroll to position [346, 0]
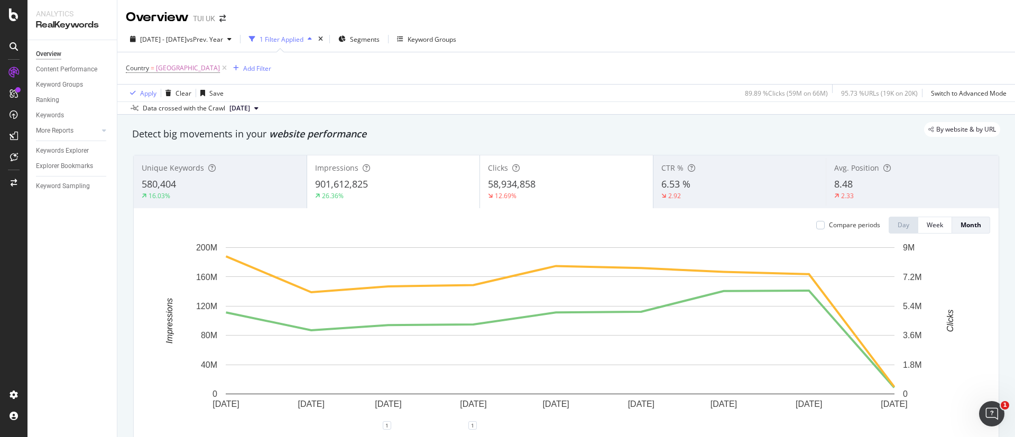
click at [490, 85] on div "Apply Clear Save 89.89 % Clicks ( 59M on 66M ) 95.73 % URLs ( 19K on 20K ) Swit…" at bounding box center [566, 92] width 898 height 17
click at [78, 71] on div "Content Performance" at bounding box center [66, 69] width 61 height 11
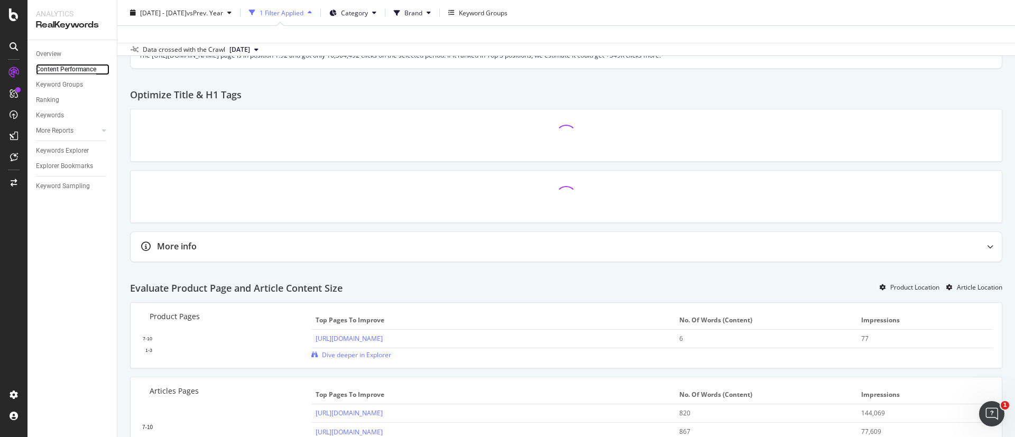
scroll to position [397, 0]
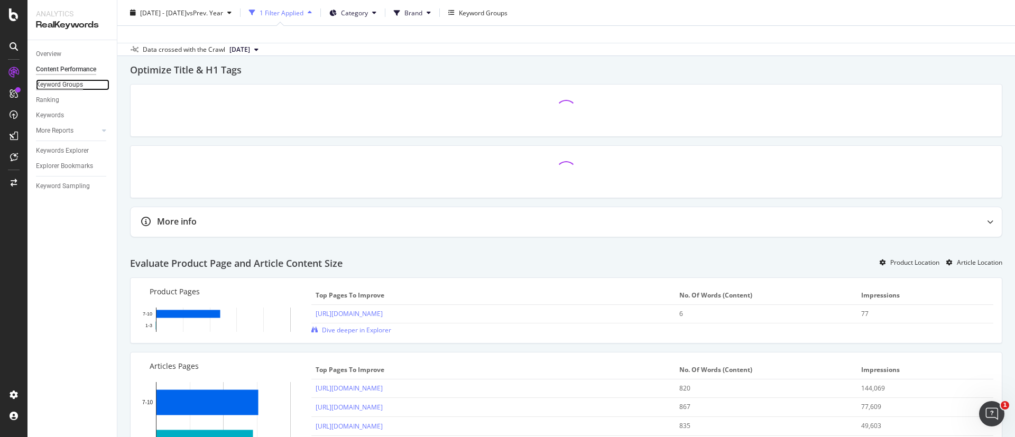
click at [65, 88] on div "Keyword Groups" at bounding box center [59, 84] width 47 height 11
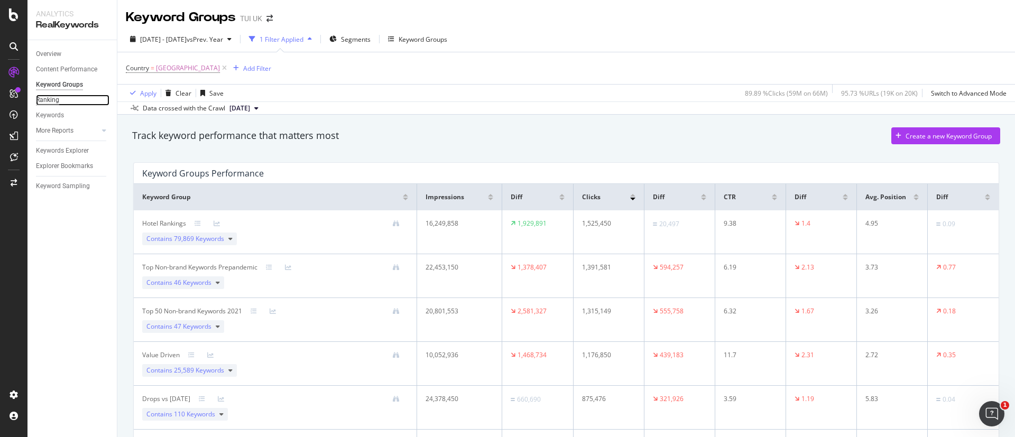
click at [44, 99] on div "Ranking" at bounding box center [47, 100] width 23 height 11
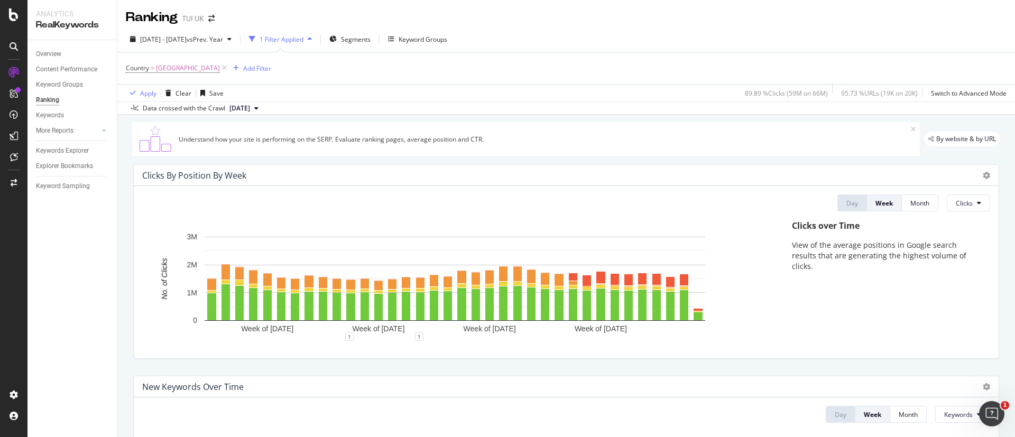
click at [978, 171] on div "Clicks By Position By Week" at bounding box center [566, 175] width 865 height 21
click at [983, 177] on icon at bounding box center [986, 175] width 7 height 7
click at [988, 170] on div "Clicks By Position By Week Day Week Month Clicks Hold CTRL while clicking to fi…" at bounding box center [566, 262] width 879 height 212
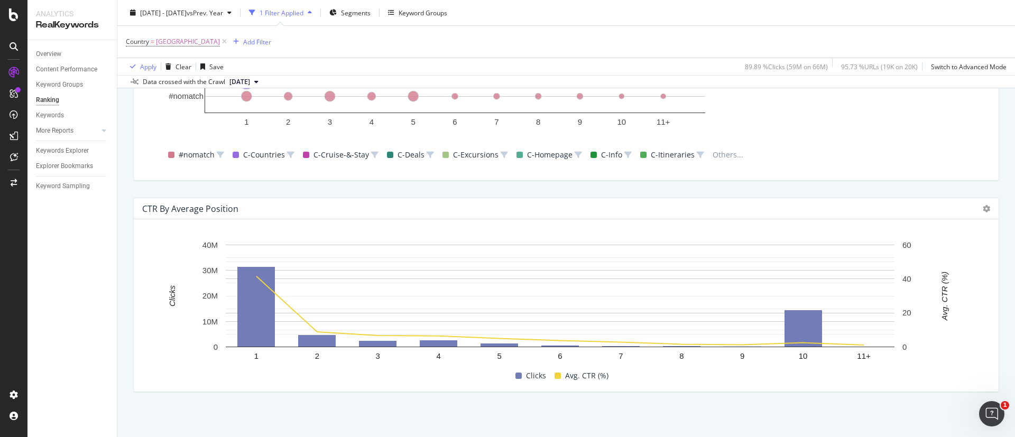
scroll to position [1025, 0]
click at [59, 114] on div "Keywords" at bounding box center [50, 115] width 28 height 11
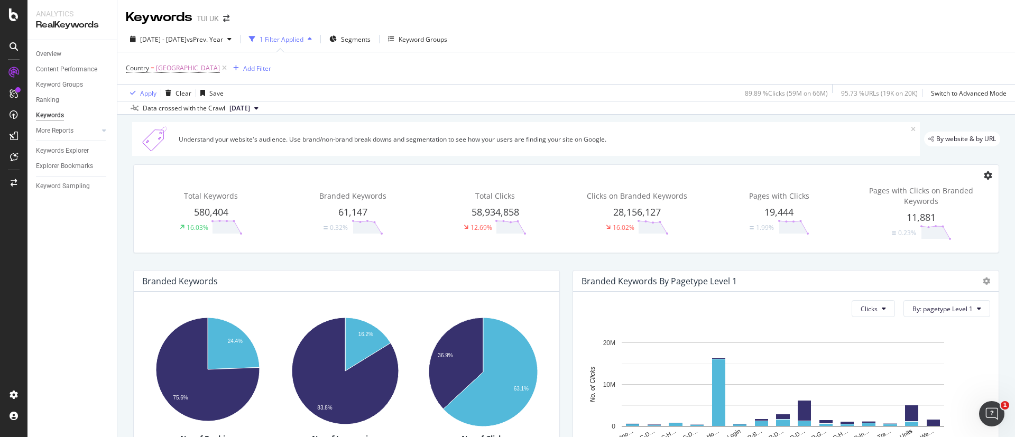
click at [984, 173] on icon at bounding box center [988, 175] width 8 height 8
click at [938, 159] on div "Total Keywords 580,404 16.03% Branded Keywords 61,147 0.32% Total Clicks 58,934…" at bounding box center [566, 209] width 879 height 106
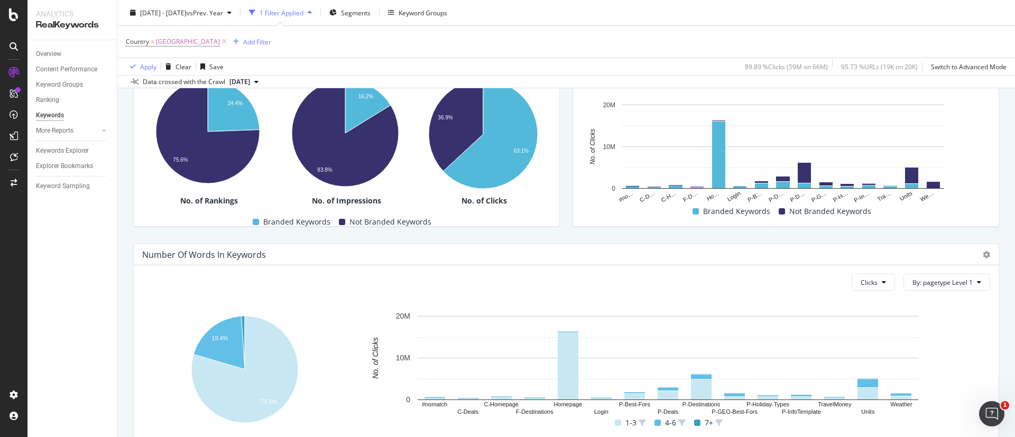
scroll to position [284, 0]
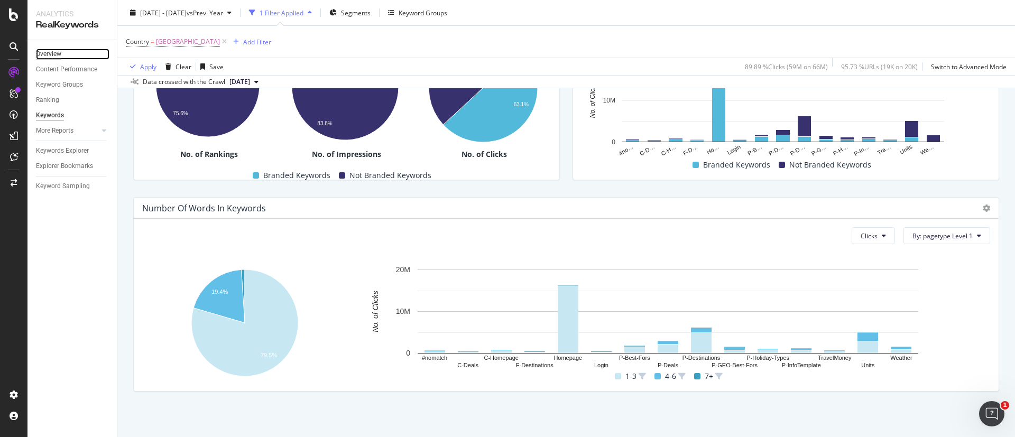
click at [57, 54] on div "Overview" at bounding box center [48, 54] width 25 height 11
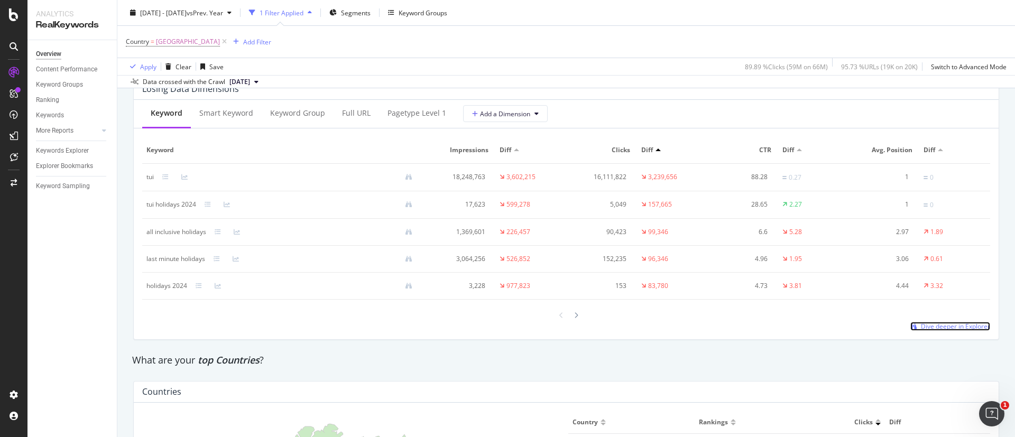
scroll to position [1190, 0]
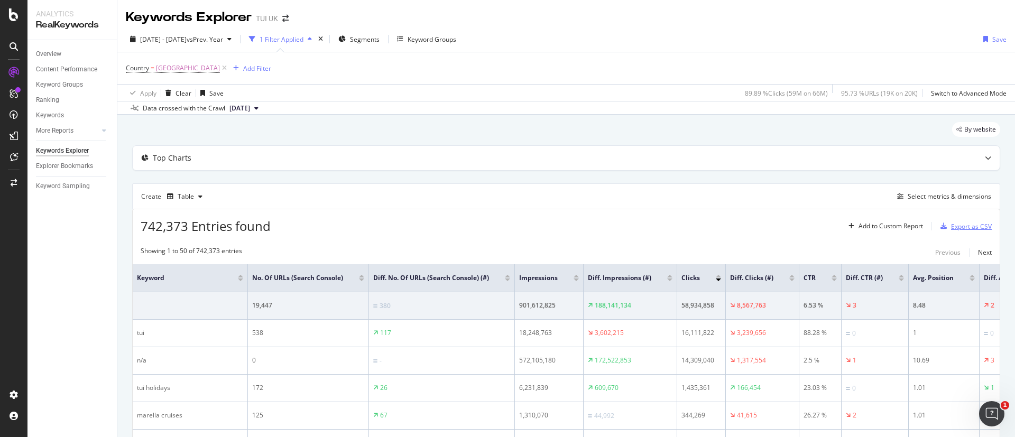
click at [676, 229] on div "Export as CSV" at bounding box center [971, 226] width 41 height 9
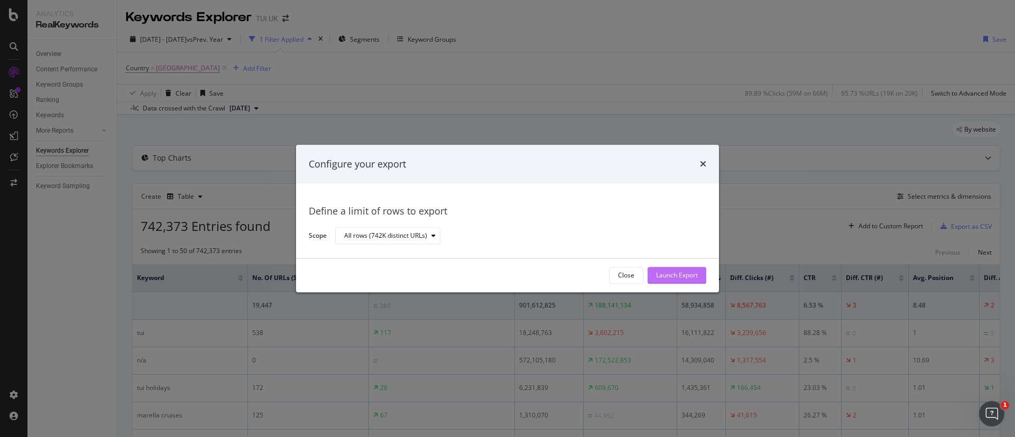
click at [676, 278] on div "Launch Export" at bounding box center [677, 275] width 42 height 9
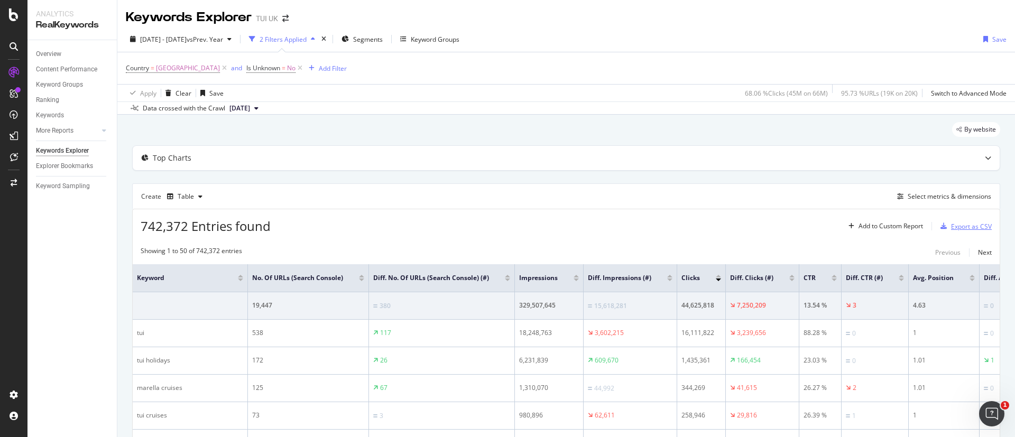
click at [676, 222] on div "Export as CSV" at bounding box center [971, 226] width 41 height 9
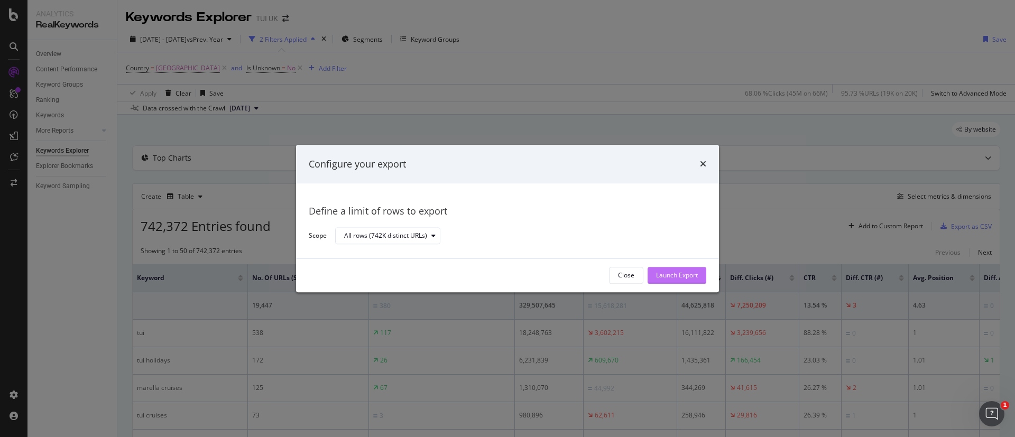
click at [676, 275] on div "Launch Export" at bounding box center [677, 275] width 42 height 9
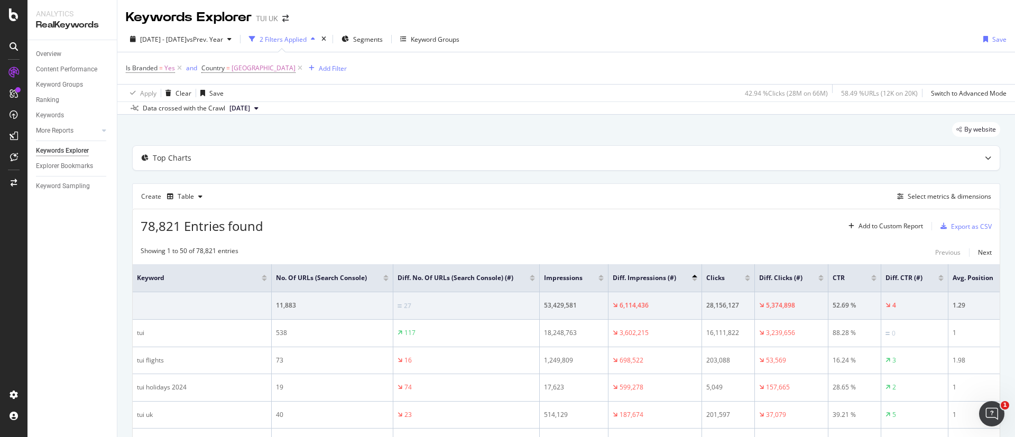
scroll to position [0, 127]
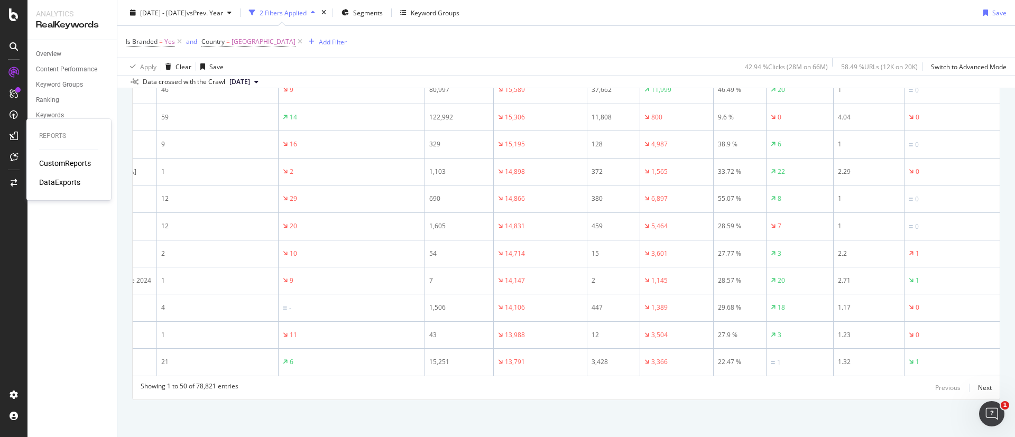
click at [50, 174] on div "CustomReports DataExports" at bounding box center [68, 173] width 59 height 30
click at [50, 181] on div "DataExports" at bounding box center [59, 182] width 41 height 11
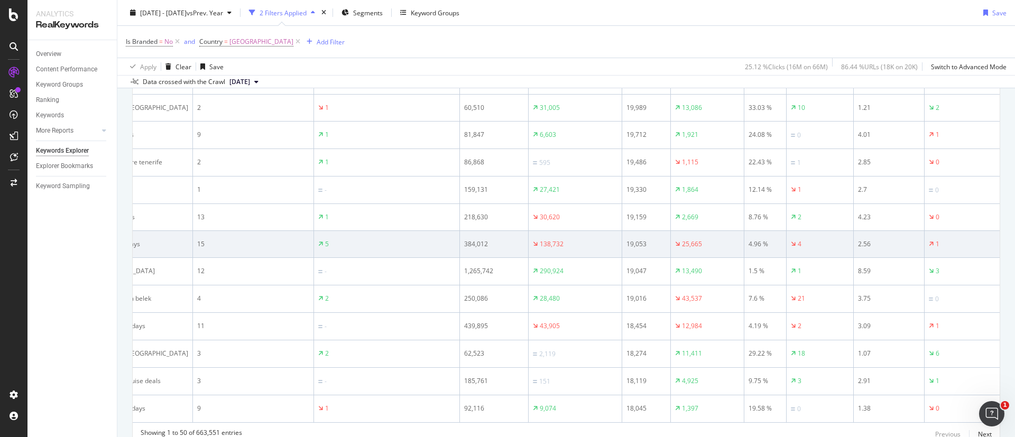
scroll to position [0, 61]
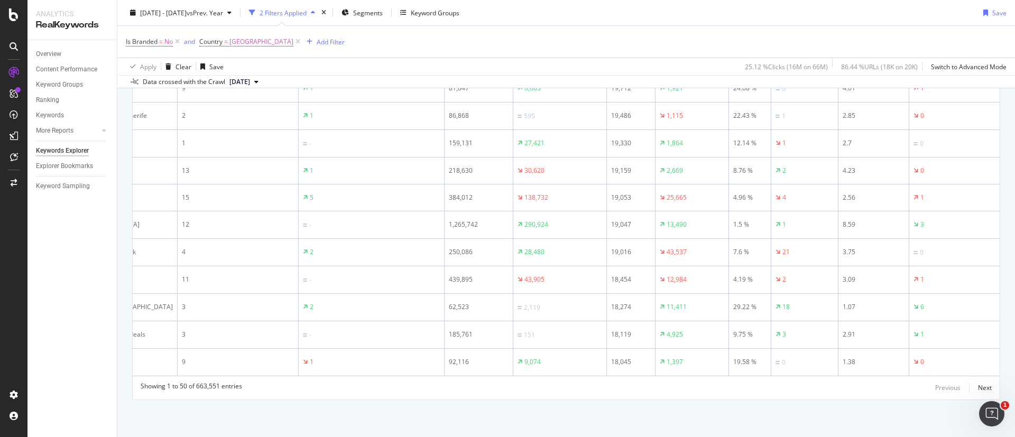
drag, startPoint x: 118, startPoint y: 121, endPoint x: 1009, endPoint y: 349, distance: 919.3
click at [1009, 349] on div "Keywords Explorer TUI [GEOGRAPHIC_DATA] [DATE] - [DATE] vs Prev. Year 2 Filters…" at bounding box center [566, 218] width 898 height 437
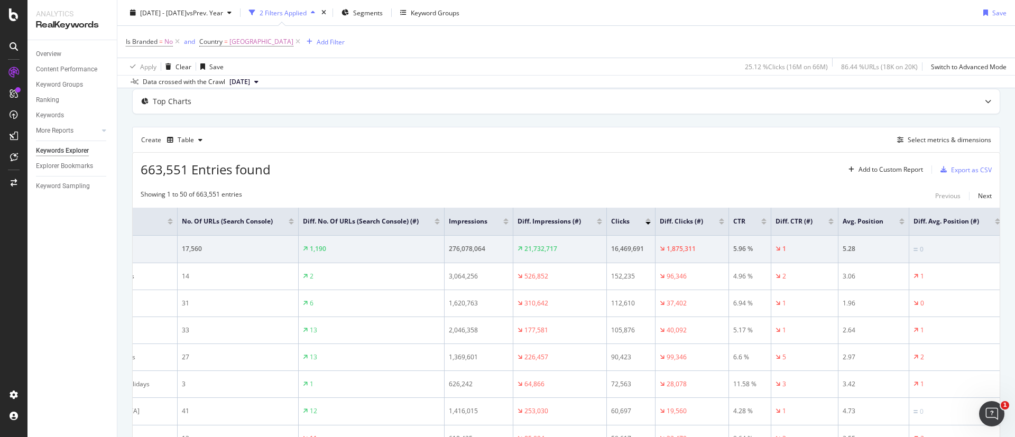
scroll to position [79, 0]
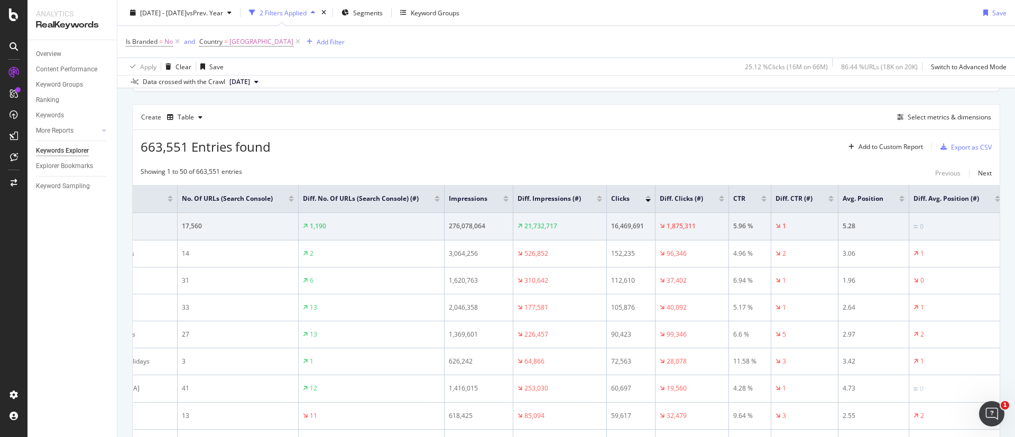
click at [573, 143] on div "663,551 Entries found Add to Custom Report Export as CSV" at bounding box center [566, 143] width 867 height 26
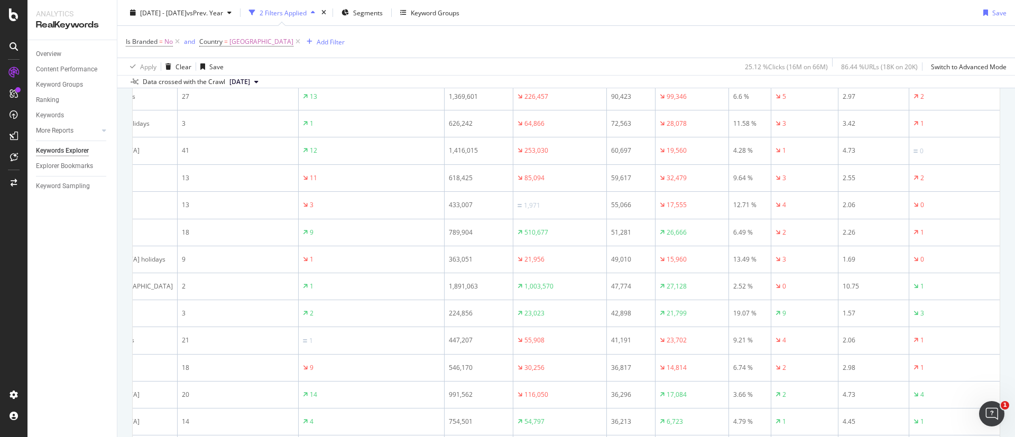
scroll to position [159, 0]
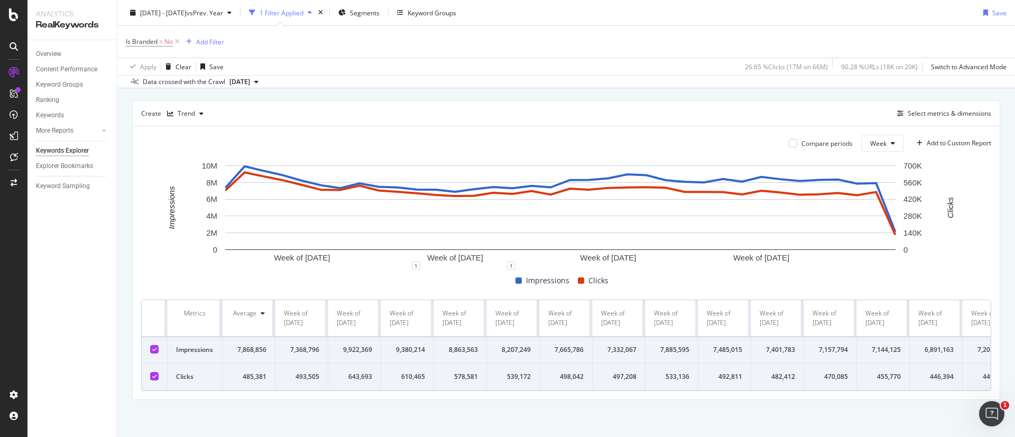
scroll to position [78, 0]
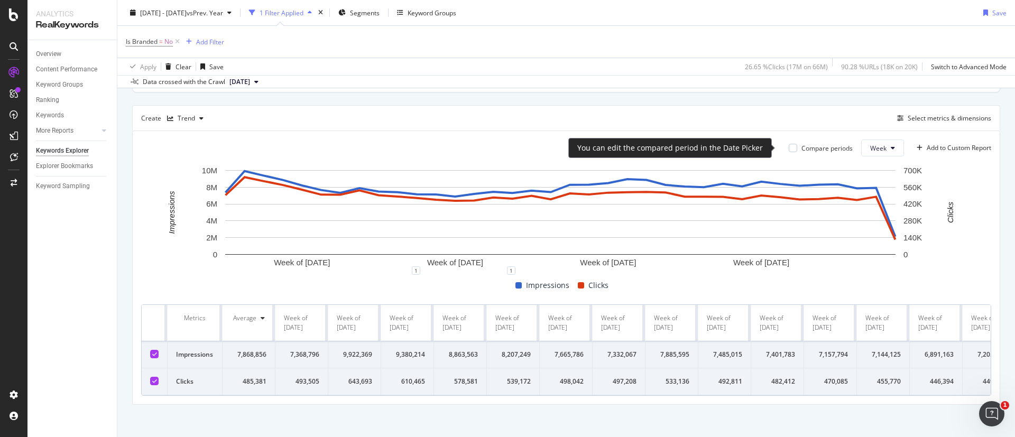
click at [789, 148] on div "Compare periods" at bounding box center [821, 148] width 64 height 9
click at [789, 148] on div at bounding box center [793, 148] width 8 height 8
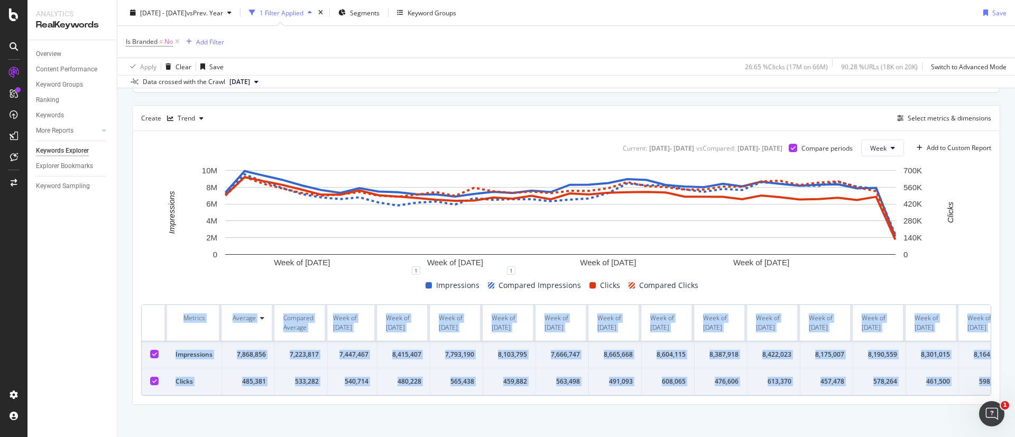
scroll to position [0, 3157]
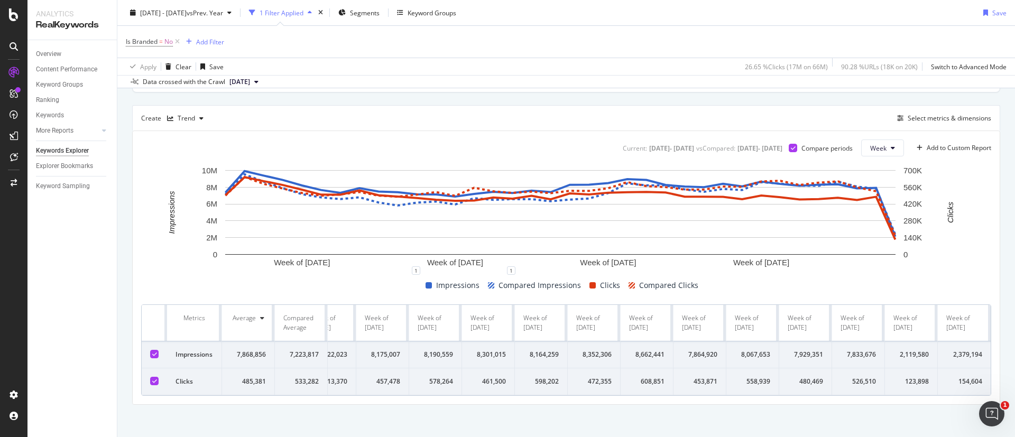
drag, startPoint x: 173, startPoint y: 317, endPoint x: 1008, endPoint y: 384, distance: 837.1
click at [1008, 384] on div "Keywords Explorer TUI [GEOGRAPHIC_DATA] [DATE] - [DATE] vs Prev. Year 1 Filter …" at bounding box center [566, 218] width 898 height 437
copy thead
click at [921, 122] on div "Select metrics & dimensions" at bounding box center [950, 118] width 84 height 9
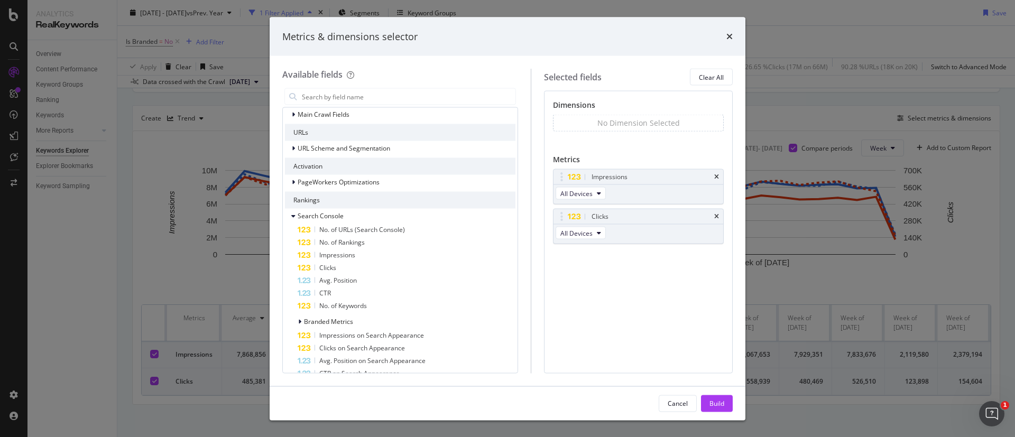
scroll to position [0, 0]
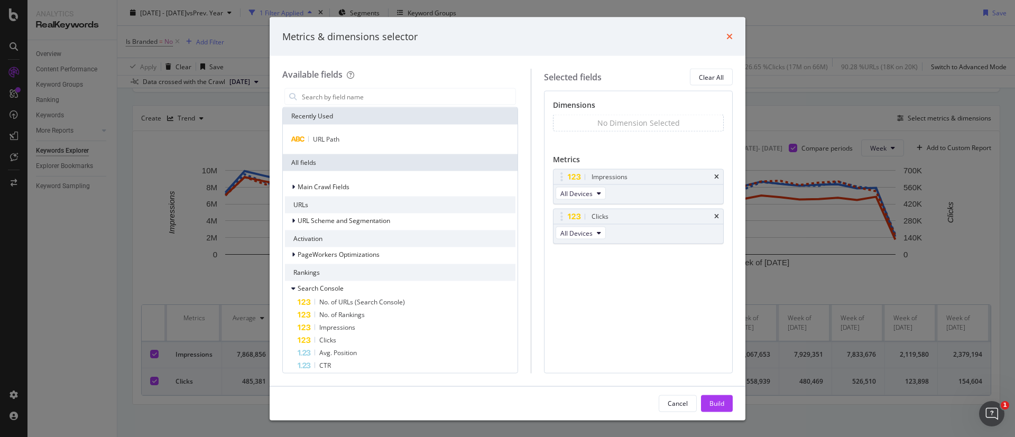
click at [730, 34] on icon "times" at bounding box center [730, 36] width 6 height 8
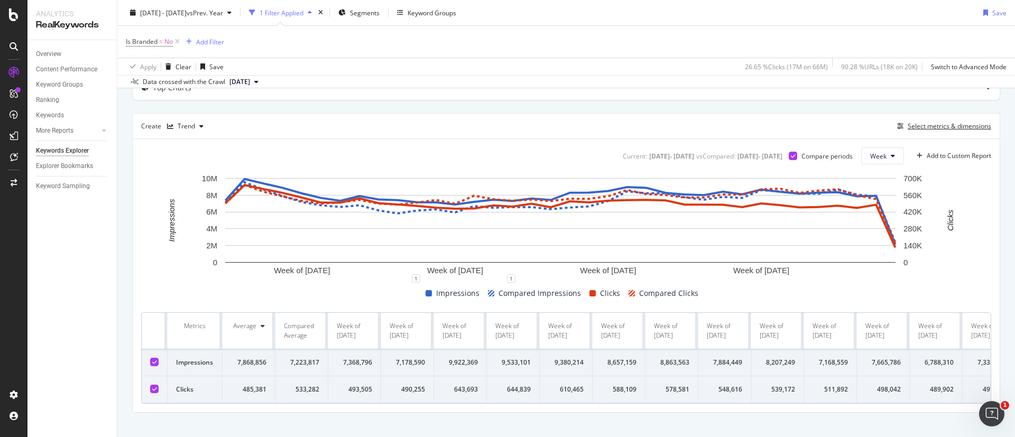
scroll to position [95, 0]
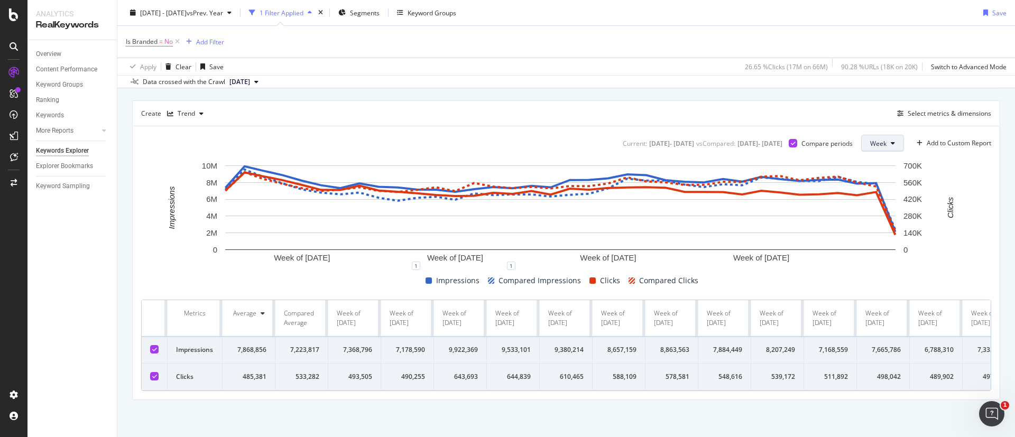
click at [869, 135] on button "Week" at bounding box center [882, 143] width 43 height 17
click at [922, 109] on div "Select metrics & dimensions" at bounding box center [950, 113] width 84 height 9
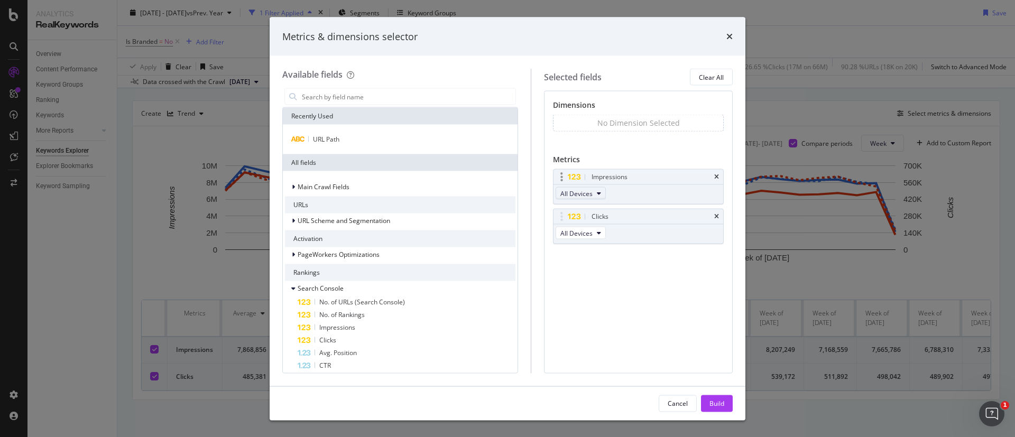
click at [590, 197] on span "All Devices" at bounding box center [576, 193] width 32 height 9
click at [658, 278] on div "Dimensions No Dimension Selected You can use this field as a dimension Metrics …" at bounding box center [638, 232] width 189 height 282
click at [568, 174] on div "modal" at bounding box center [562, 177] width 12 height 11
click at [568, 177] on div "modal" at bounding box center [562, 177] width 12 height 11
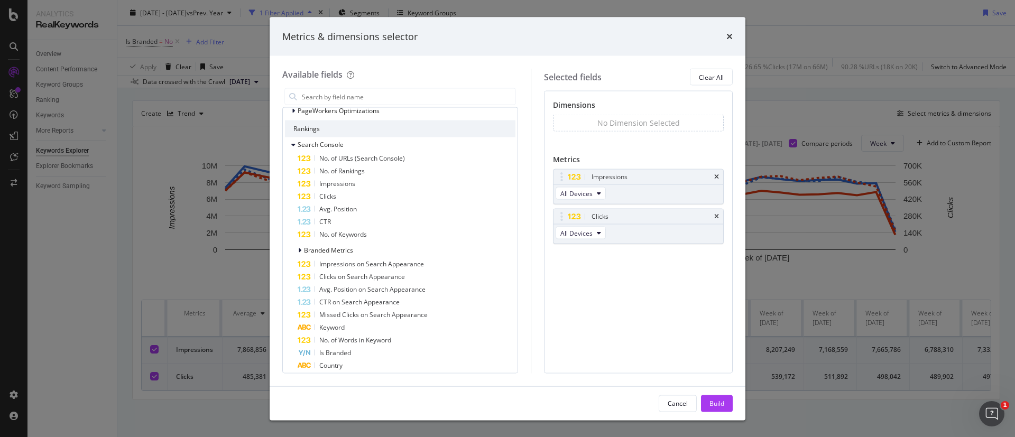
scroll to position [159, 0]
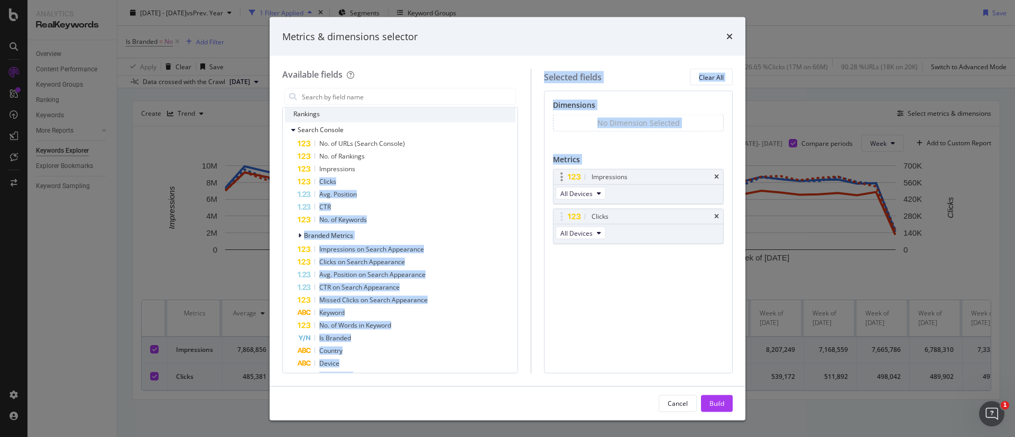
drag, startPoint x: 381, startPoint y: 167, endPoint x: 591, endPoint y: 203, distance: 212.5
click at [591, 203] on div "Available fields Recently Used URL Path All fields Main Crawl Fields URLs URL S…" at bounding box center [507, 221] width 451 height 305
click at [374, 171] on div "Impressions" at bounding box center [407, 169] width 218 height 13
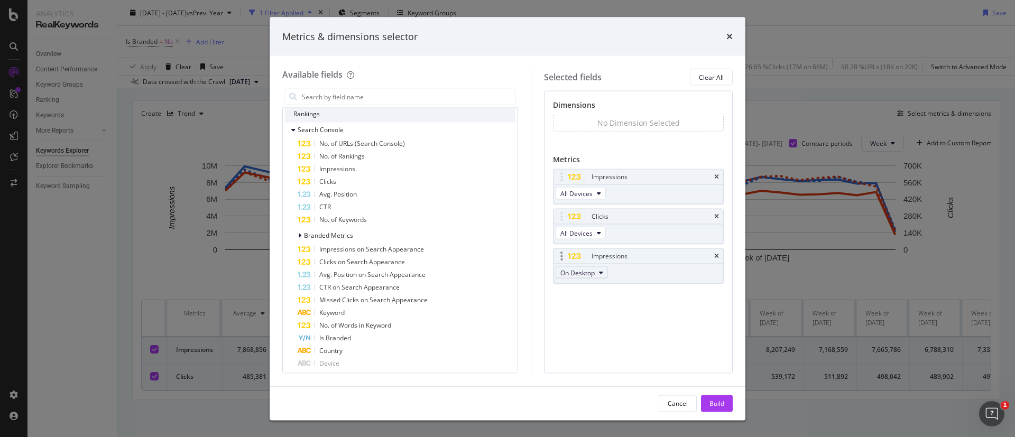
click at [595, 276] on span "On Desktop" at bounding box center [577, 272] width 34 height 9
click at [717, 254] on icon "times" at bounding box center [716, 256] width 5 height 6
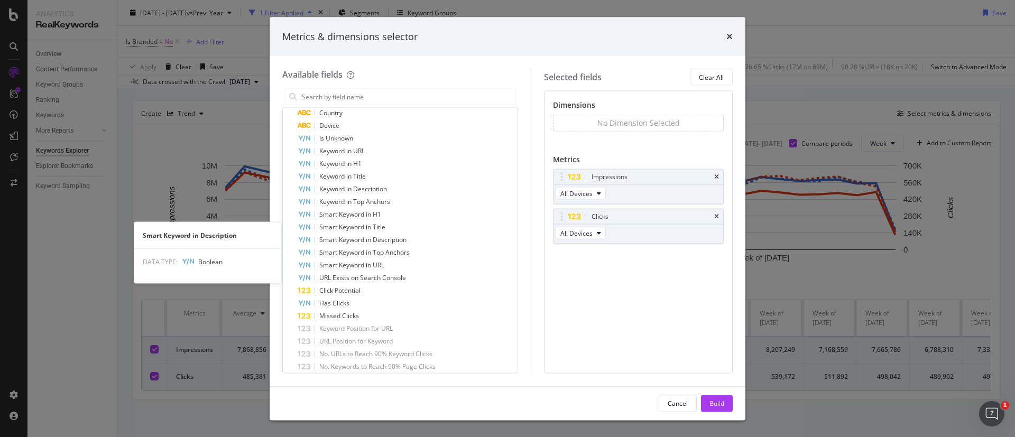
scroll to position [476, 0]
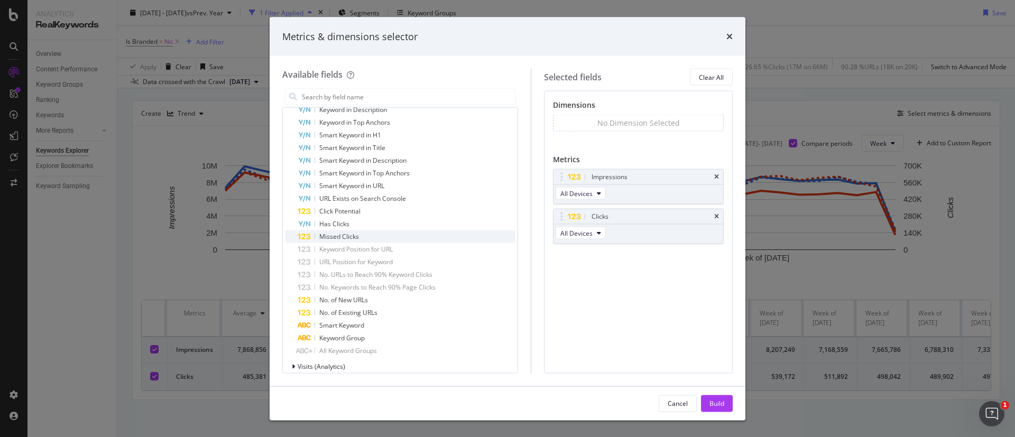
click at [402, 237] on div "Missed Clicks" at bounding box center [407, 237] width 218 height 13
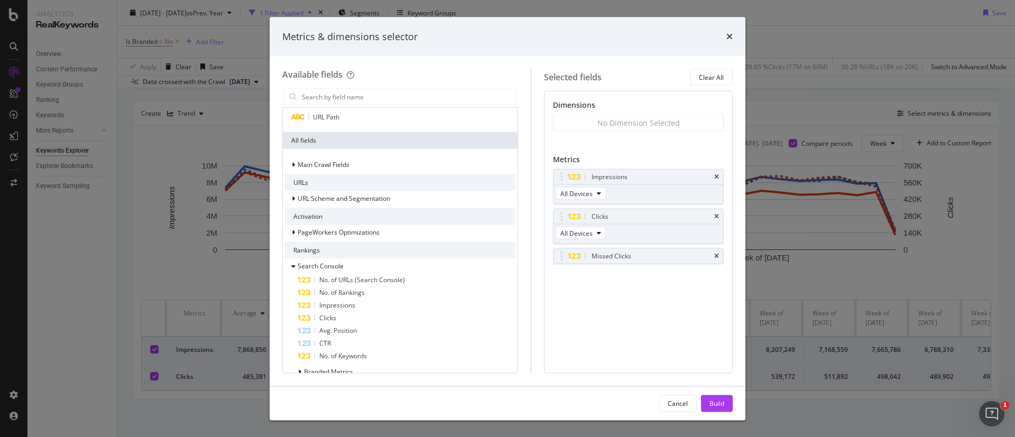
scroll to position [0, 0]
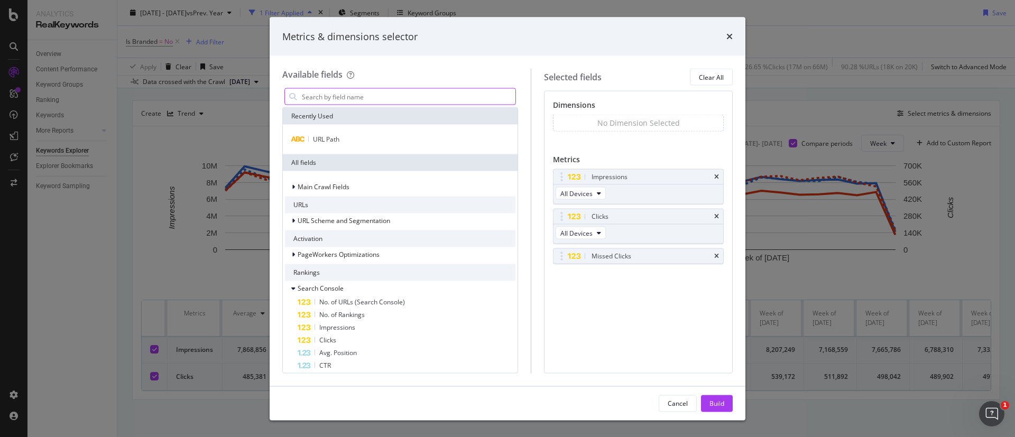
click at [375, 89] on input "modal" at bounding box center [408, 97] width 215 height 16
type input "i"
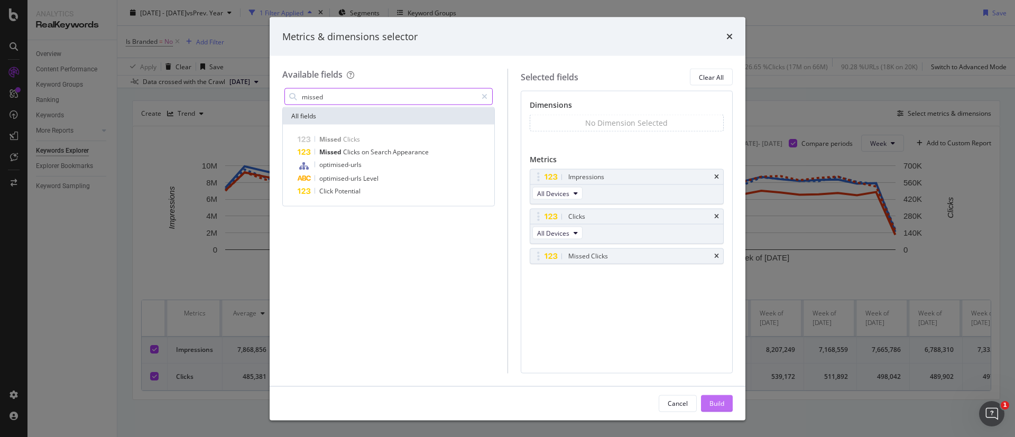
type input "missed"
click at [718, 399] on div "Build" at bounding box center [717, 403] width 15 height 9
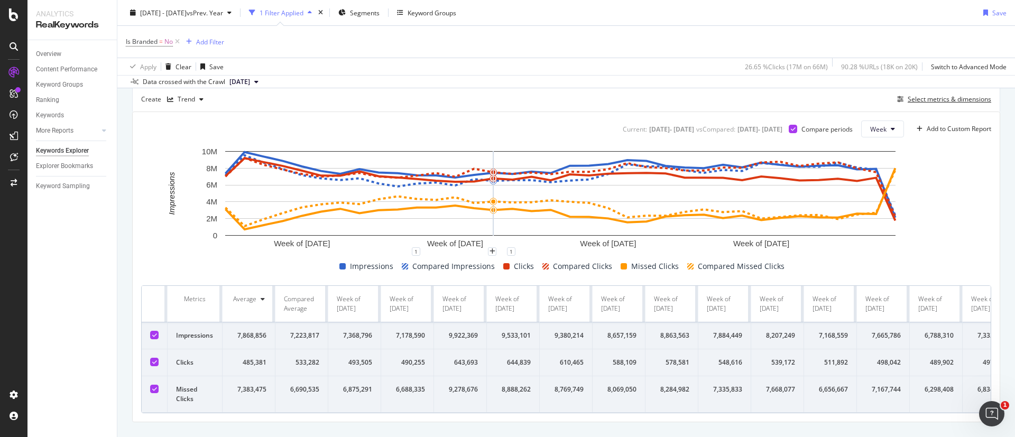
scroll to position [132, 0]
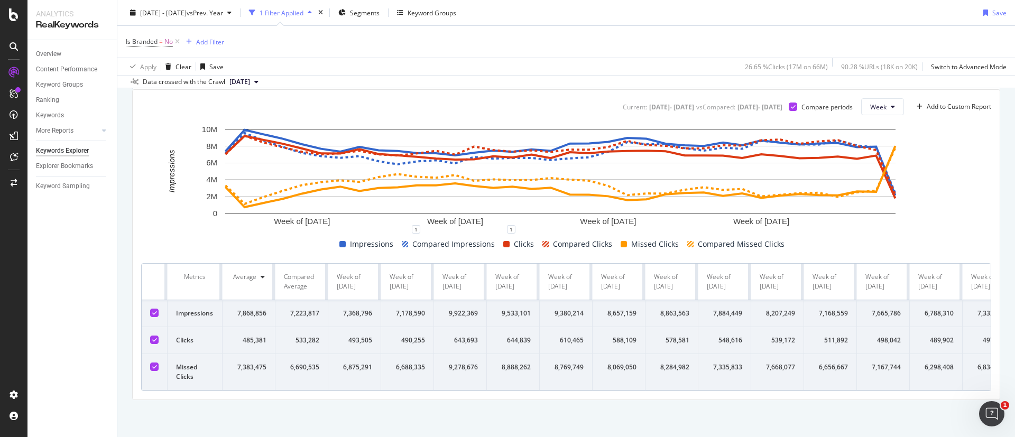
drag, startPoint x: 216, startPoint y: 391, endPoint x: 181, endPoint y: 385, distance: 34.9
click at [181, 385] on div "Current: [DATE] - [DATE] vs Compared : [DATE] - [DATE] Compare periods Week Add…" at bounding box center [566, 245] width 867 height 310
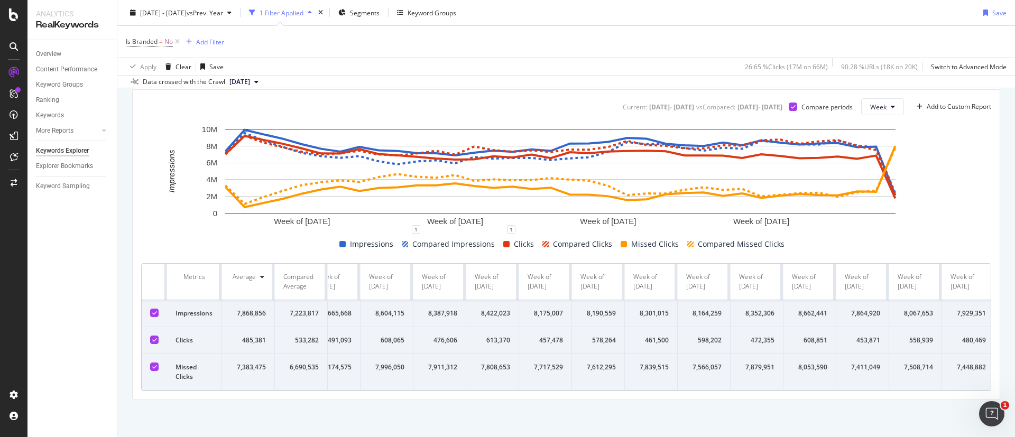
scroll to position [0, 3157]
drag, startPoint x: 178, startPoint y: 265, endPoint x: 1015, endPoint y: 368, distance: 842.8
click at [1015, 368] on div "Keywords Explorer TUI [GEOGRAPHIC_DATA] [DATE] - [DATE] vs Prev. Year 1 Filter …" at bounding box center [566, 218] width 898 height 437
copy thead
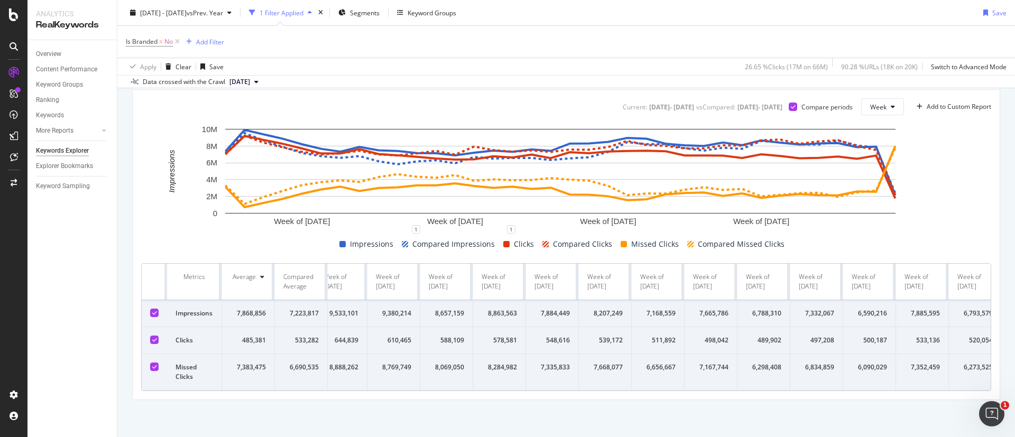
scroll to position [0, 0]
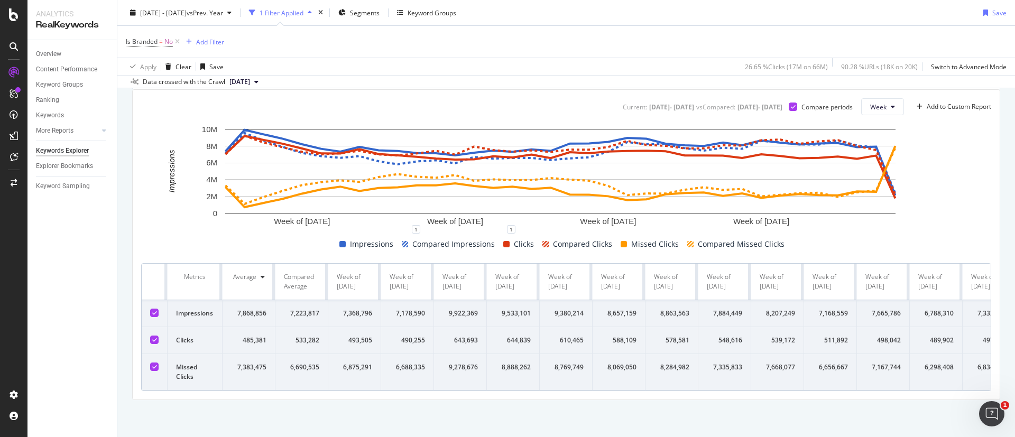
click at [242, 410] on div "By website Top Charts Create Trend Select metrics & dimensions Current: [DATE] …" at bounding box center [566, 216] width 898 height 442
click at [153, 364] on icon at bounding box center [154, 366] width 5 height 5
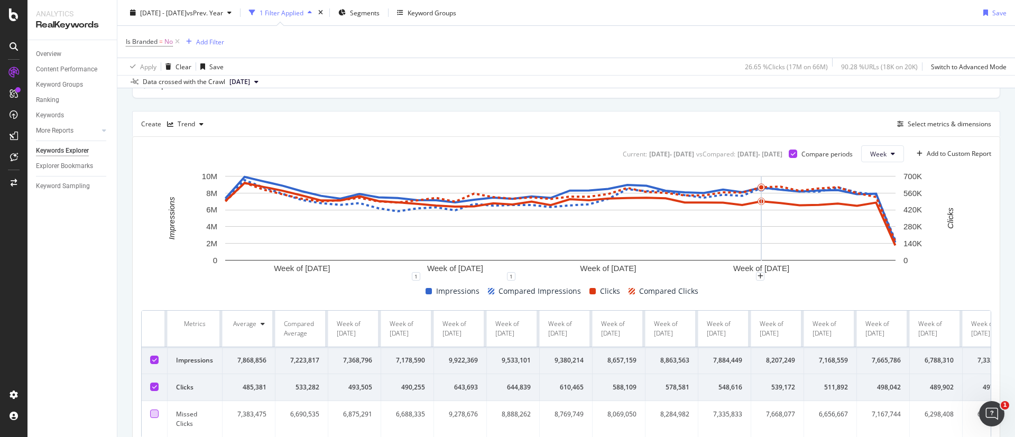
scroll to position [52, 0]
